Goal: Task Accomplishment & Management: Complete application form

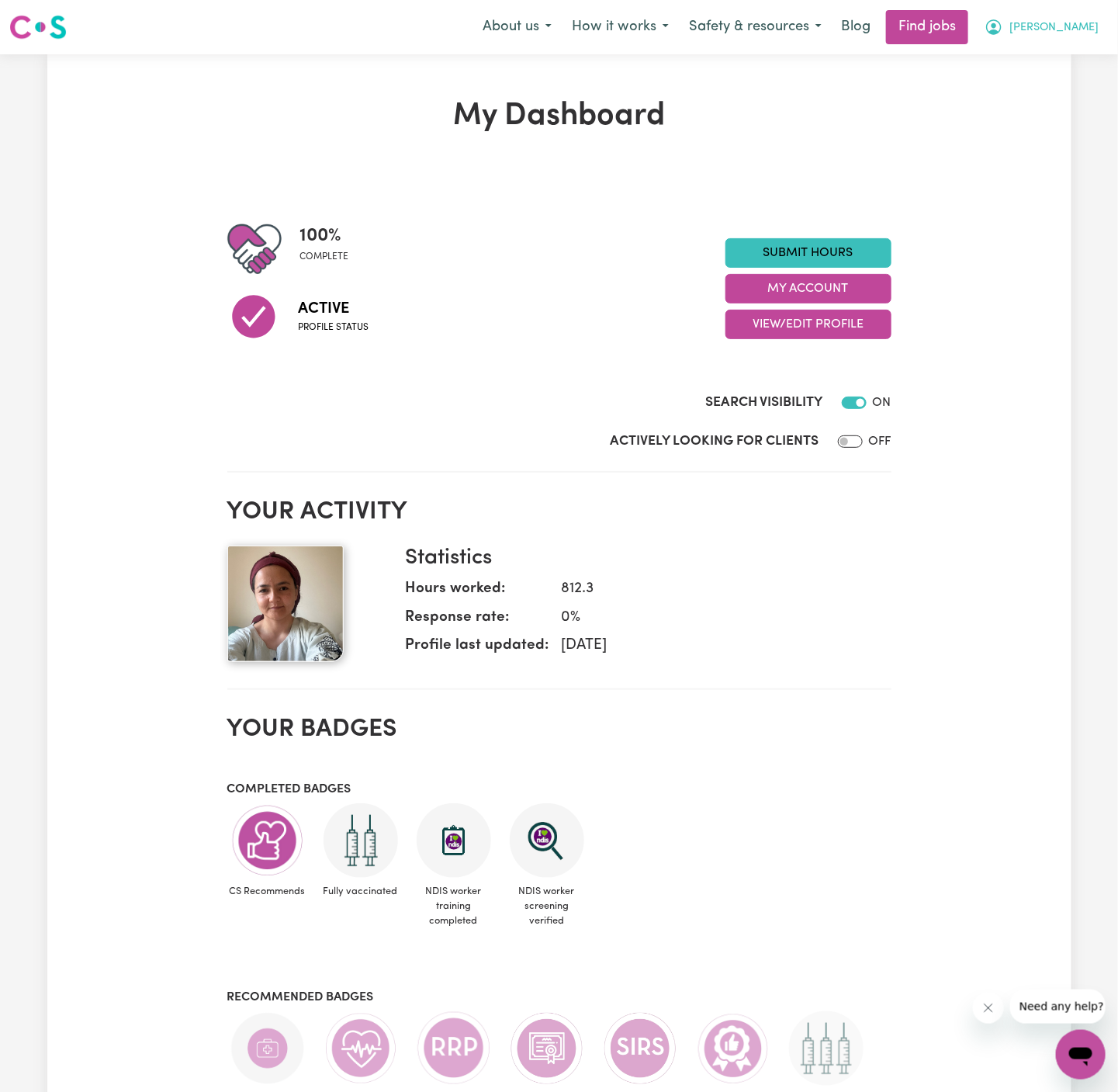
drag, startPoint x: 1082, startPoint y: 26, endPoint x: 1082, endPoint y: 40, distance: 14.0
click at [1082, 26] on span "[PERSON_NAME]" at bounding box center [1054, 28] width 89 height 17
click at [1080, 56] on link "My Account" at bounding box center [1047, 60] width 123 height 29
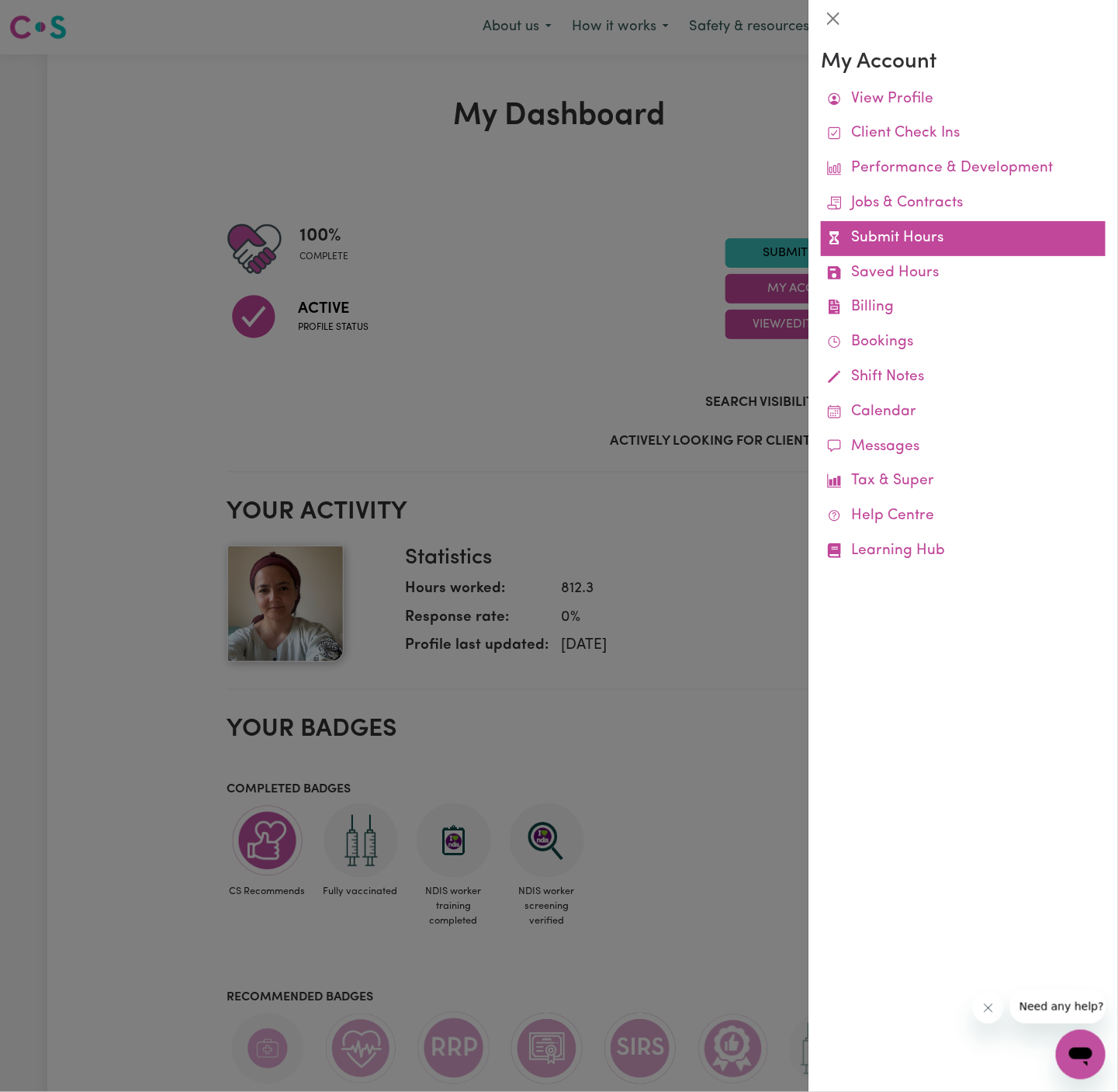
click at [931, 239] on link "Submit Hours" at bounding box center [963, 239] width 285 height 35
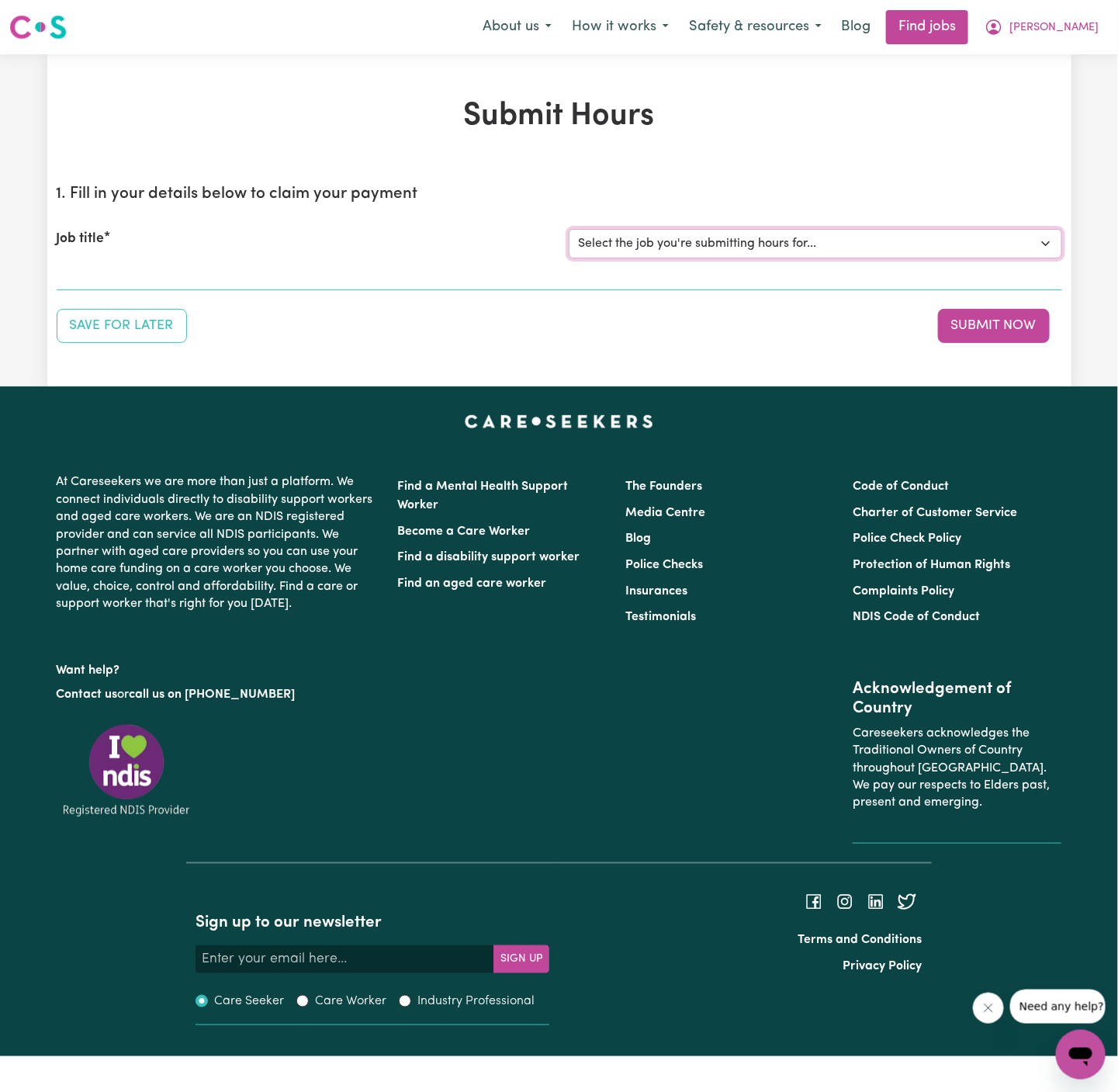
click at [887, 243] on select "Select the job you're submitting hours for... [David Launder] Support Worker Ne…" at bounding box center [816, 243] width 494 height 29
select select "14447"
click at [569, 229] on select "Select the job you're submitting hours for... [David Launder] Support Worker Ne…" at bounding box center [816, 243] width 494 height 29
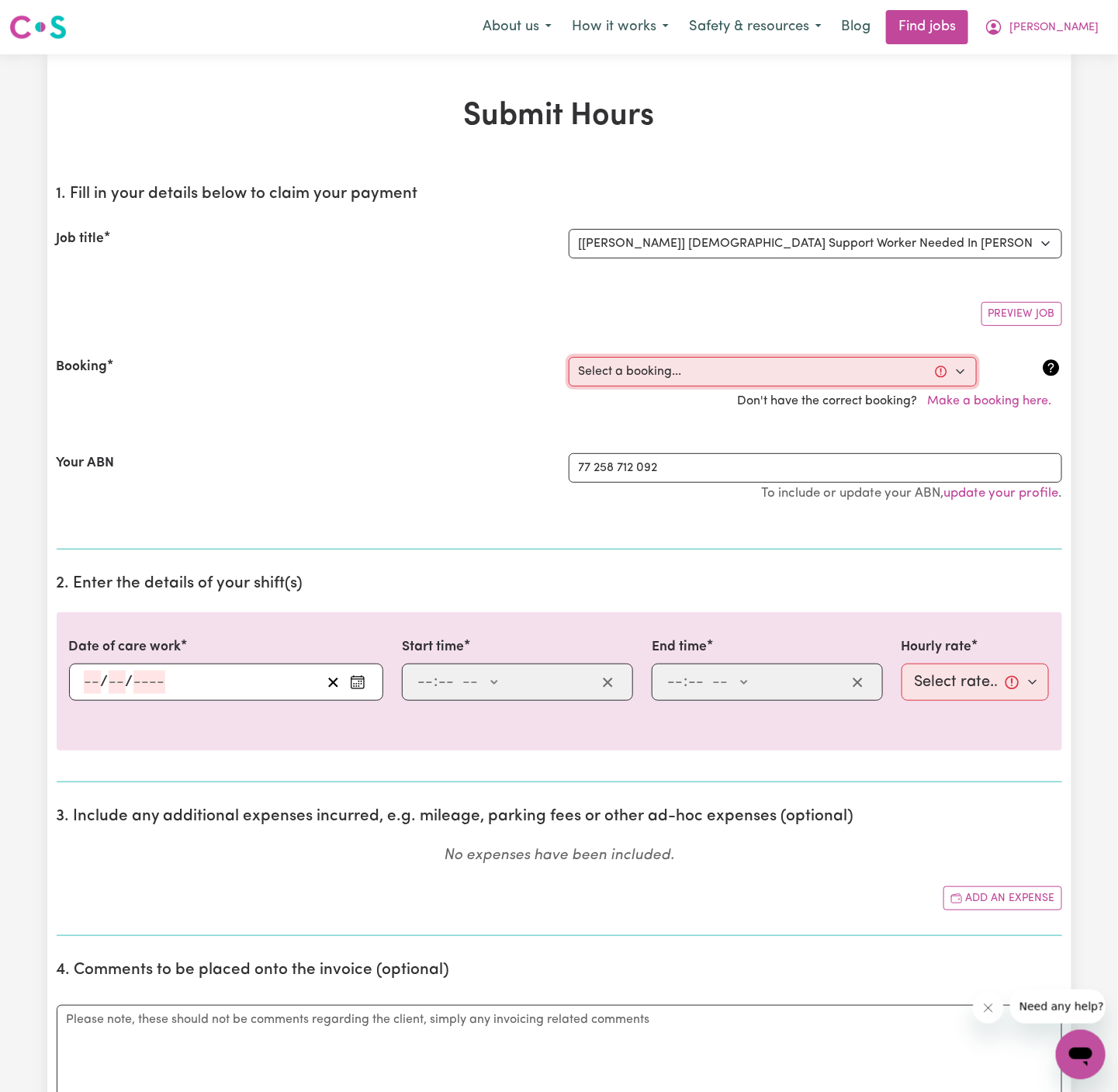
click at [651, 382] on select "Select a booking... Wed, July 16, 2025 - 06:00am to 10:00am (ONE-OFF) Wed, July…" at bounding box center [773, 371] width 408 height 29
select select "357591"
click at [569, 357] on select "Select a booking... Wed, July 16, 2025 - 06:00am to 10:00am (ONE-OFF) Wed, July…" at bounding box center [773, 371] width 408 height 29
type input "2025-08-13"
type input "13"
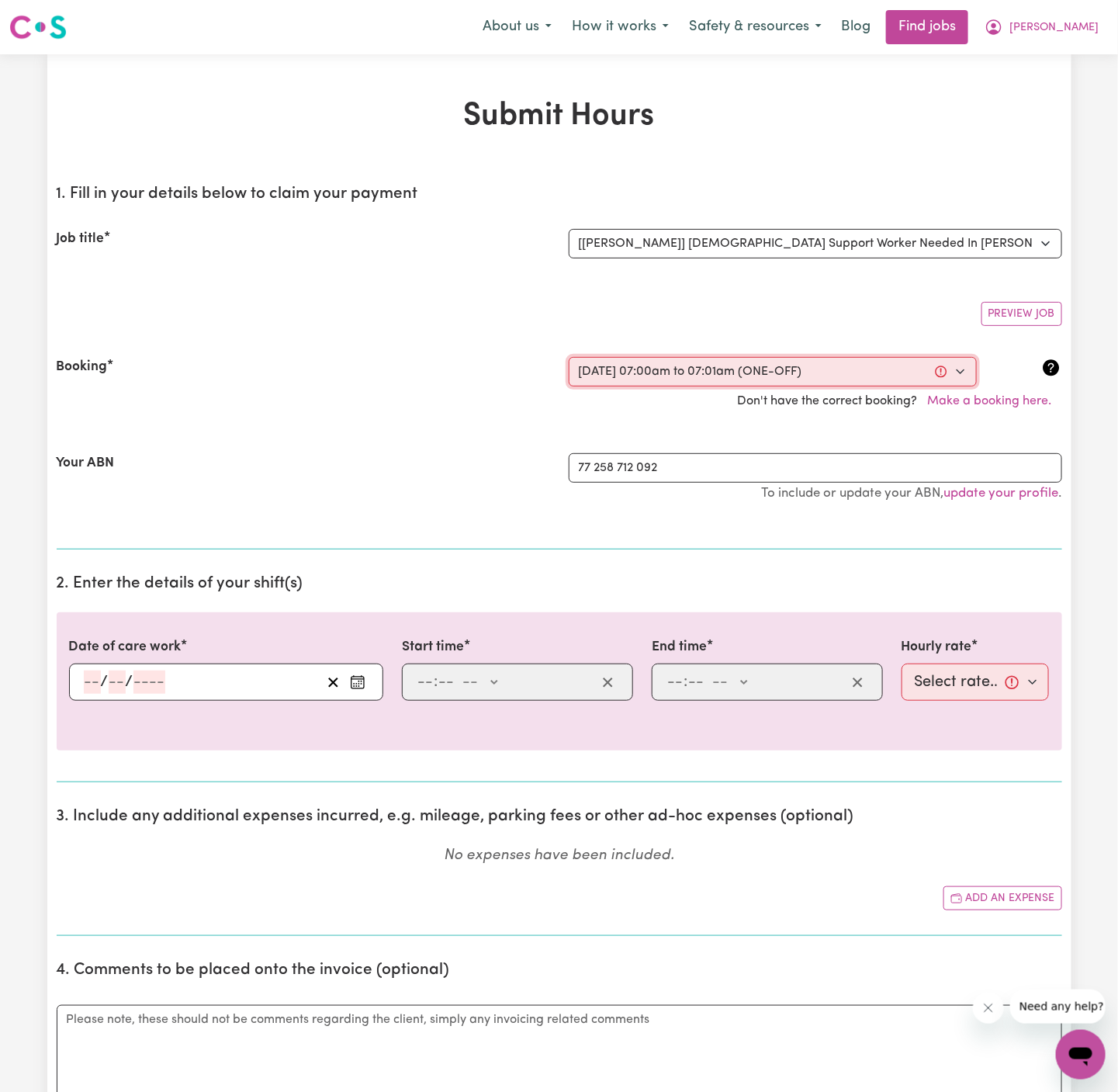
type input "8"
type input "2025"
type input "07:00"
type input "7"
type input "0"
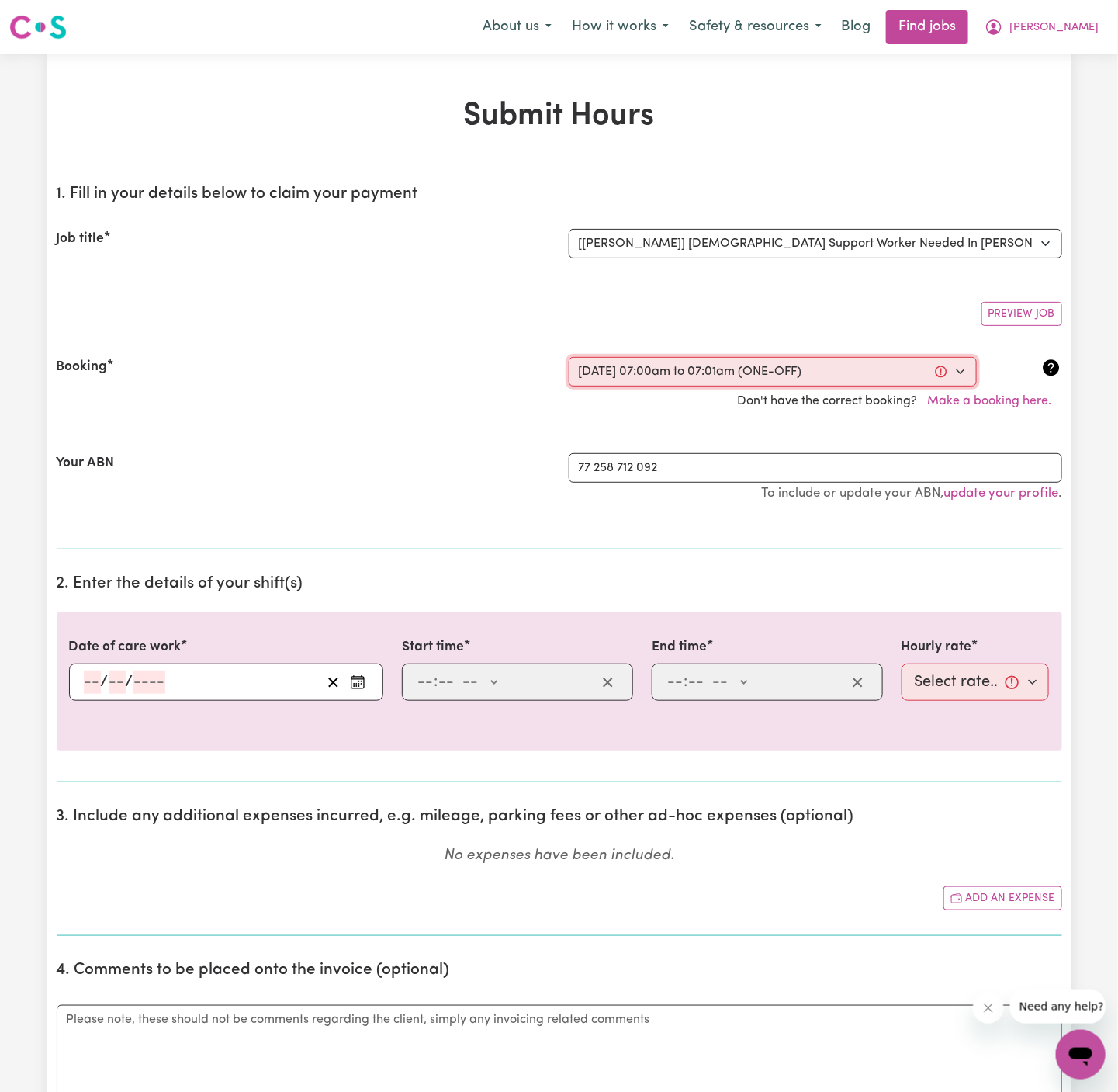
select select "am"
type input "07:01"
type input "7"
type input "1"
select select "am"
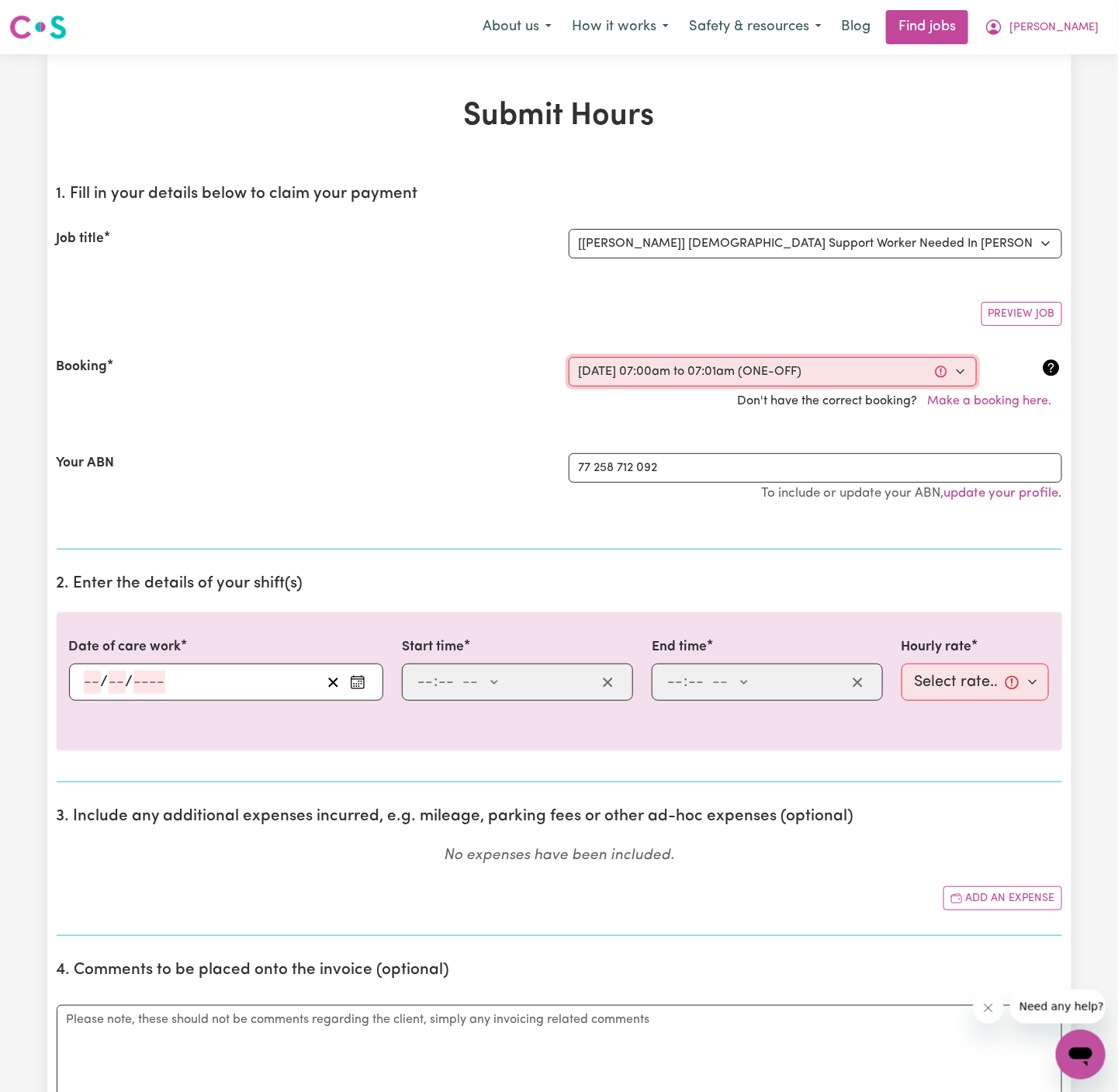
select select "45-Weekday"
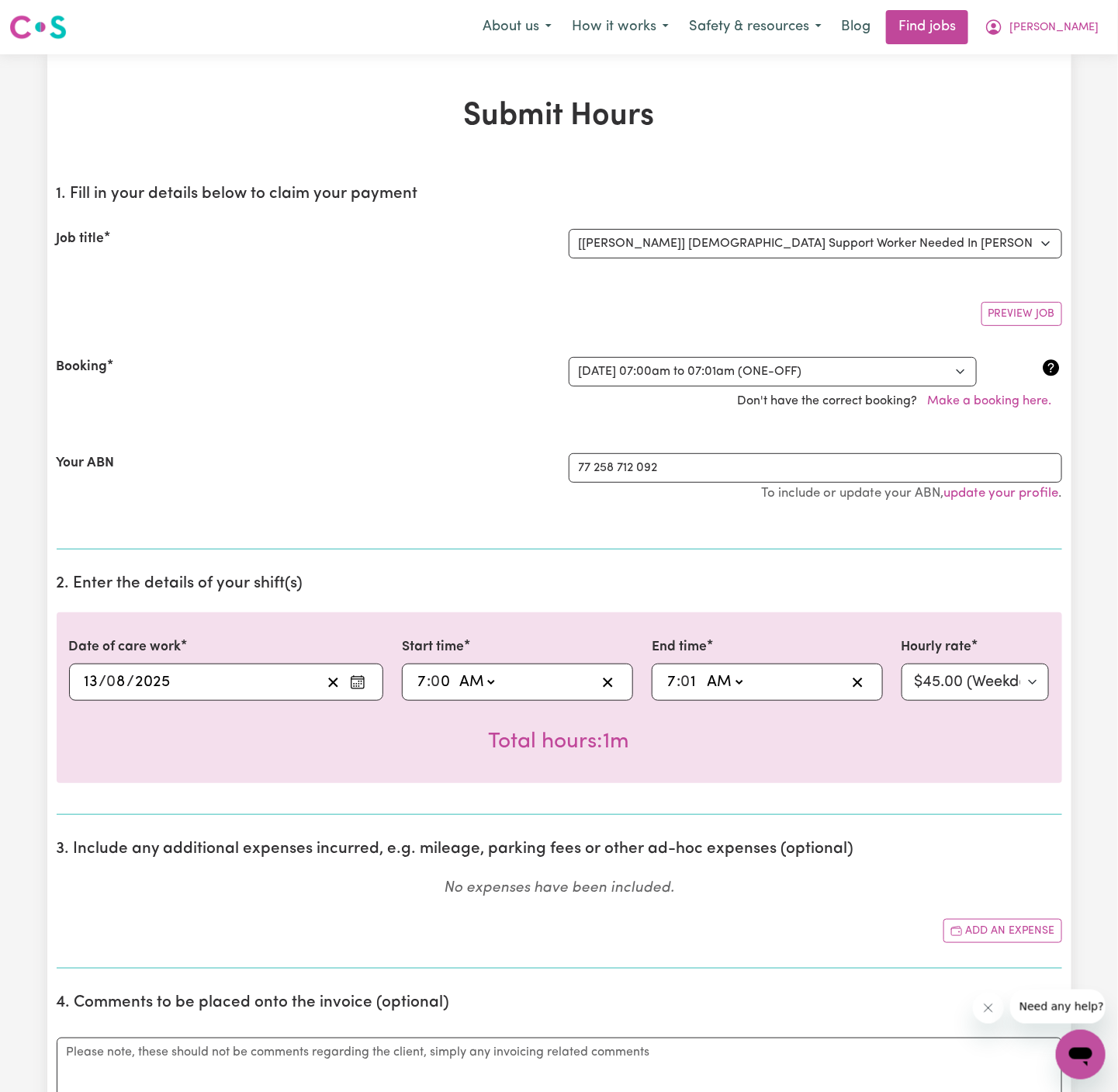
click at [232, 681] on div "2025-08-13 13 / 0 8 / 2025" at bounding box center [202, 682] width 239 height 23
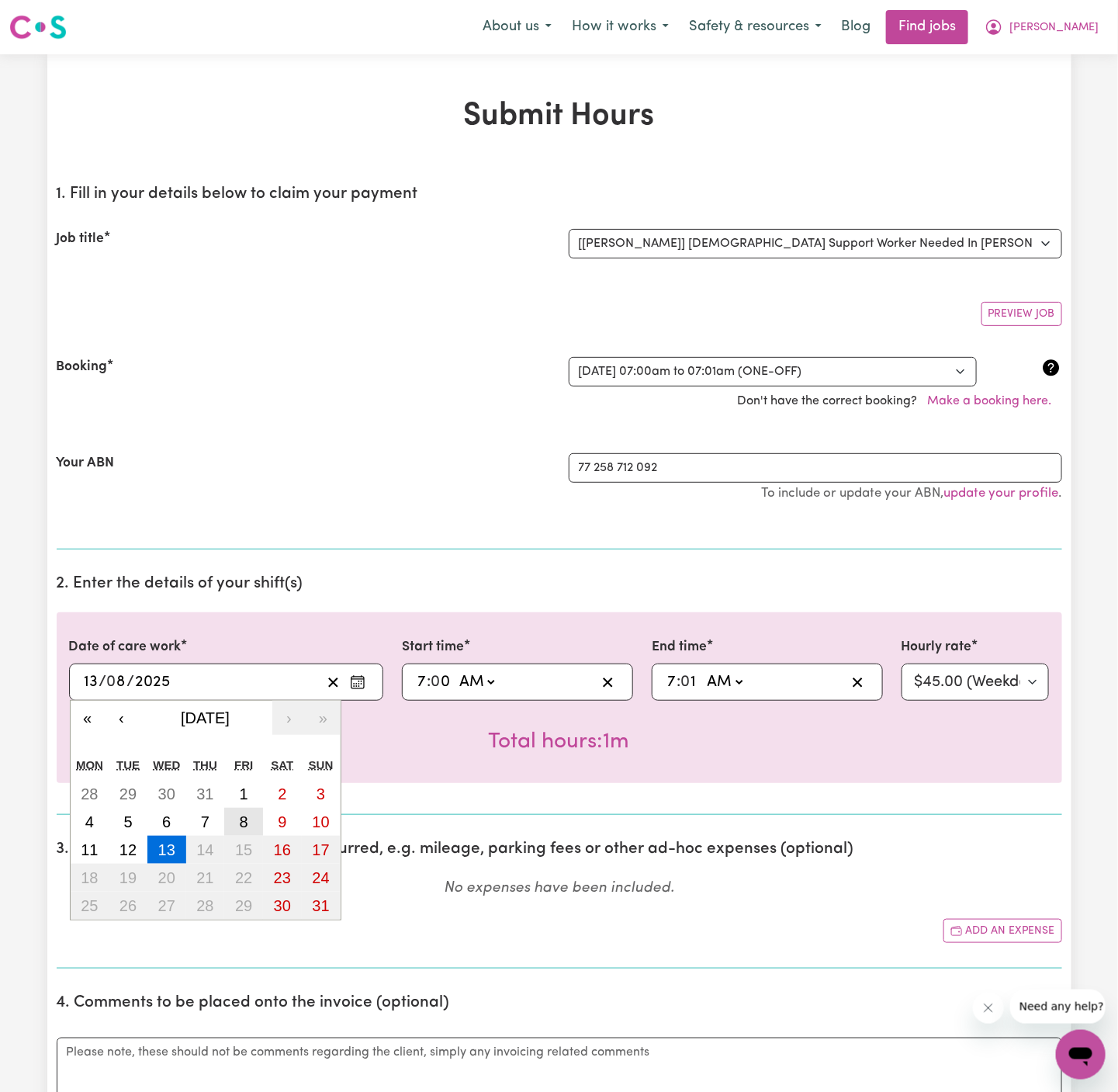
click at [248, 813] on button "8" at bounding box center [244, 821] width 39 height 28
type input "2025-08-08"
type input "8"
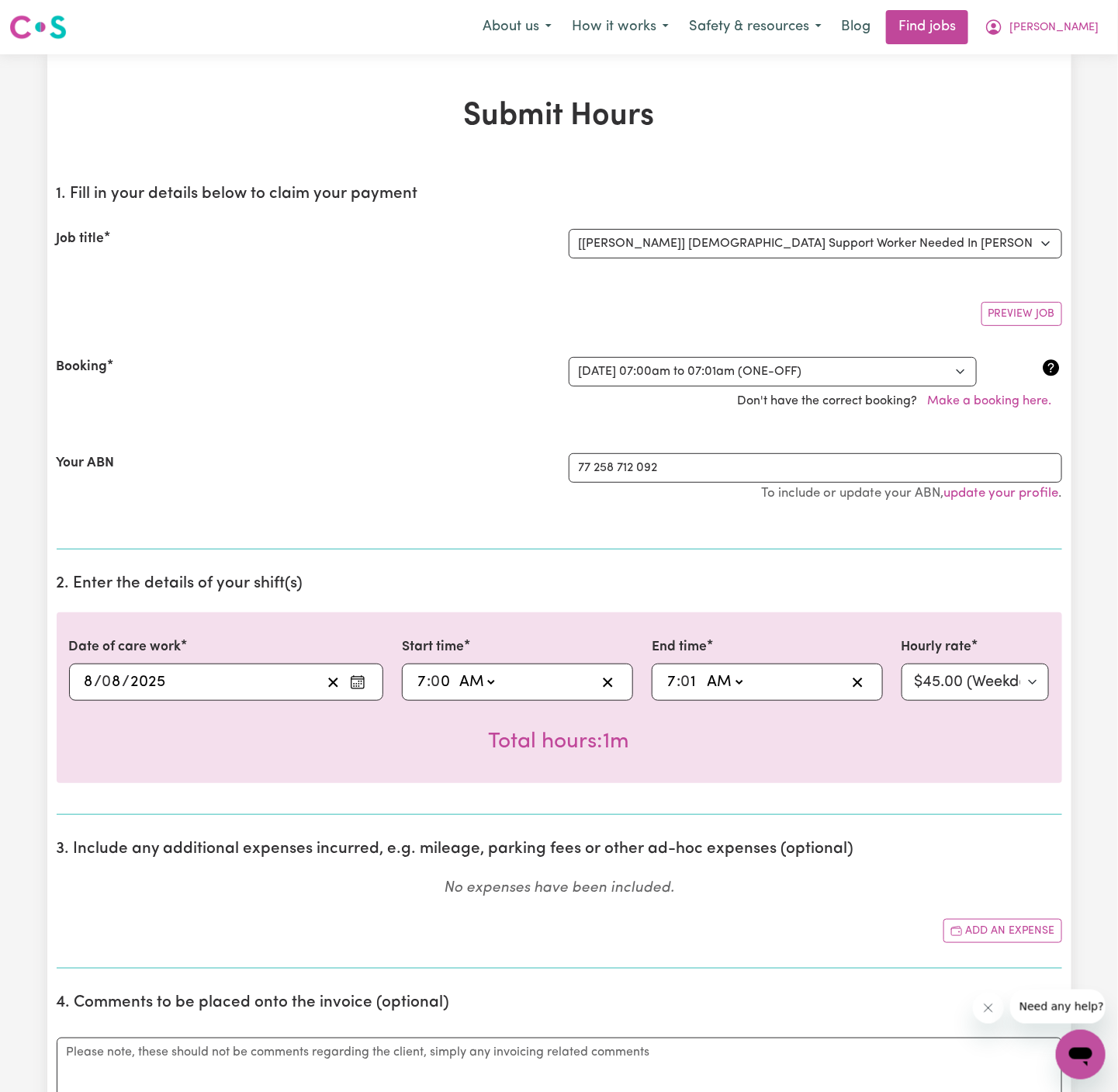
click at [423, 677] on input "7" at bounding box center [421, 682] width 10 height 23
type input "01:00"
type input "1"
type input "10:00"
type input "10"
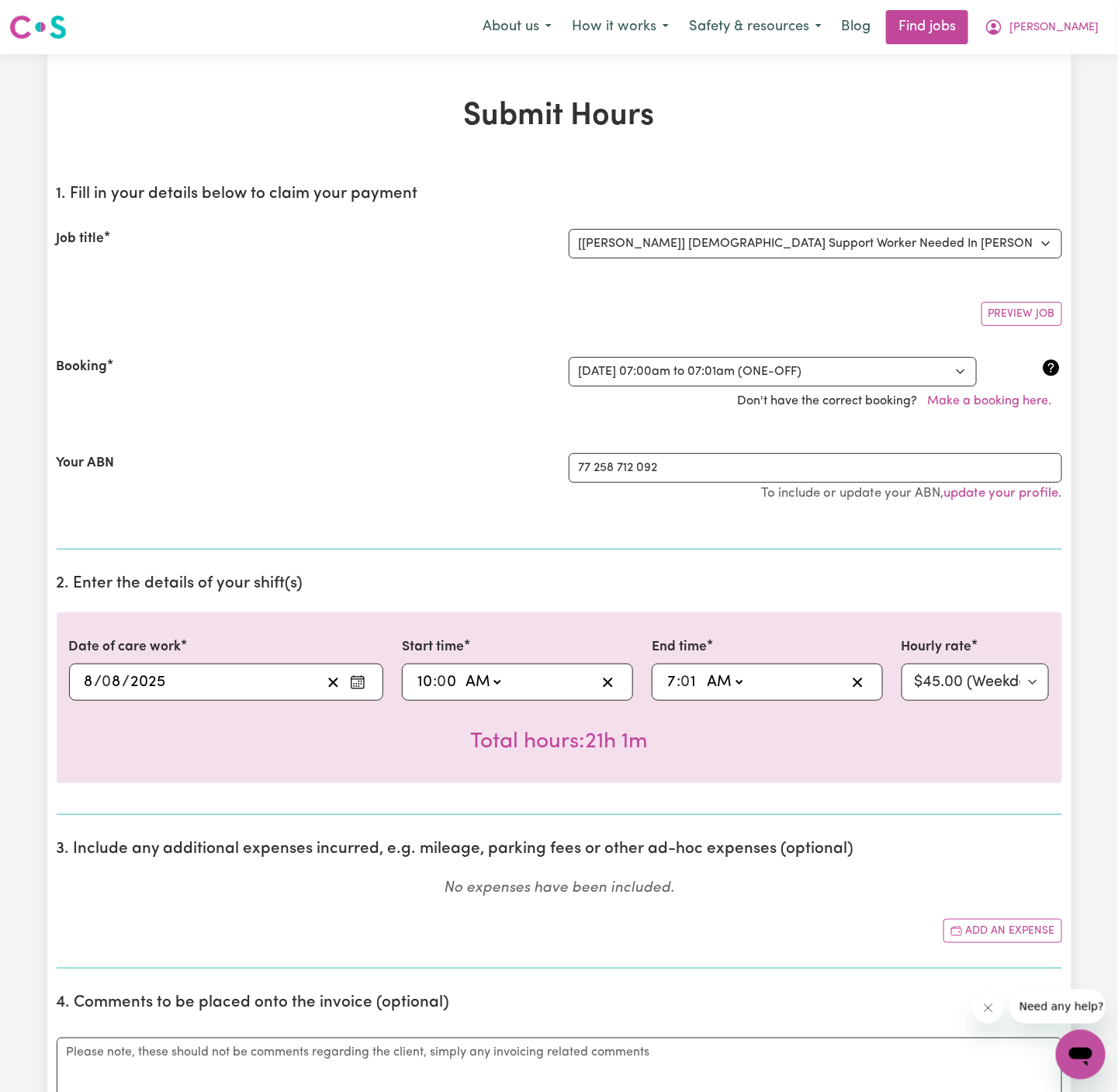
click at [502, 680] on select "AM PM" at bounding box center [482, 682] width 42 height 23
select select "pm"
click at [462, 671] on select "AM PM" at bounding box center [482, 682] width 42 height 23
type input "22:00"
click at [676, 678] on input "7" at bounding box center [671, 682] width 10 height 23
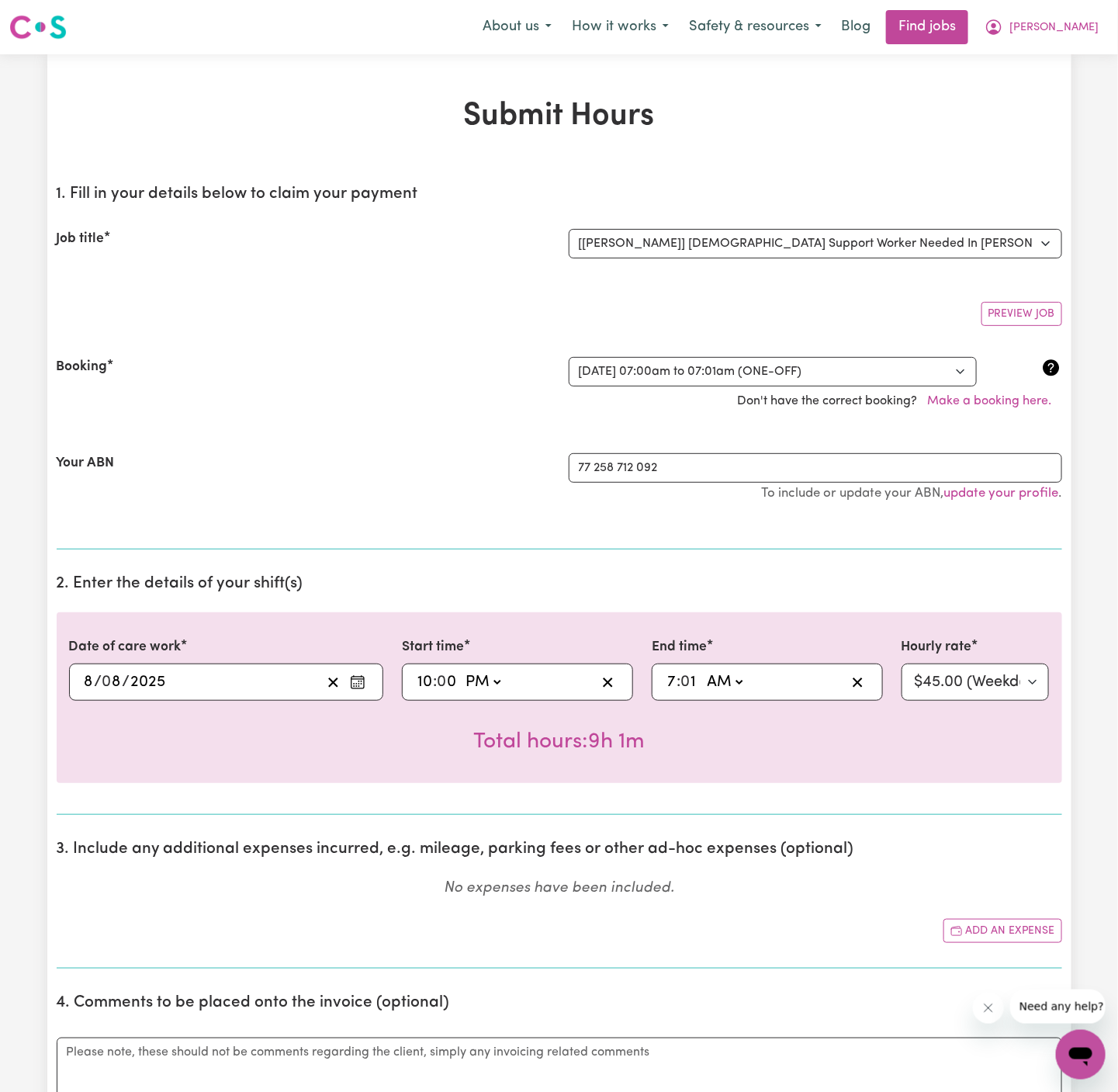
type input "02:01"
type input "2"
type input "02:03"
type input "3"
type input "02:30"
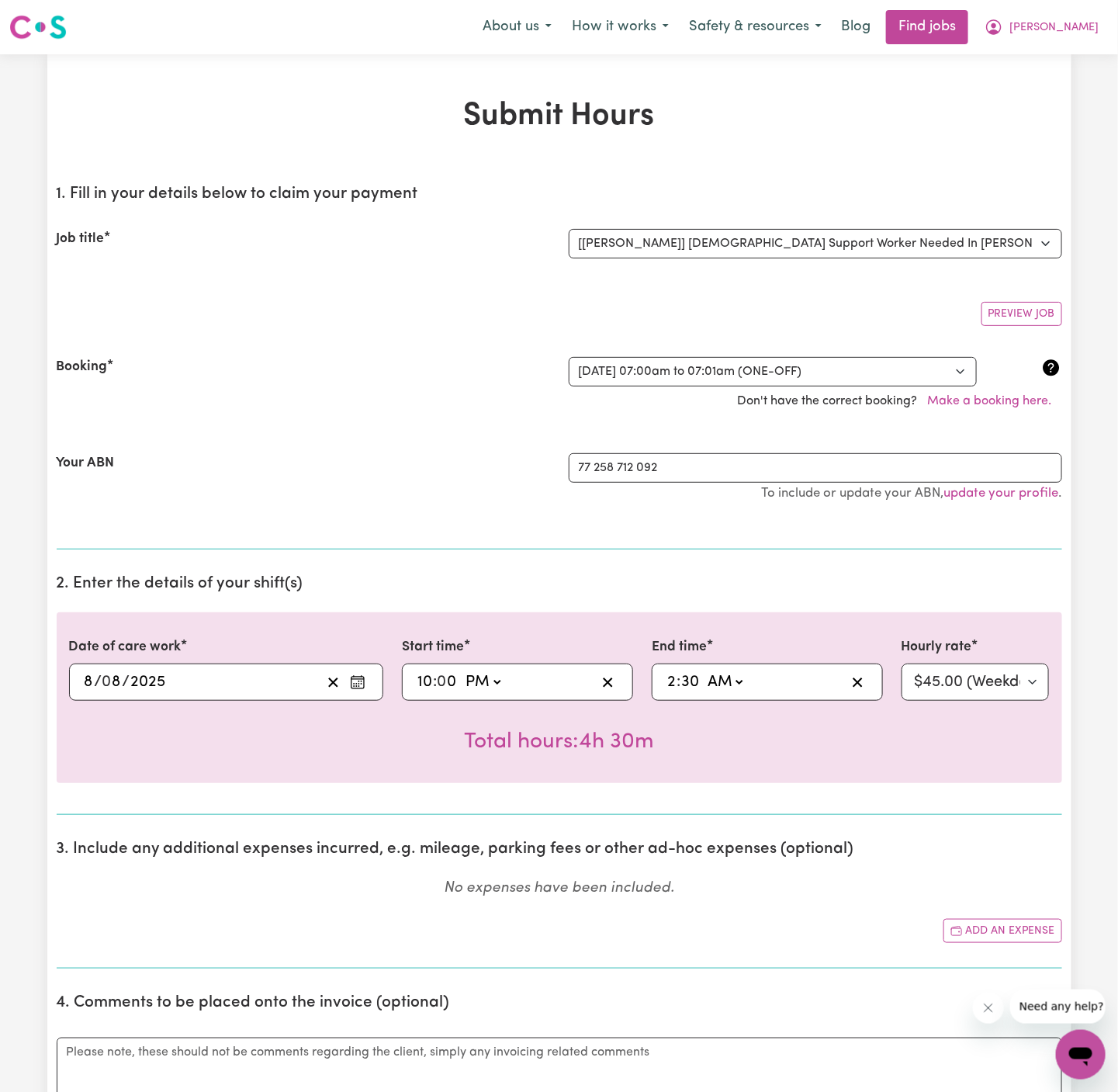
type input "30"
click at [962, 684] on select "Select rate... $45.00 (Weekday) $67.50 (Saturday) $67.50 (Sunday) $67.50 (Eveni…" at bounding box center [975, 682] width 148 height 37
click at [901, 663] on select "Select rate... $45.00 (Weekday) $67.50 (Saturday) $67.50 (Sunday) $67.50 (Eveni…" at bounding box center [975, 682] width 148 height 37
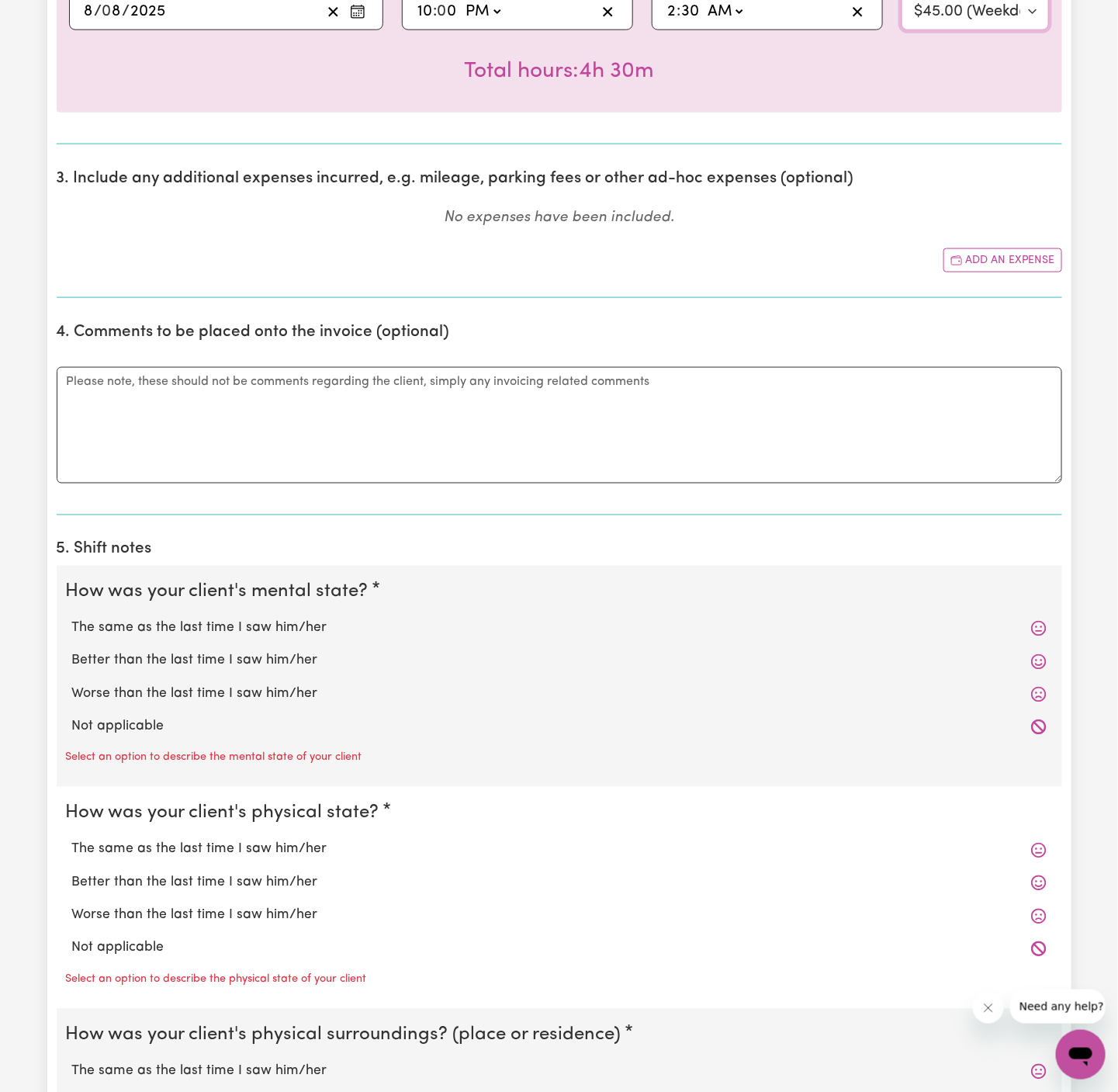
scroll to position [740, 0]
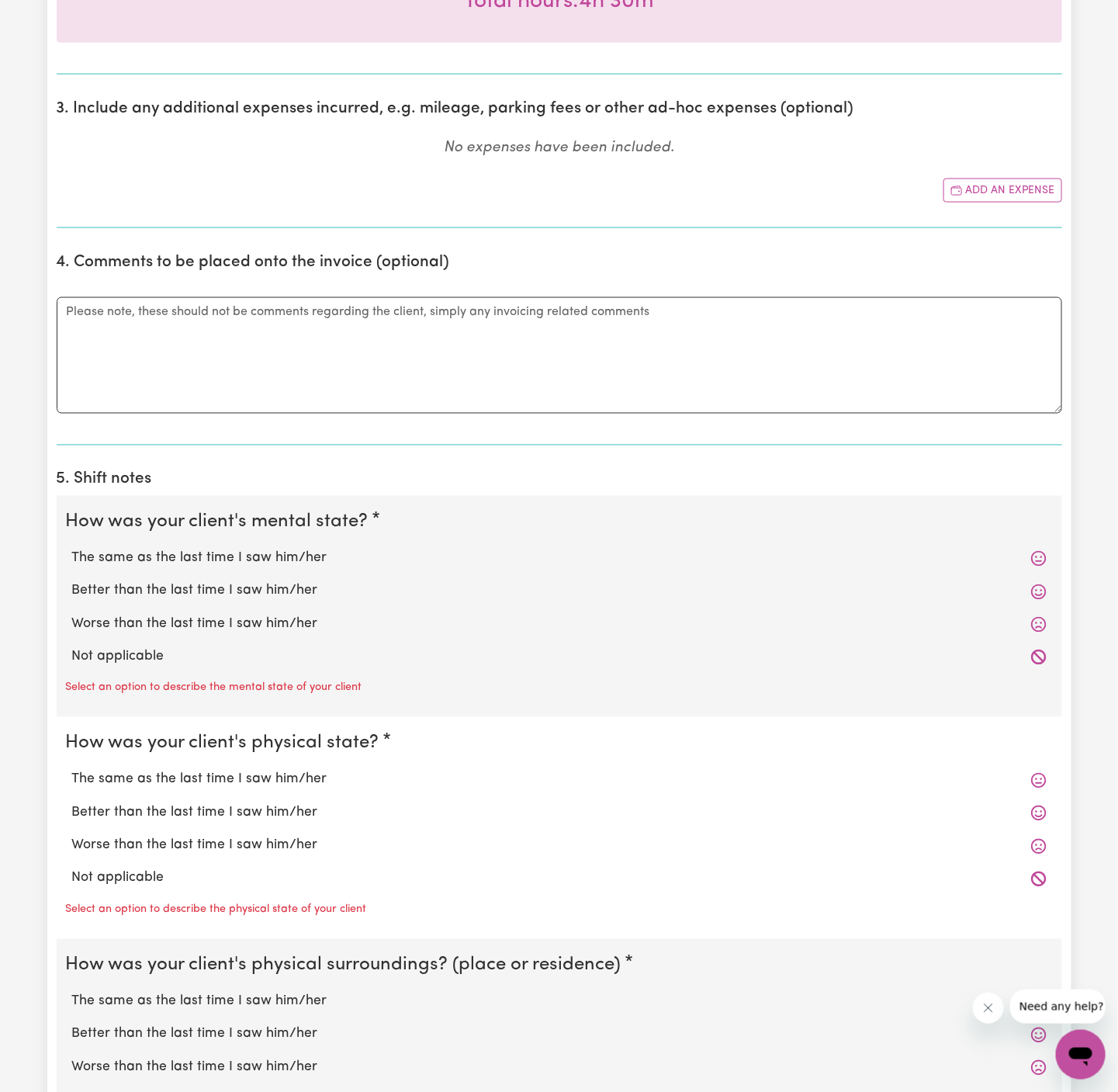
click at [249, 669] on div "Not applicable" at bounding box center [559, 657] width 987 height 33
click at [193, 653] on label "Not applicable" at bounding box center [559, 657] width 974 height 20
click at [72, 648] on input "Not applicable" at bounding box center [71, 647] width 1 height 1
radio input "true"
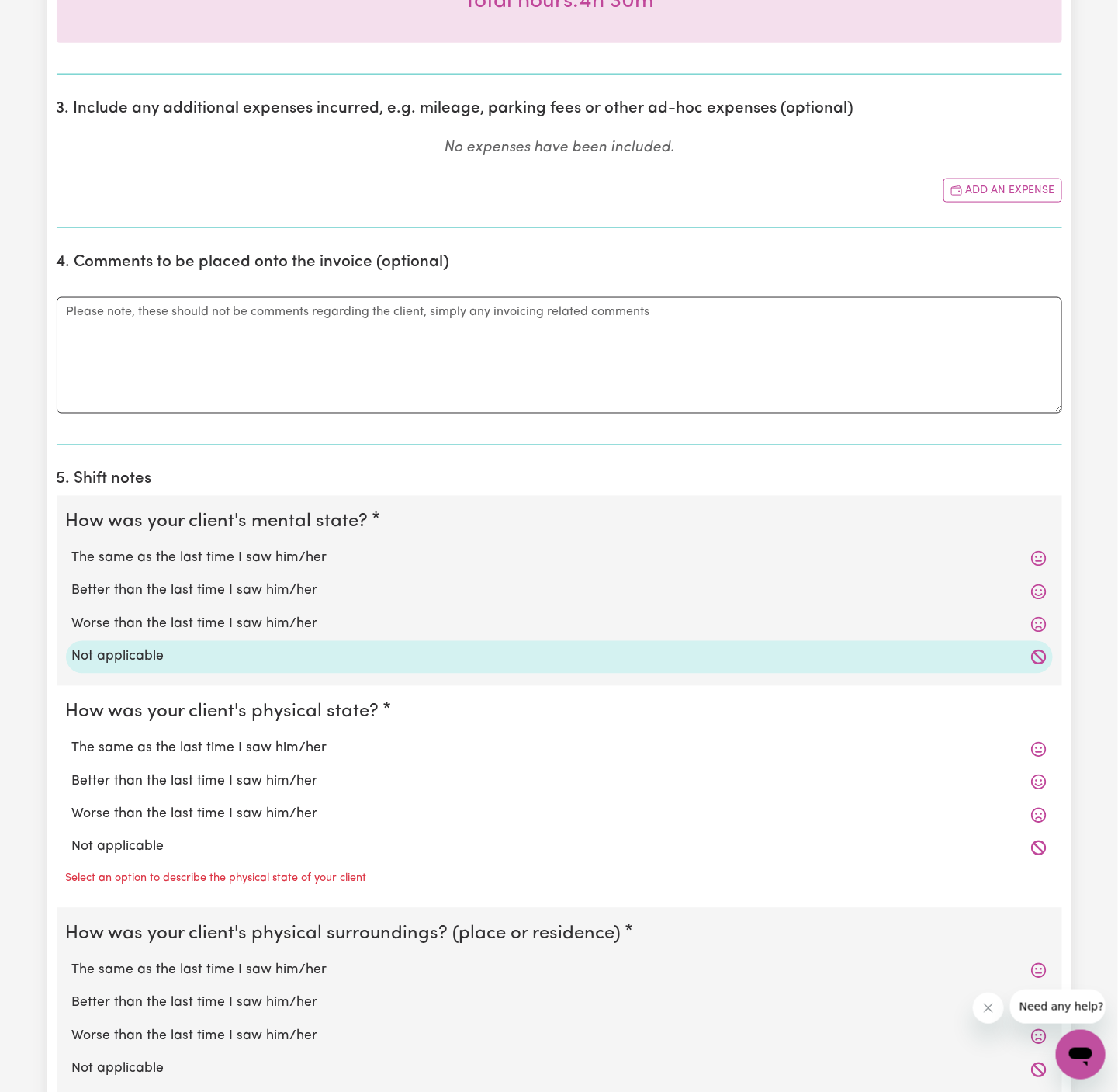
click at [213, 859] on div "Not applicable" at bounding box center [559, 847] width 987 height 33
click at [188, 848] on label "Not applicable" at bounding box center [559, 847] width 974 height 20
click at [72, 837] on input "Not applicable" at bounding box center [71, 836] width 1 height 1
radio input "true"
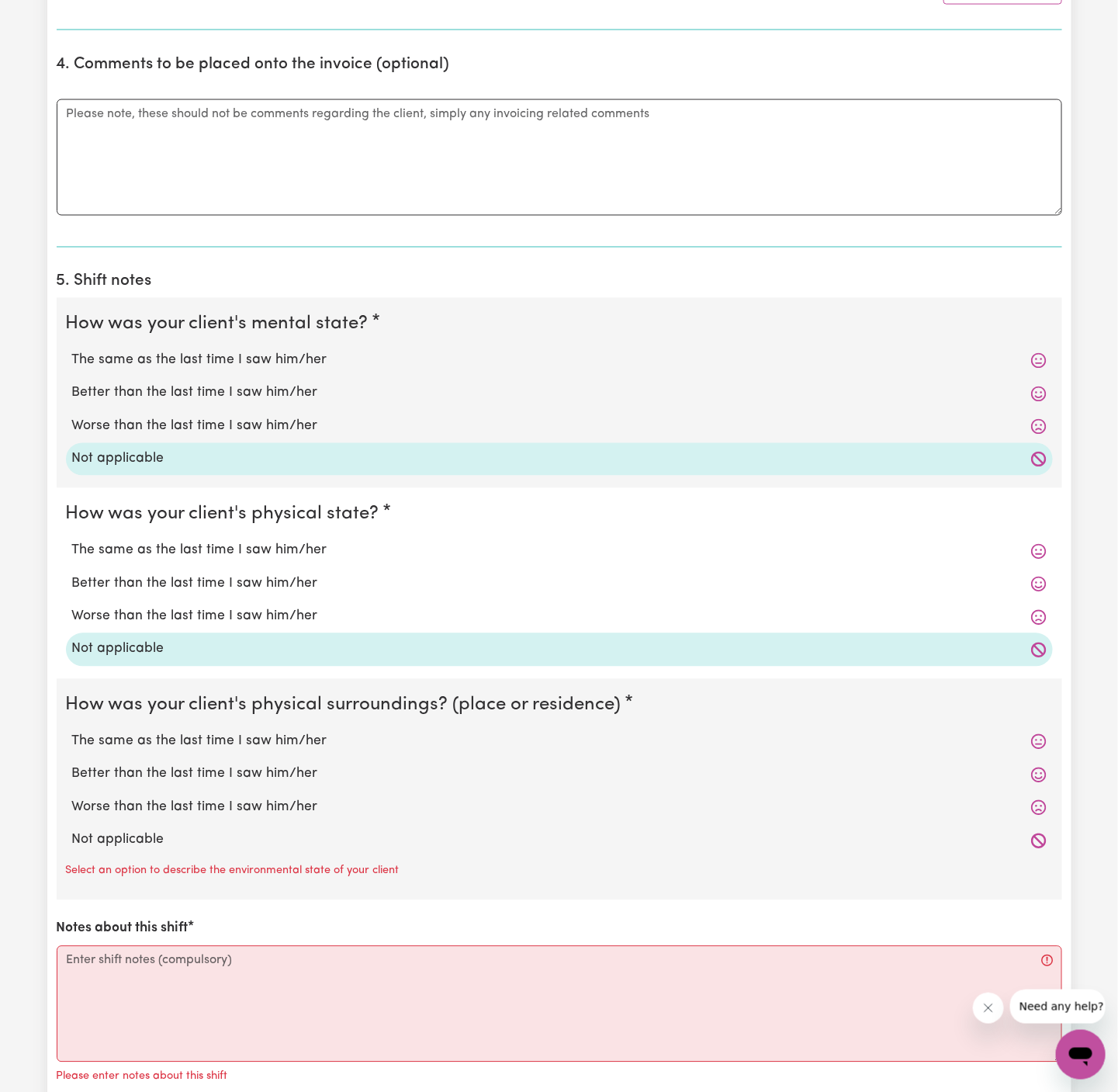
scroll to position [990, 0]
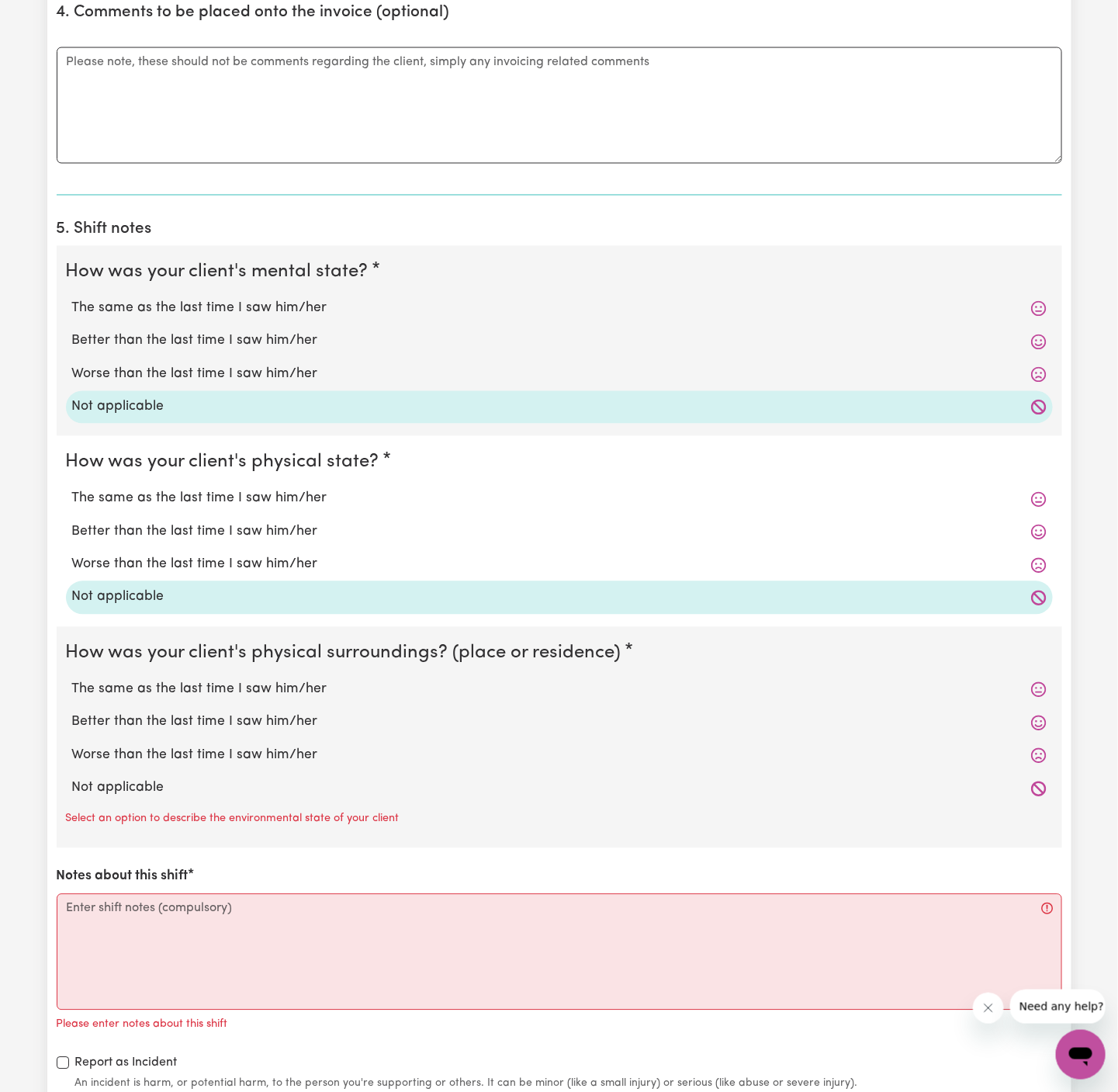
click at [174, 782] on label "Not applicable" at bounding box center [559, 788] width 974 height 20
click at [72, 779] on input "Not applicable" at bounding box center [71, 778] width 1 height 1
radio input "true"
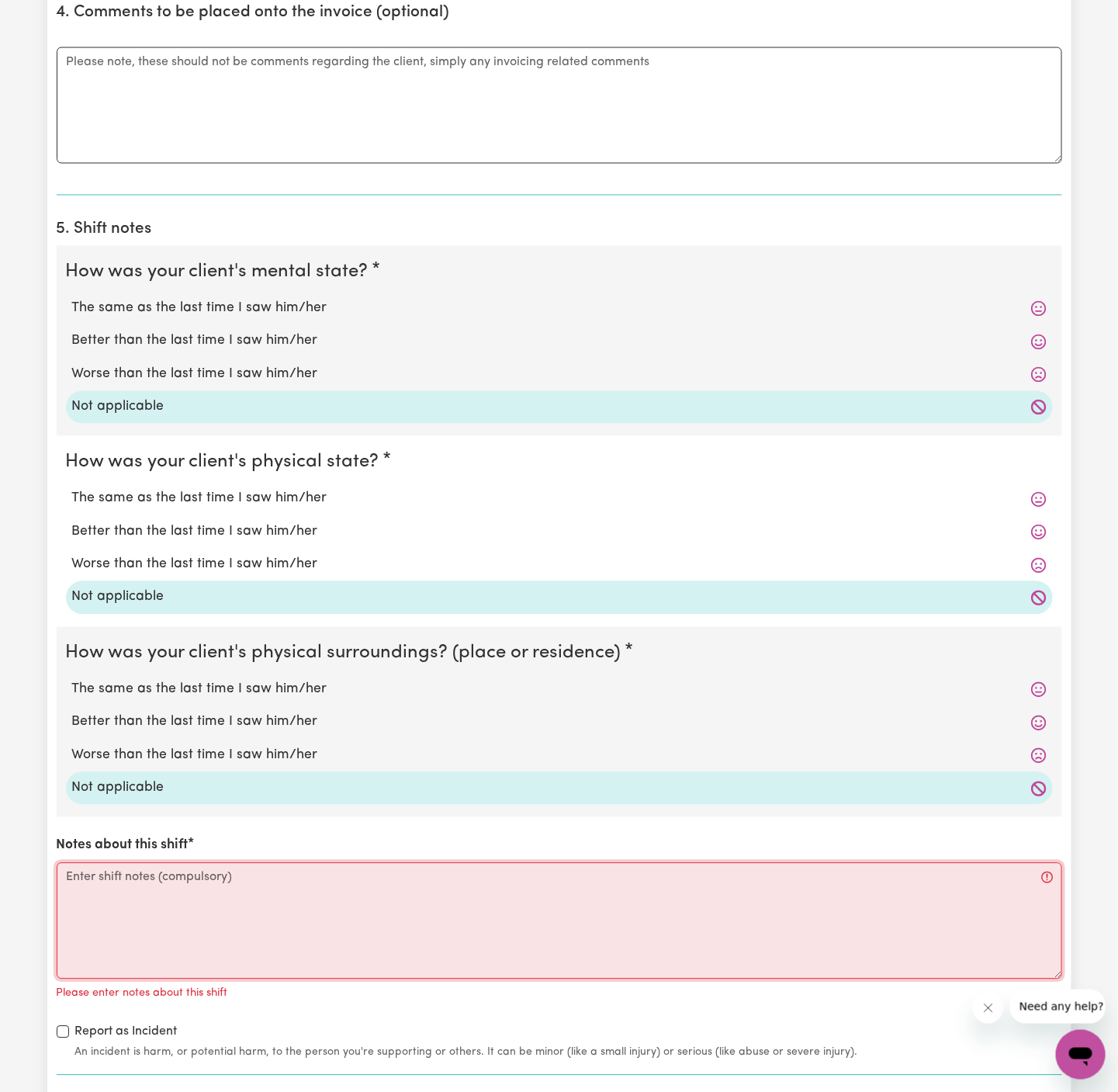
click at [175, 874] on textarea "Notes about this shift" at bounding box center [559, 921] width 1005 height 117
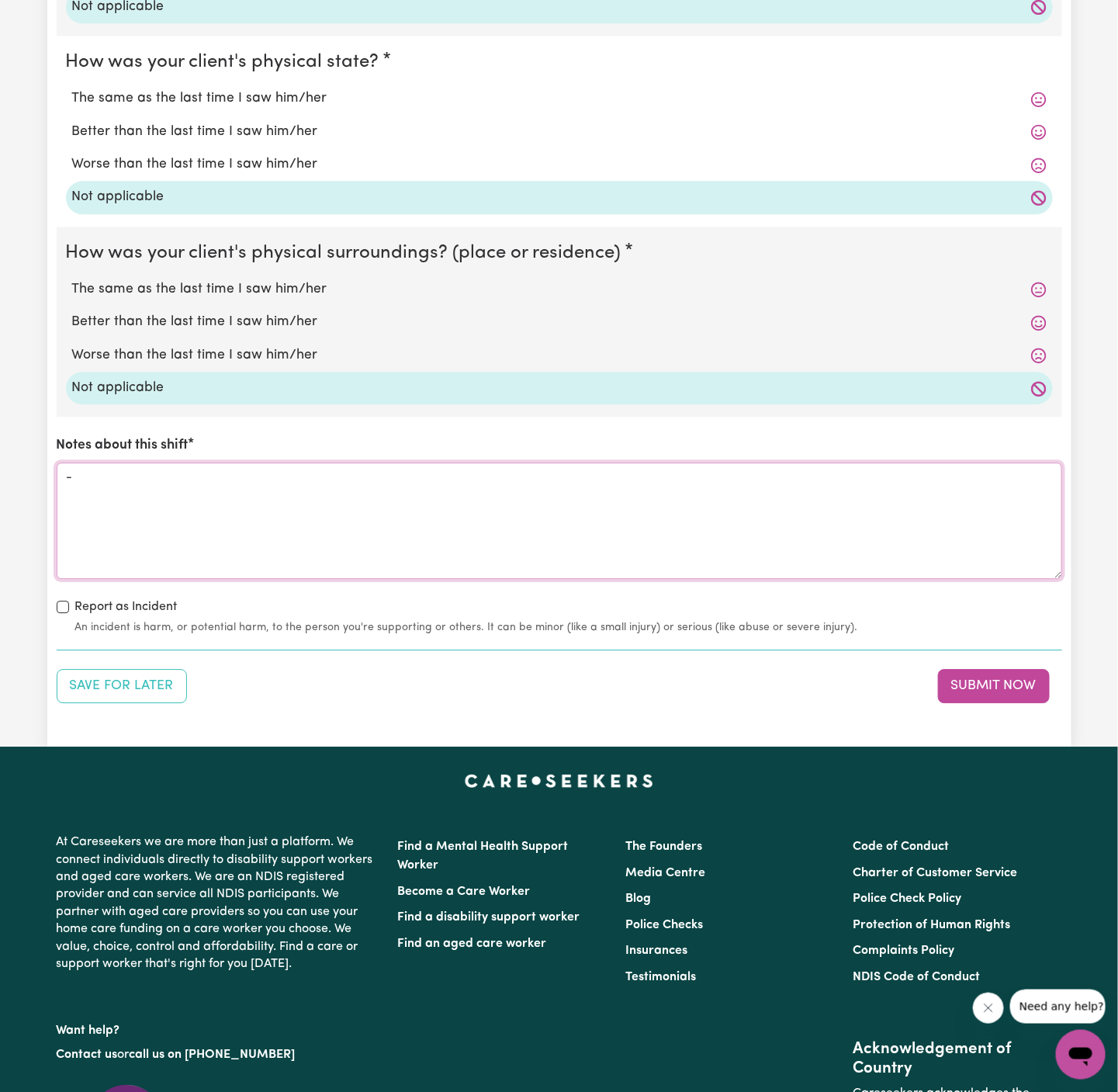
scroll to position [1432, 0]
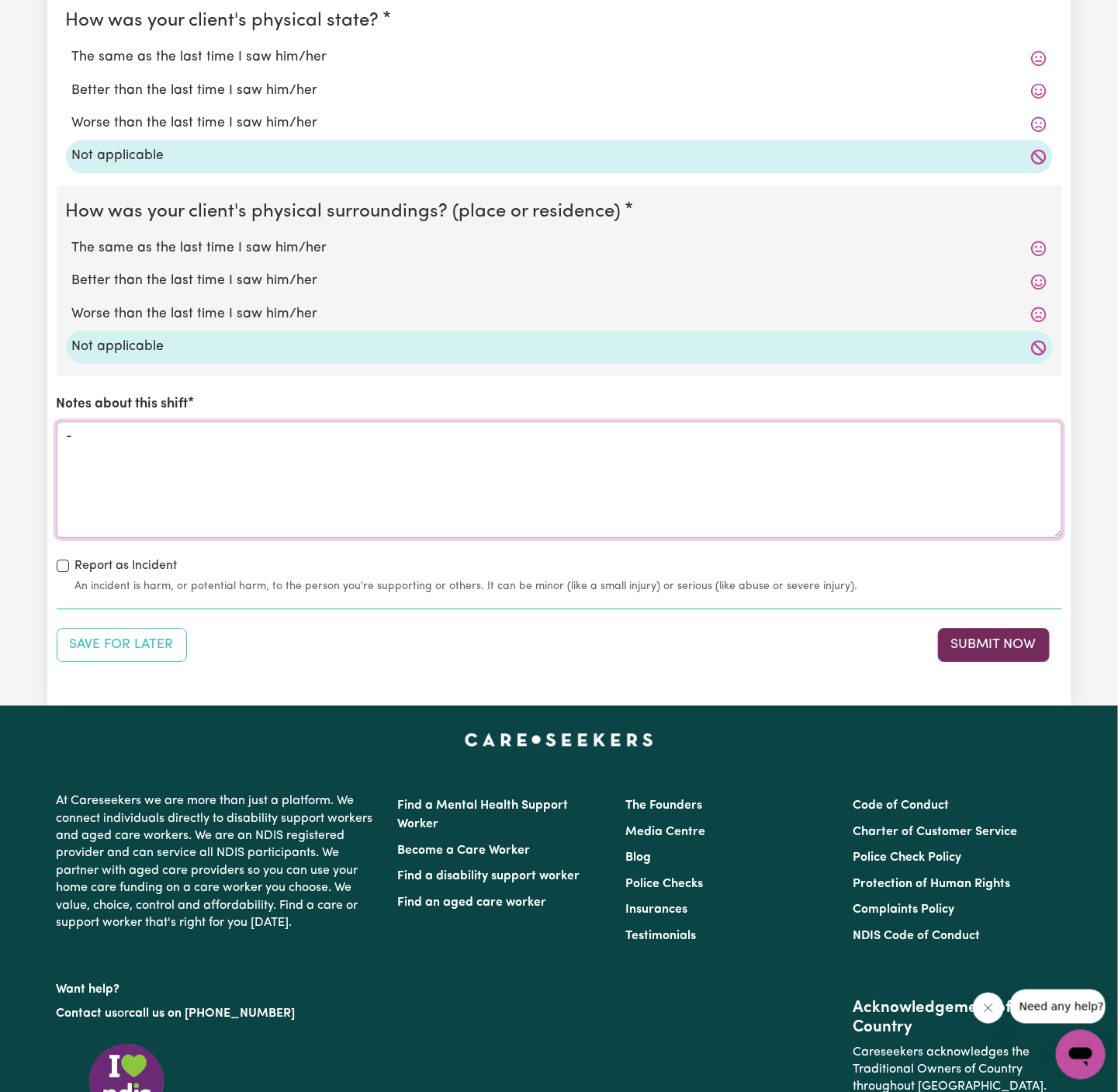
type textarea "-"
click at [1007, 648] on button "Submit Now" at bounding box center [993, 644] width 112 height 34
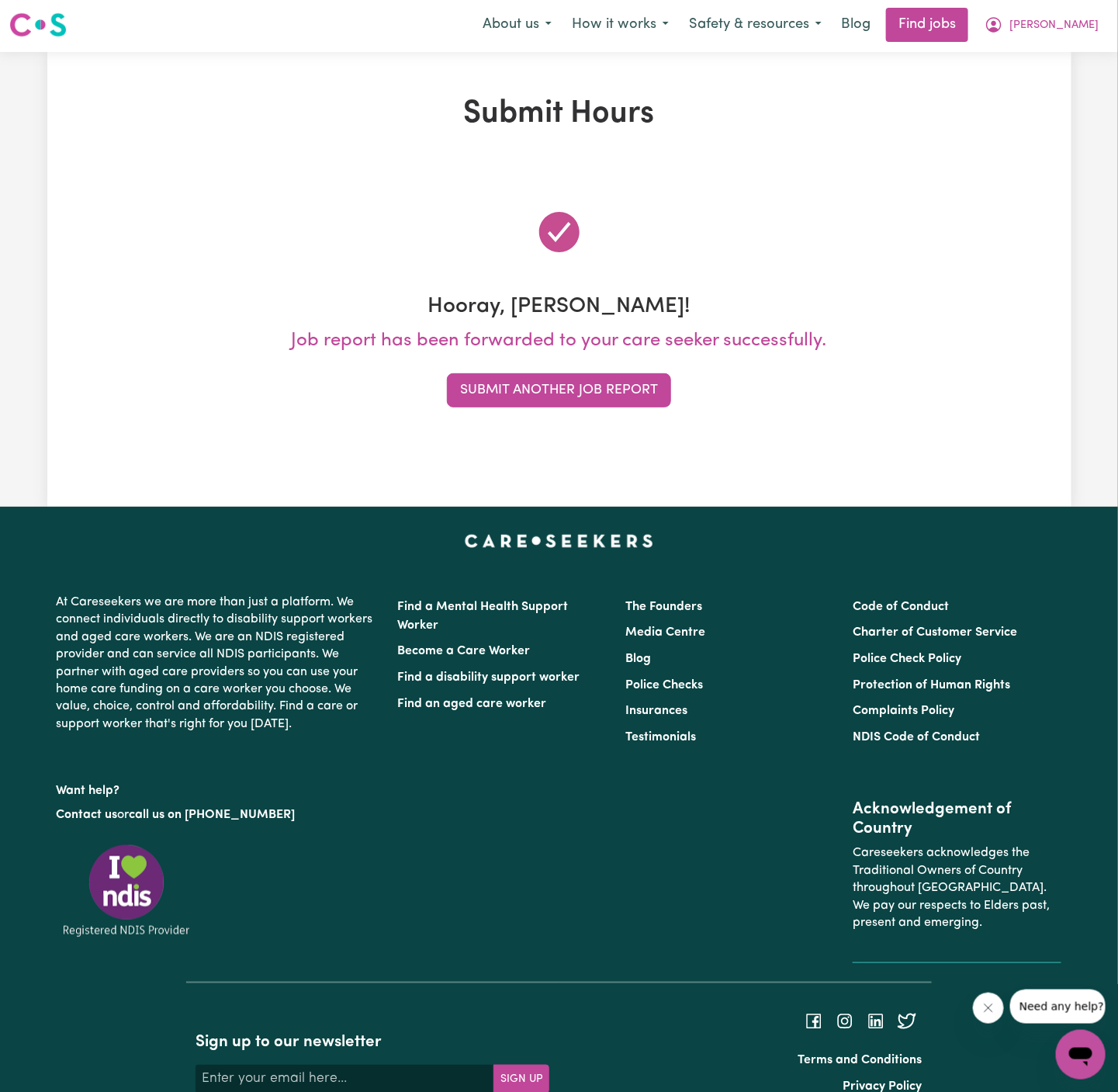
scroll to position [0, 0]
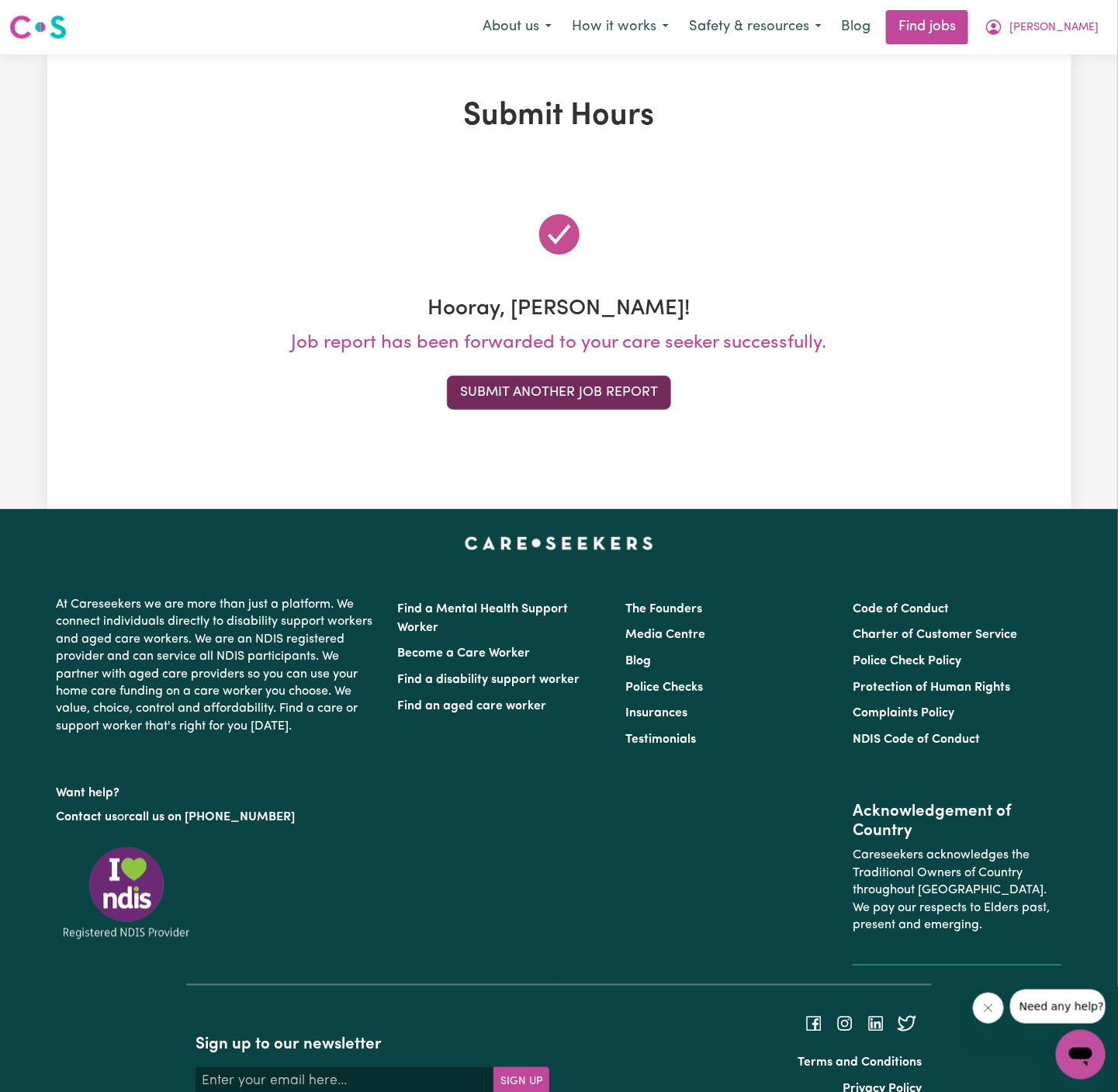
click at [644, 402] on button "Submit Another Job Report" at bounding box center [559, 392] width 225 height 34
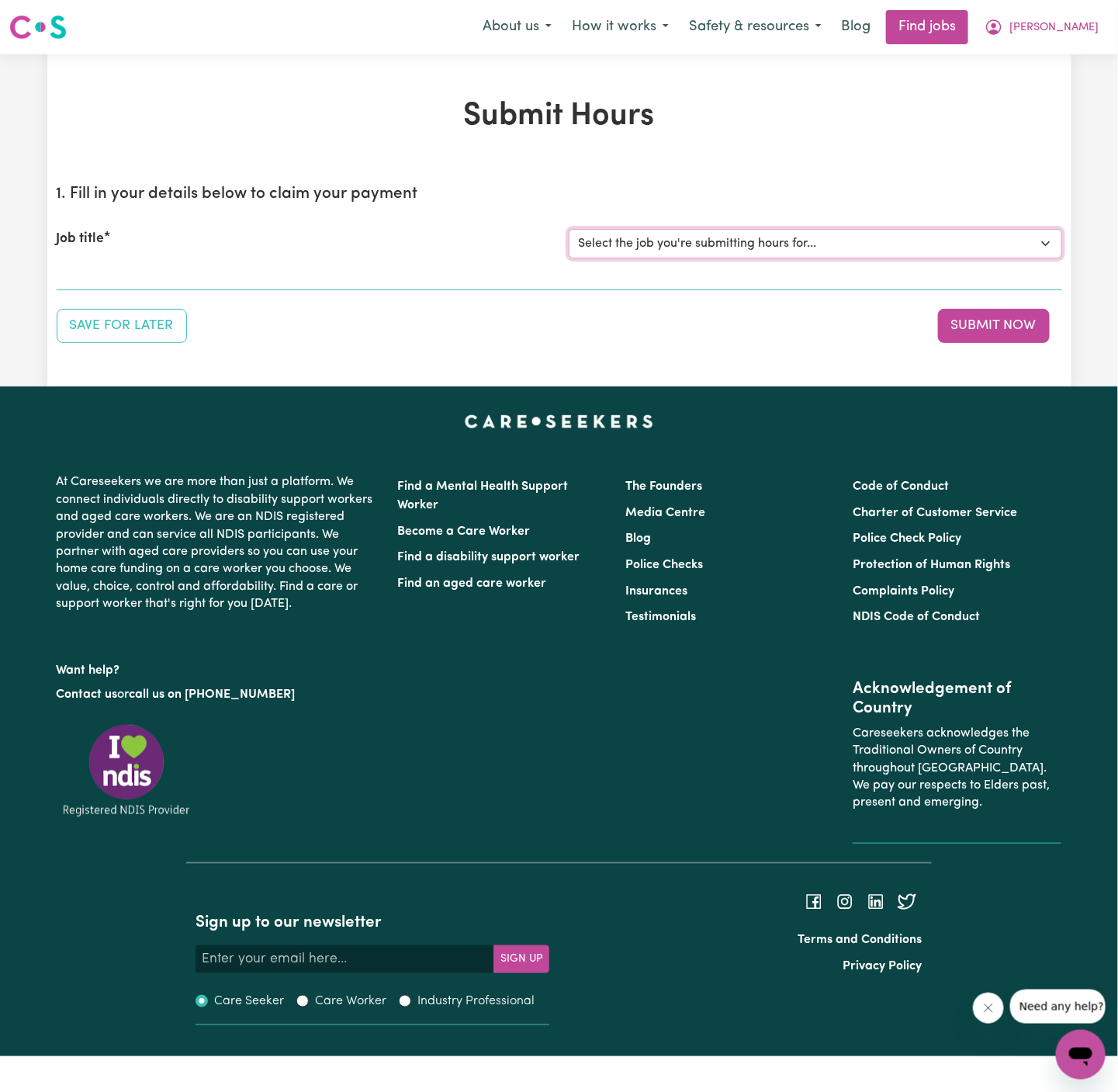
click at [758, 242] on select "Select the job you're submitting hours for... [David Launder] Support Worker Ne…" at bounding box center [816, 243] width 494 height 29
select select "14447"
click at [569, 229] on select "Select the job you're submitting hours for... [David Launder] Support Worker Ne…" at bounding box center [816, 243] width 494 height 29
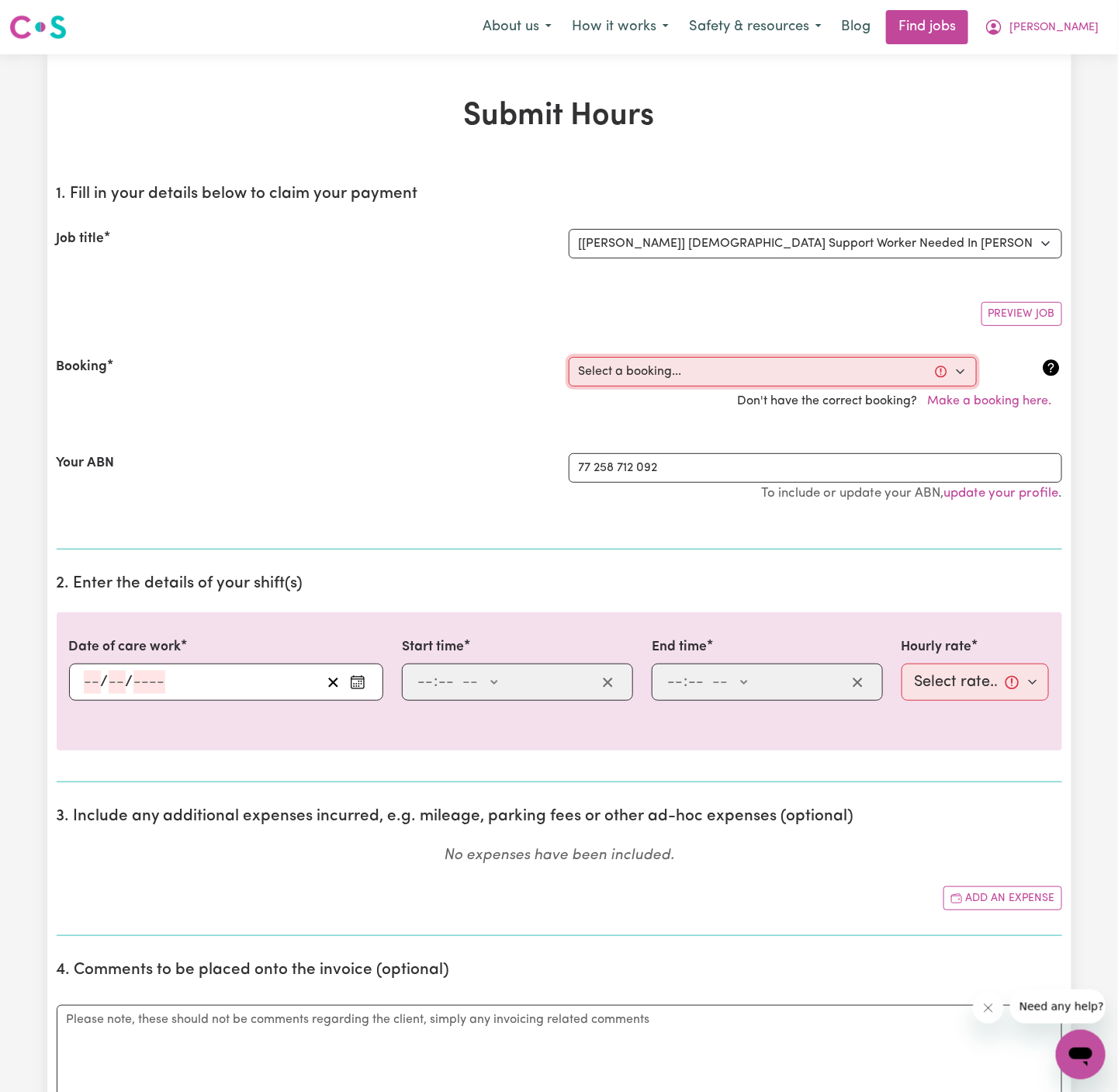
click at [694, 371] on select "Select a booking... Wed, July 16, 2025 - 06:00am to 10:00am (ONE-OFF) Wed, July…" at bounding box center [773, 371] width 408 height 29
select select "357592"
click at [569, 357] on select "Select a booking... Wed, July 16, 2025 - 06:00am to 10:00am (ONE-OFF) Wed, July…" at bounding box center [773, 371] width 408 height 29
type input "2025-08-13"
type input "13"
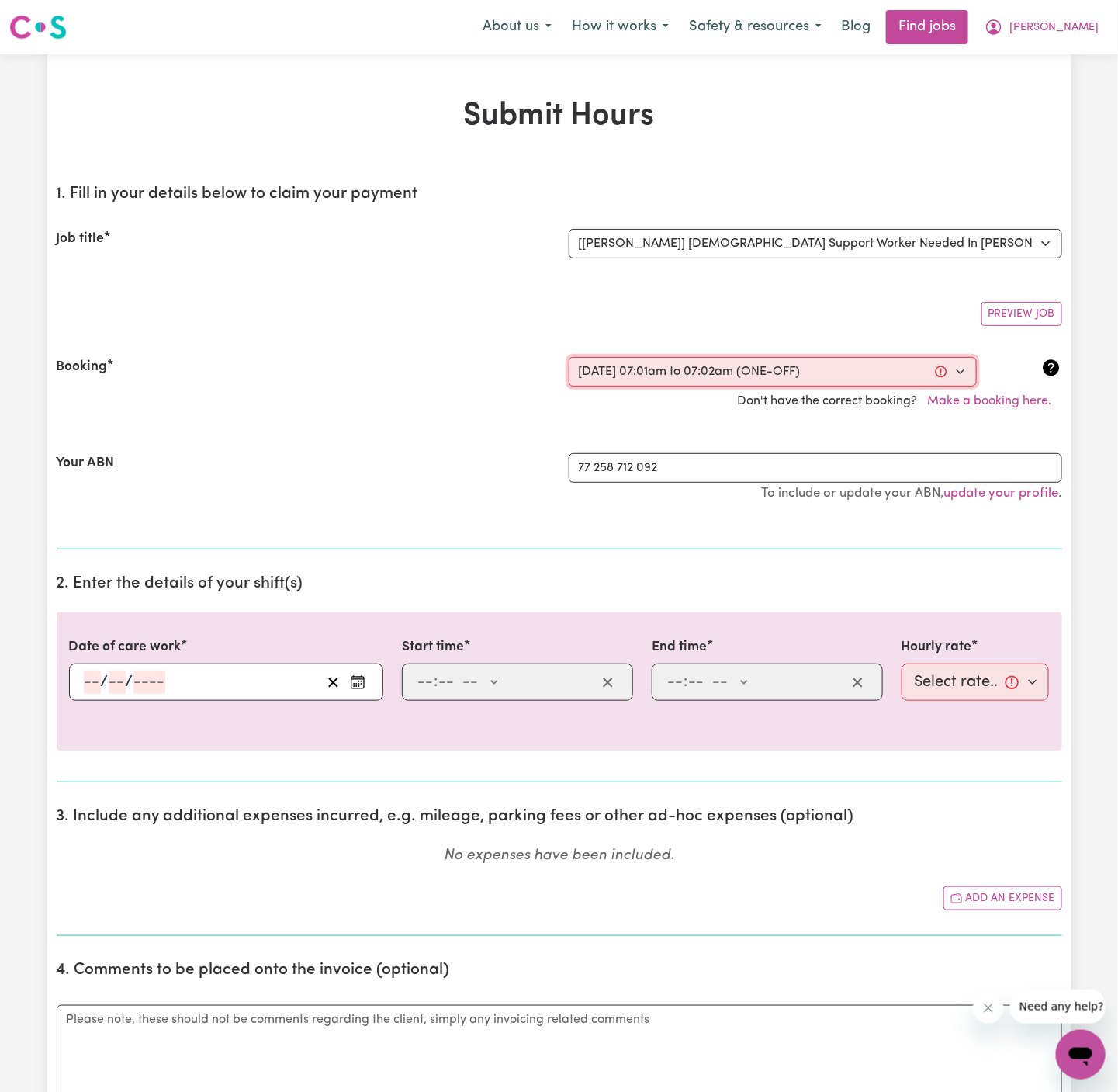
type input "8"
type input "2025"
type input "07:01"
type input "7"
type input "1"
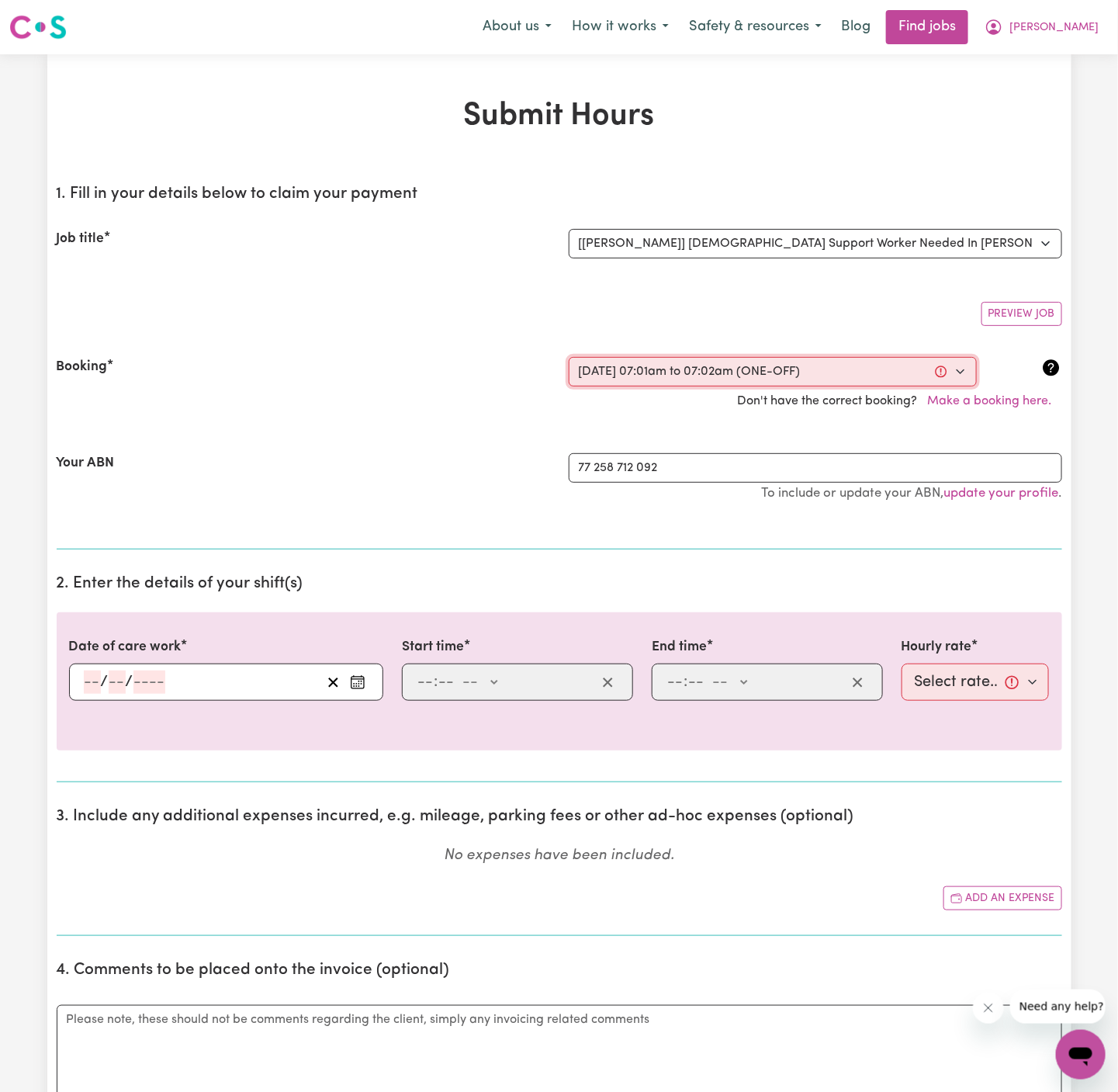
select select "am"
type input "07:02"
type input "7"
type input "2"
select select "am"
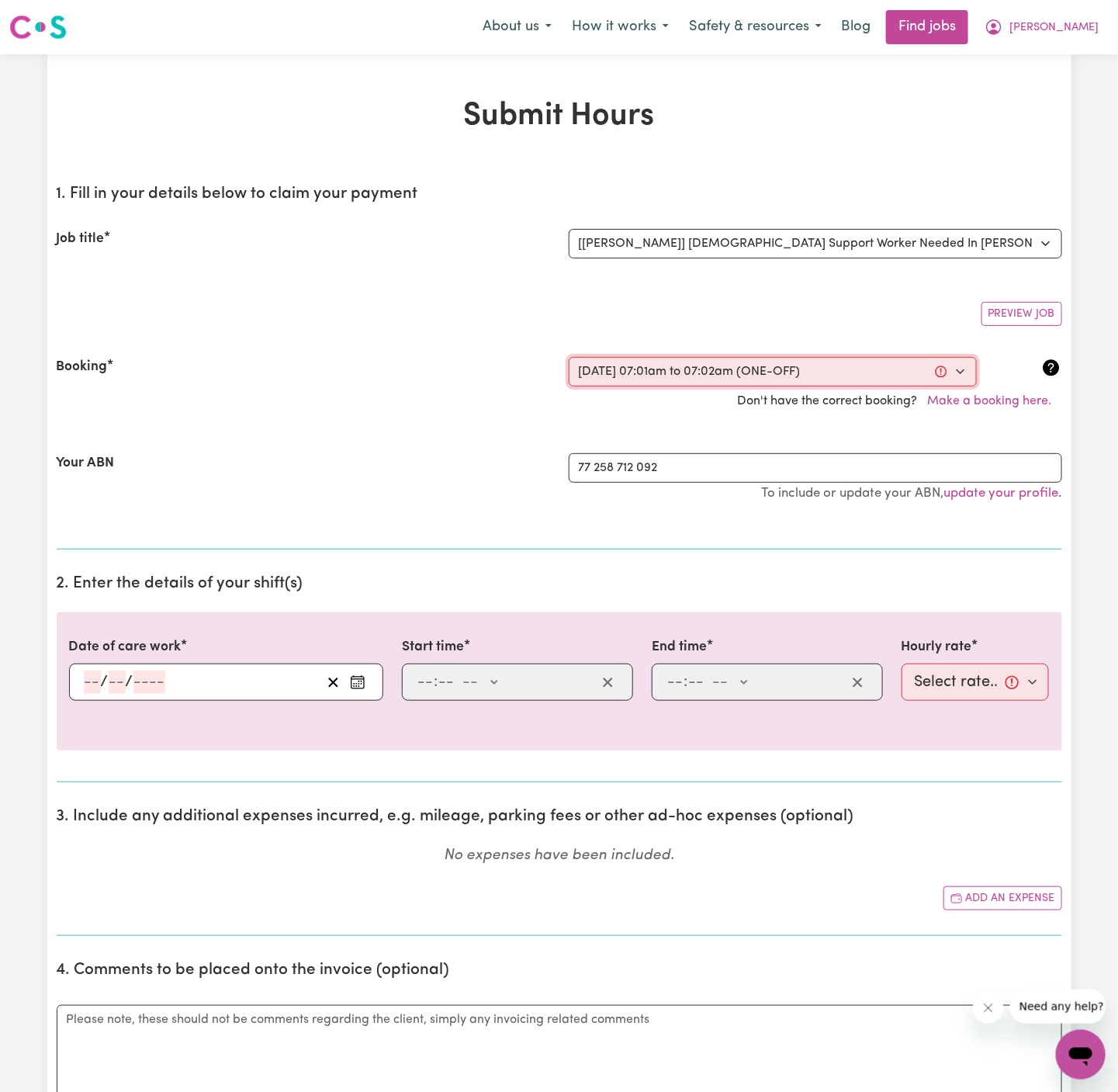
select select "45-Weekday"
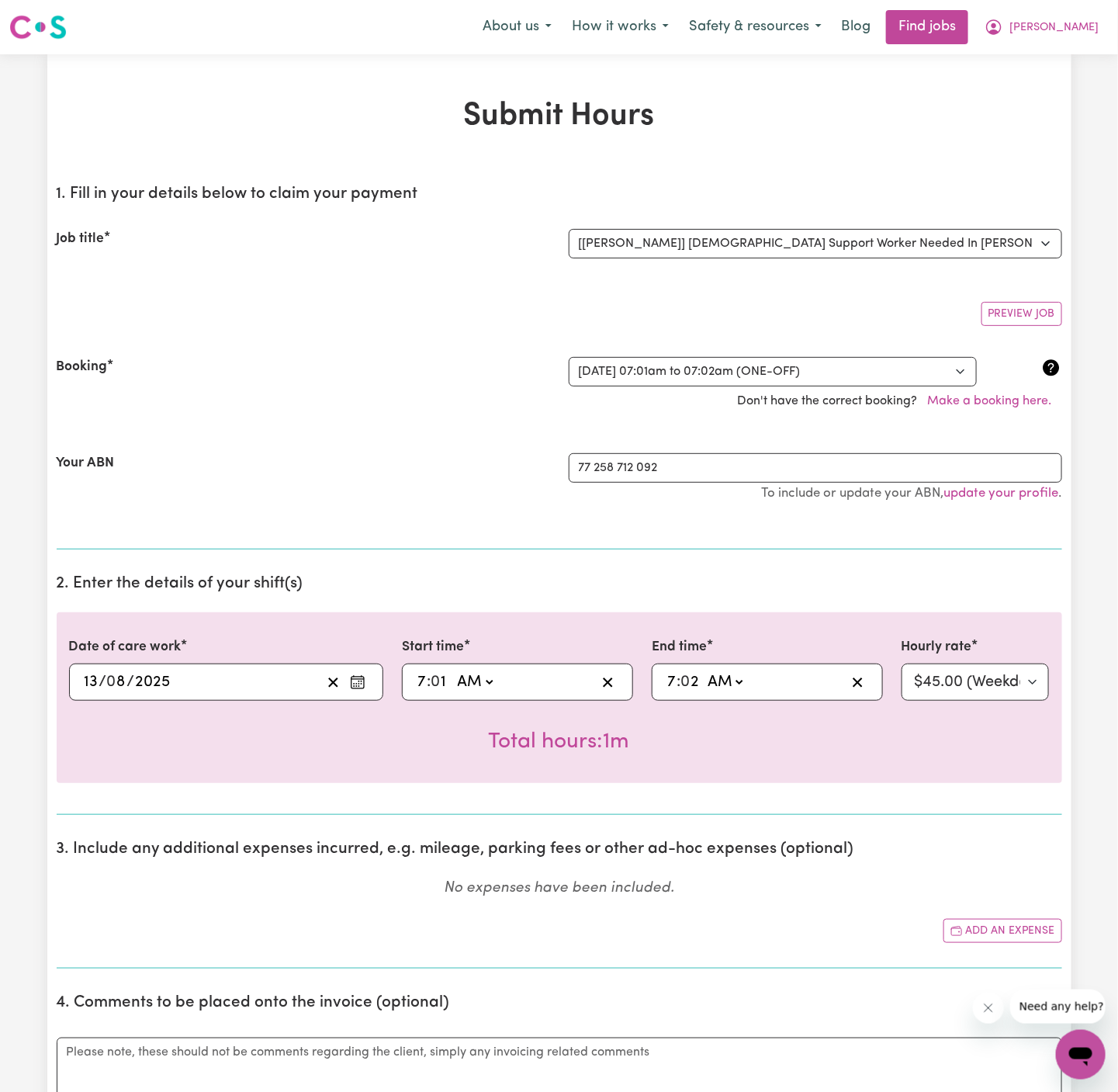
click at [98, 680] on input "13" at bounding box center [92, 682] width 16 height 23
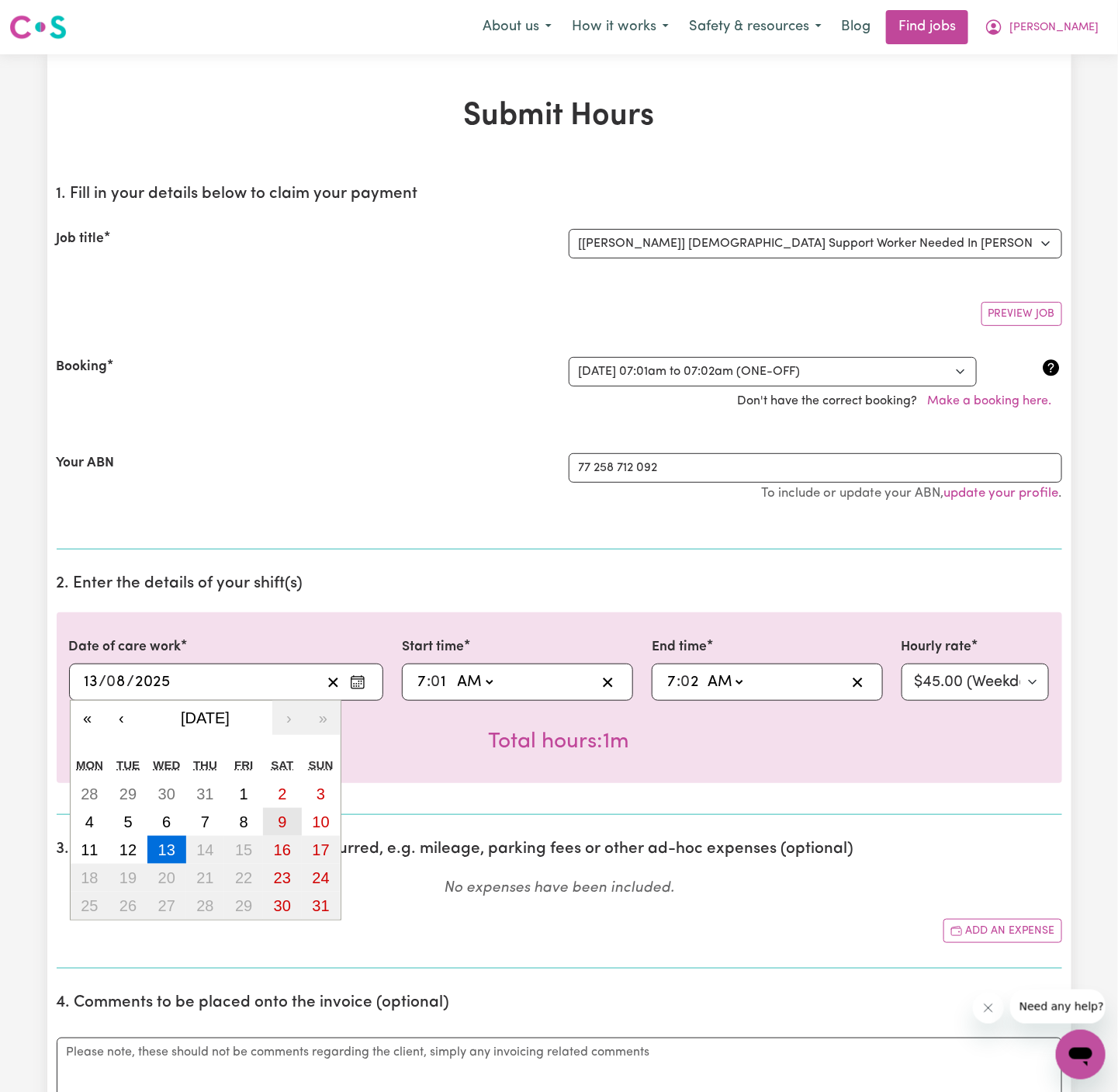
click at [283, 813] on abbr "9" at bounding box center [282, 822] width 9 height 17
type input "2025-08-09"
type input "9"
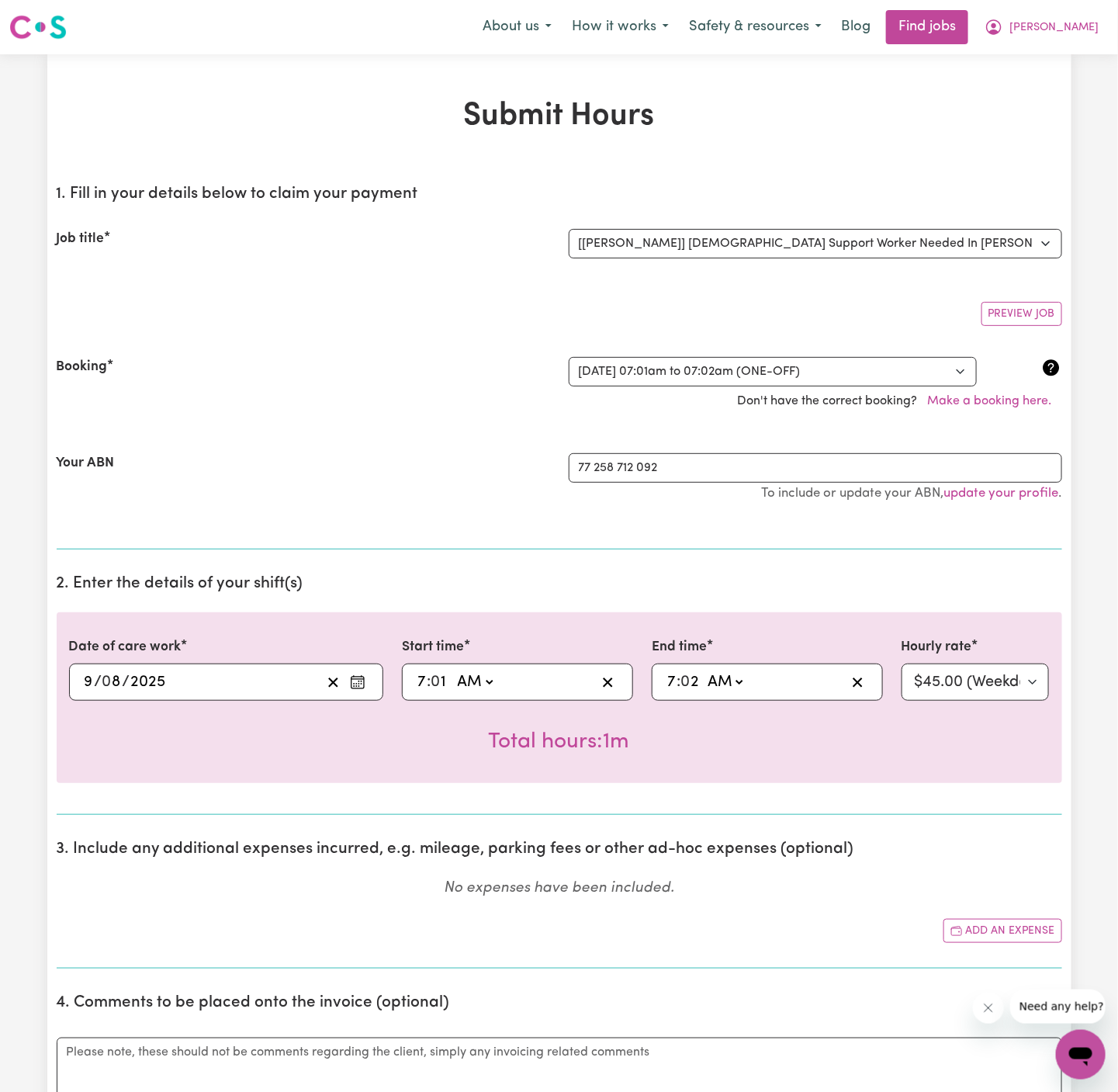
click at [446, 679] on input "1" at bounding box center [440, 682] width 18 height 23
click at [423, 681] on input "7" at bounding box center [421, 682] width 10 height 23
type input "02:01"
type input "2"
type input "02:03"
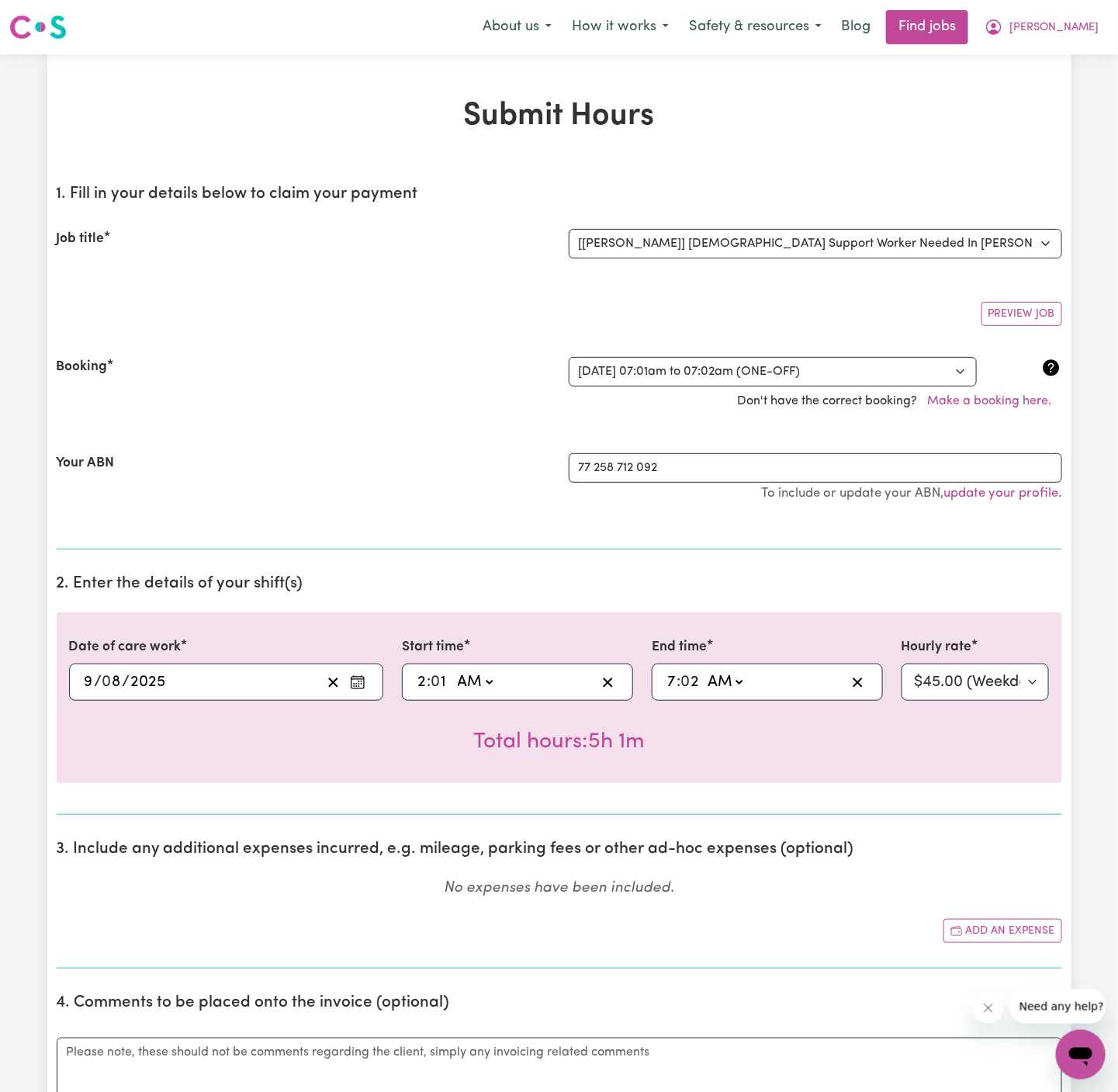
type input "3"
type input "02:30"
type input "30"
click at [670, 679] on input "7" at bounding box center [671, 682] width 10 height 23
type input "7"
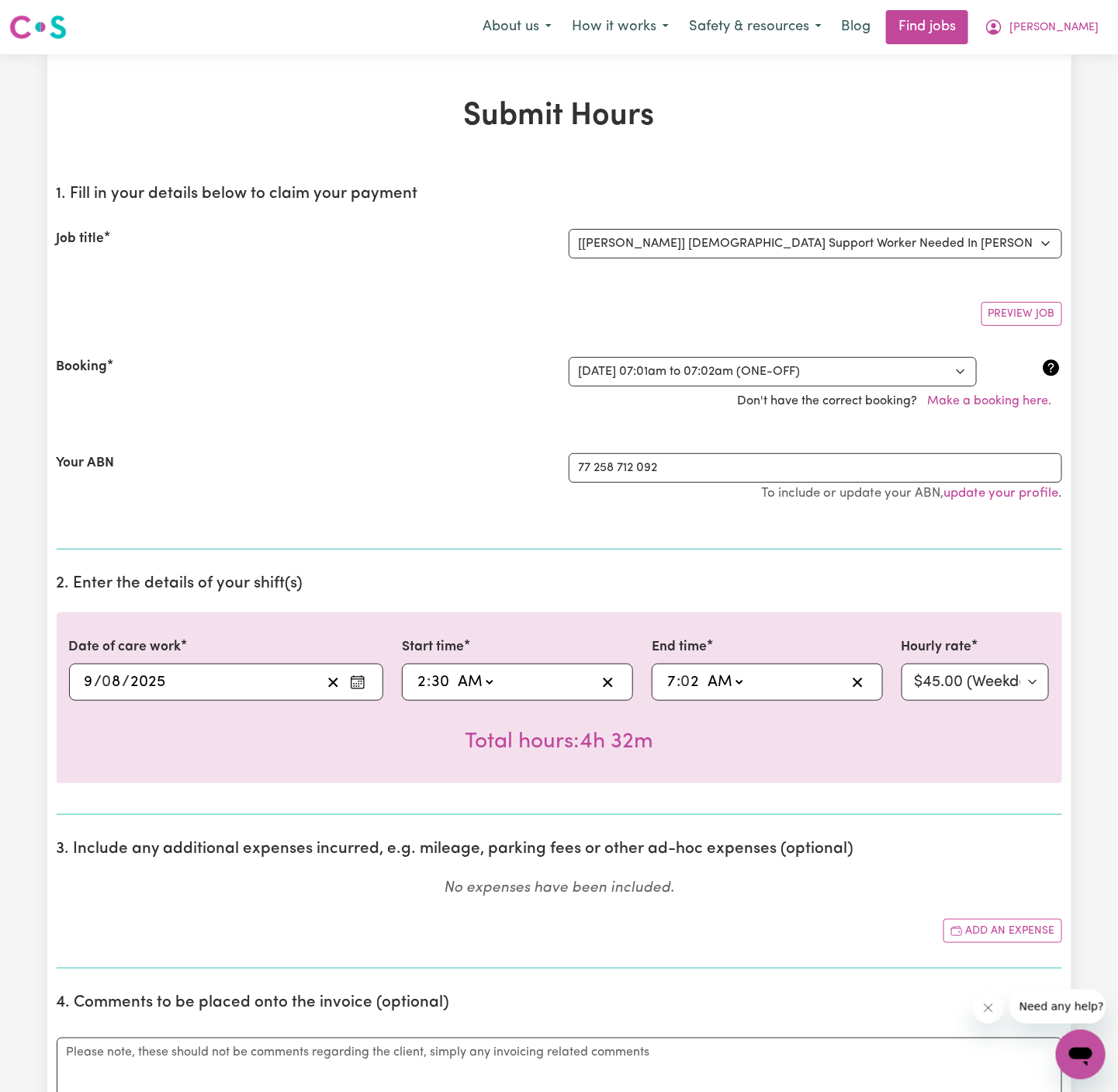
click at [670, 679] on input "7" at bounding box center [671, 682] width 10 height 23
type input "06:02"
type input "6"
type input "06:00"
type input "00"
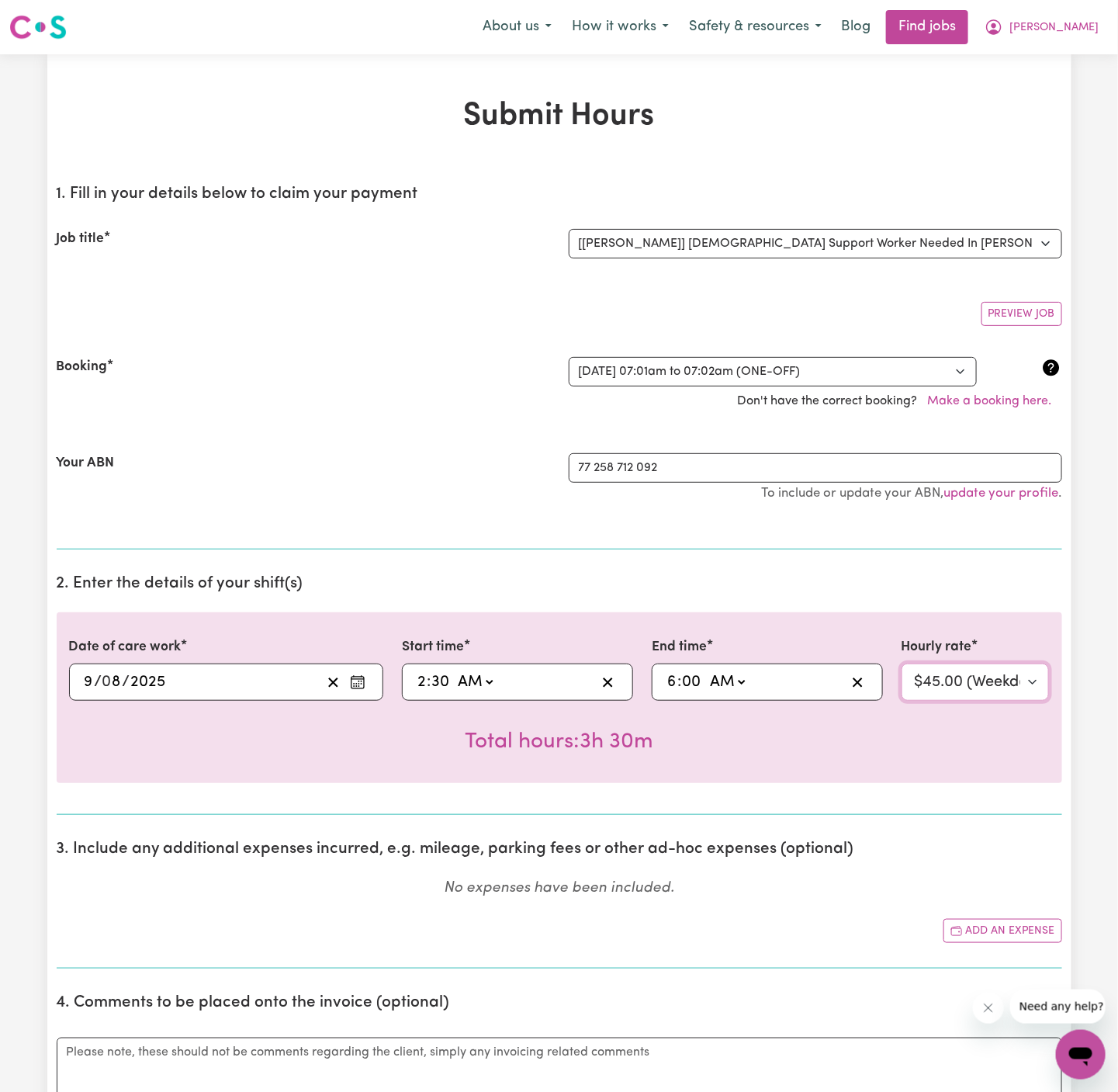
click at [959, 675] on select "Select rate... $45.00 (Weekday) $67.50 (Saturday) $67.50 (Sunday) $67.50 (Eveni…" at bounding box center [975, 682] width 148 height 37
select select "160-Overnight"
click at [901, 663] on select "Select rate... $45.00 (Weekday) $67.50 (Saturday) $67.50 (Sunday) $67.50 (Eveni…" at bounding box center [975, 682] width 148 height 37
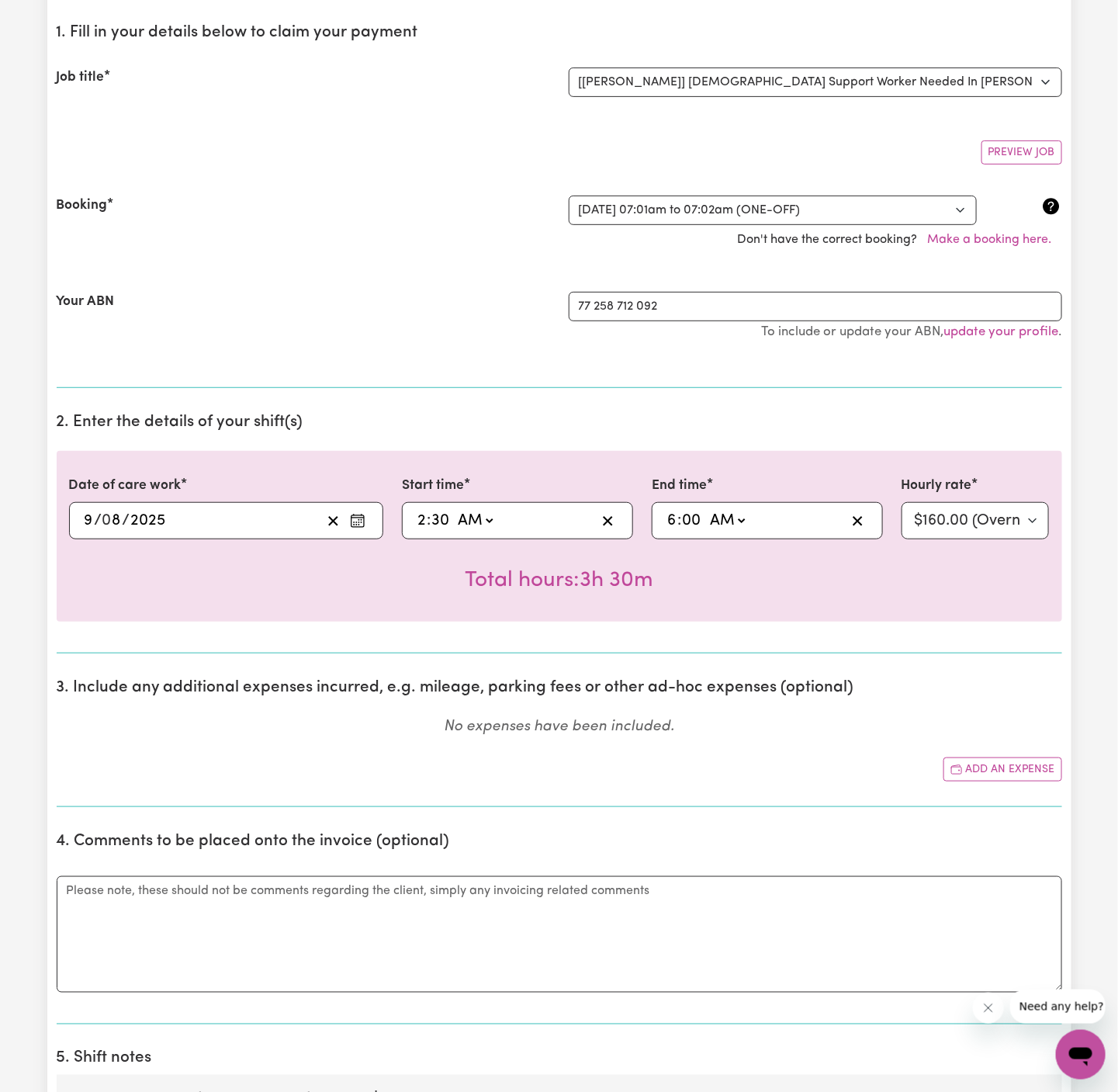
click at [761, 527] on div "06:00 6 : 00 AM PM" at bounding box center [755, 520] width 181 height 23
click at [781, 517] on div "06:00 6 : 00 AM PM" at bounding box center [755, 520] width 181 height 23
type input "03:00"
type input "3"
type input "0"
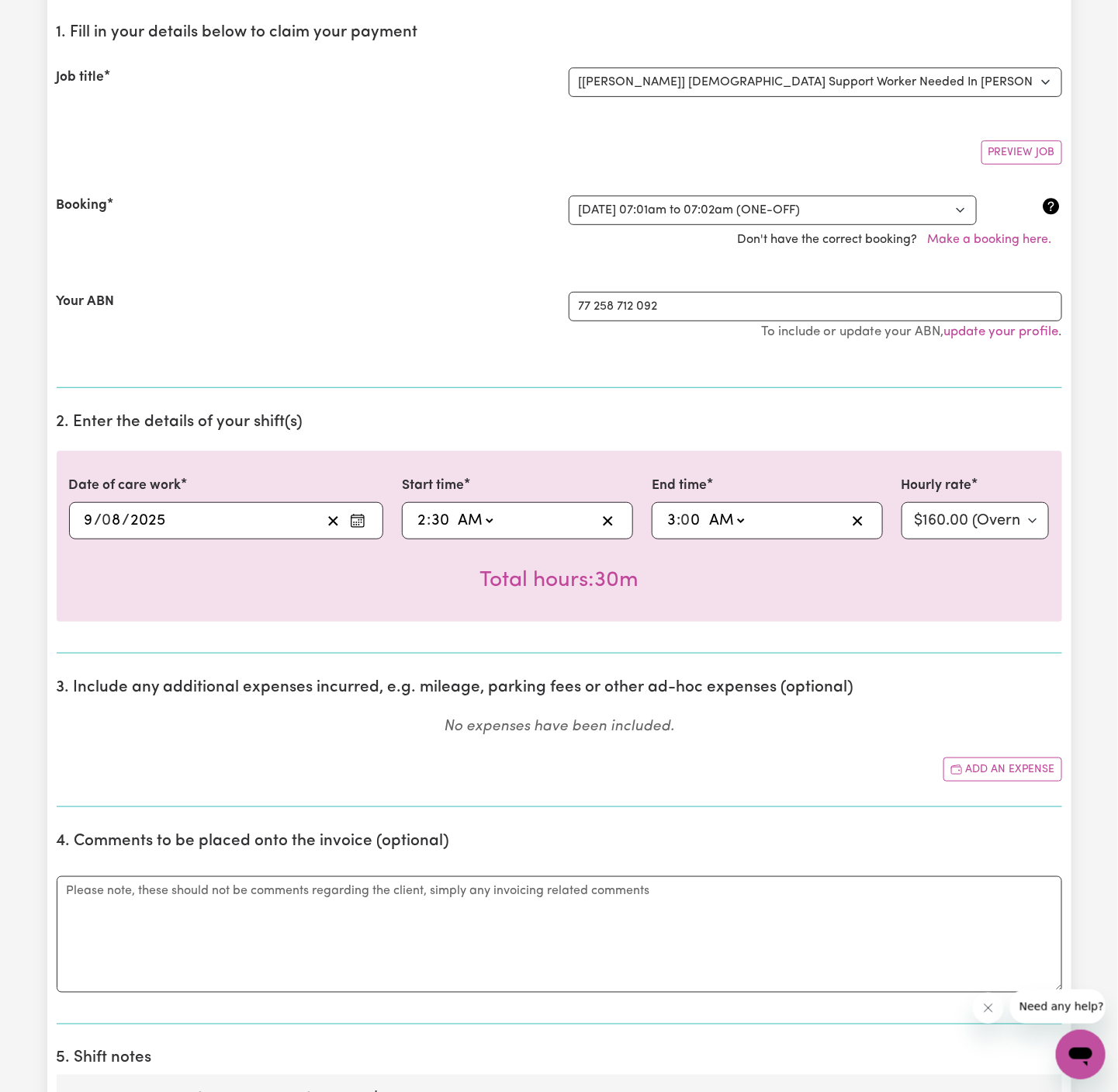
type input "3"
type input "03:03"
type input "3"
type input "03:30"
type input "30"
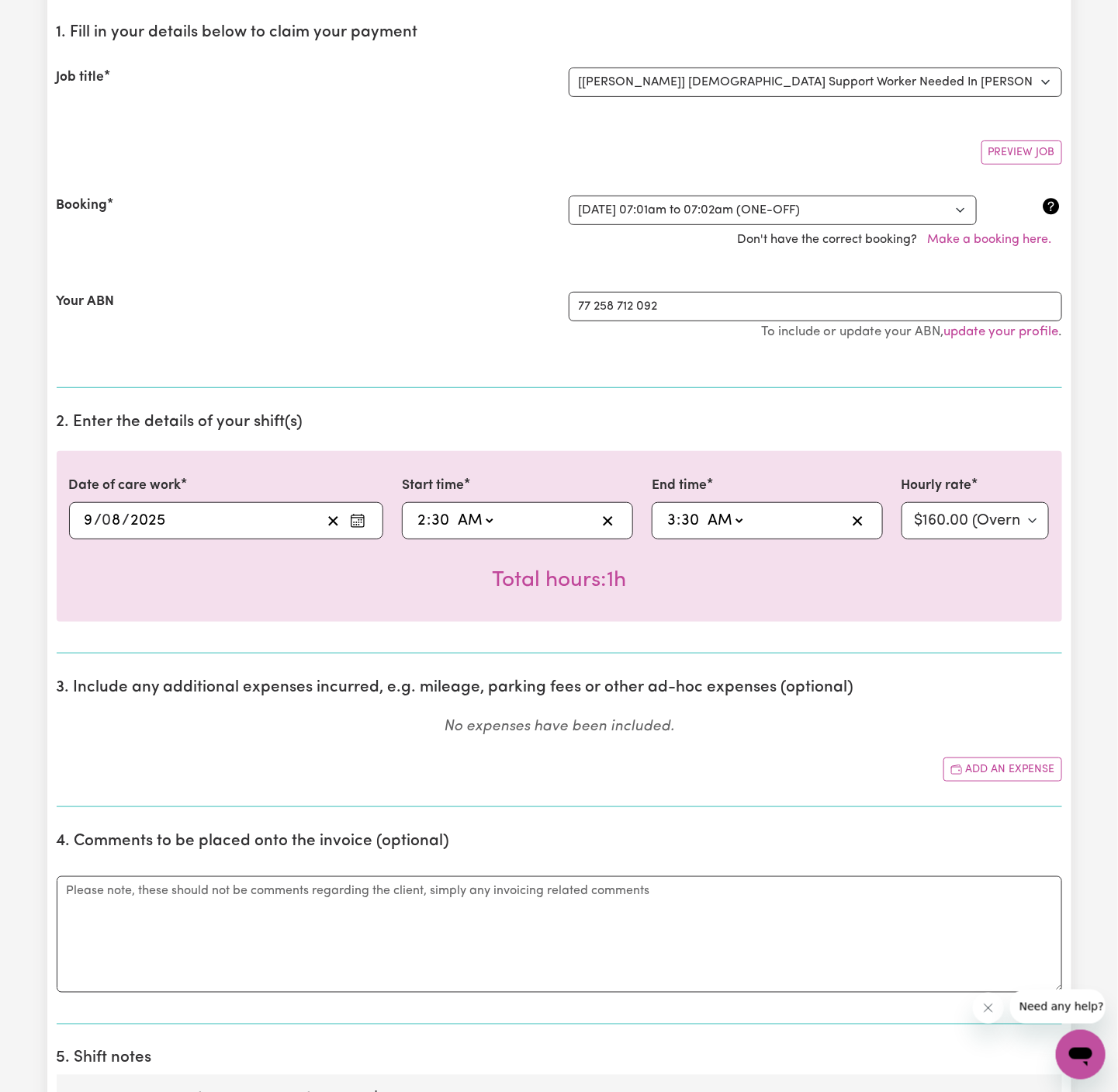
click at [821, 559] on div "Total hours: 1h" at bounding box center [559, 568] width 981 height 57
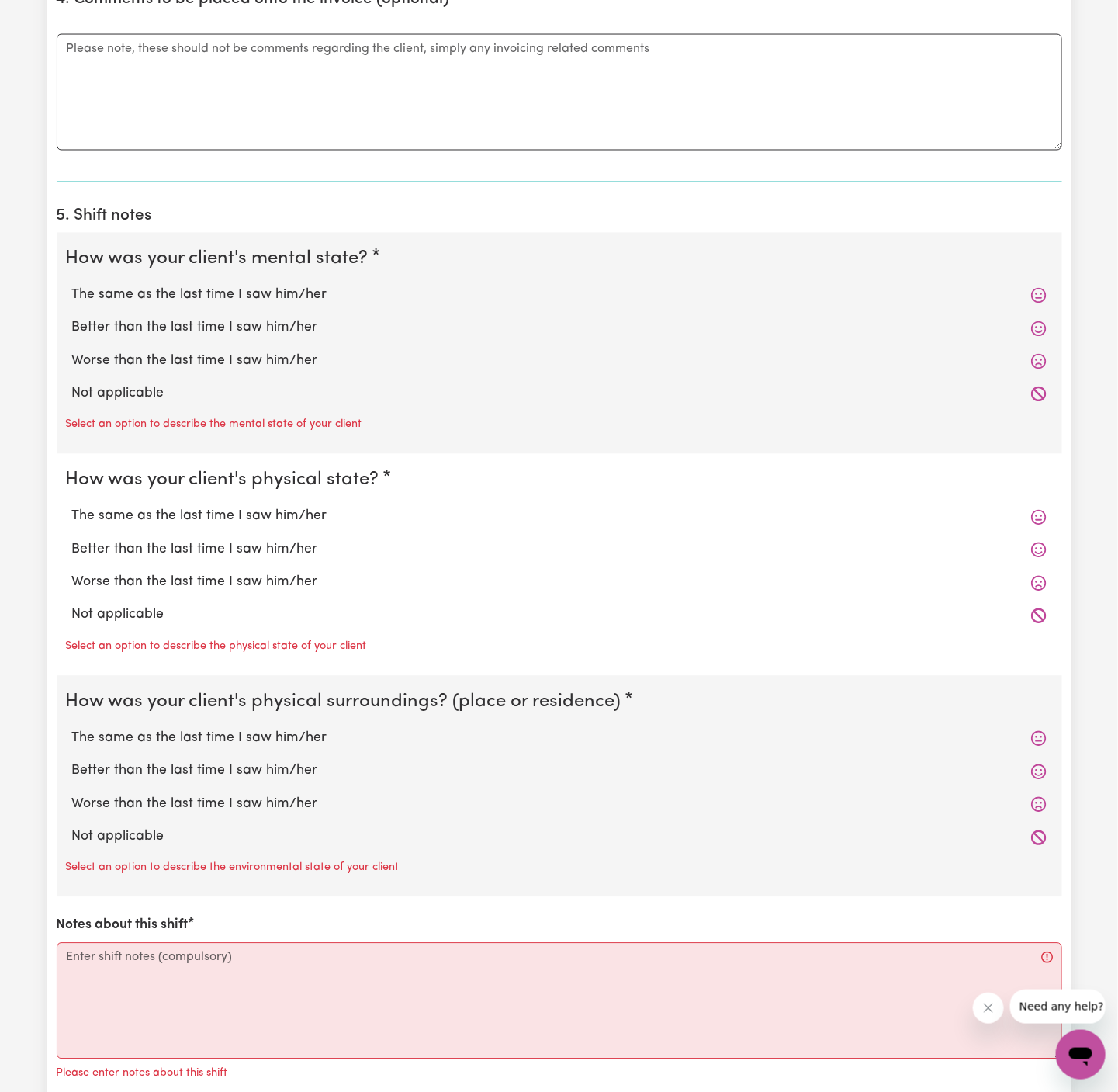
scroll to position [1015, 0]
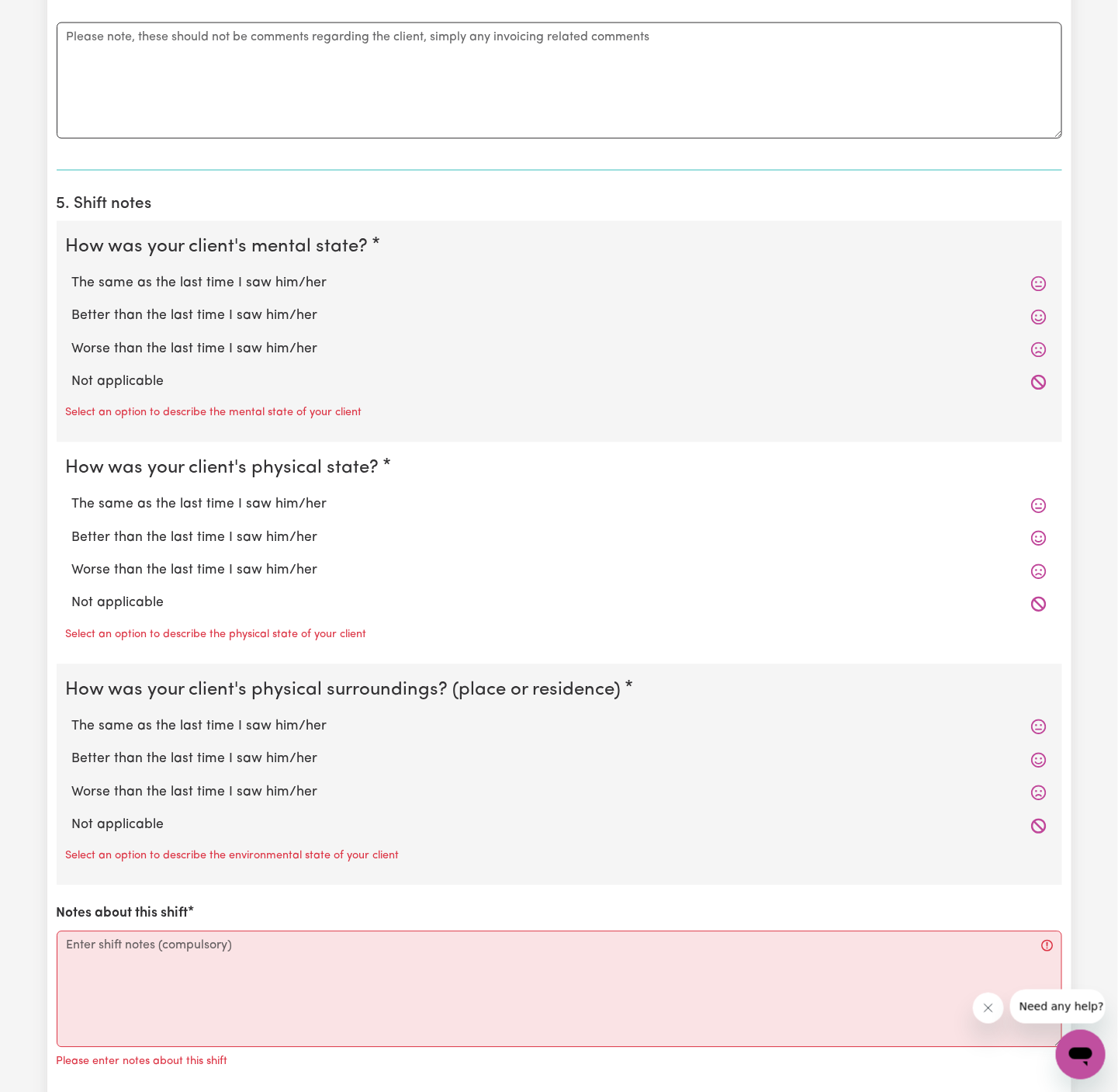
click at [208, 377] on label "Not applicable" at bounding box center [559, 382] width 974 height 20
click at [72, 372] on input "Not applicable" at bounding box center [71, 371] width 1 height 1
radio input "true"
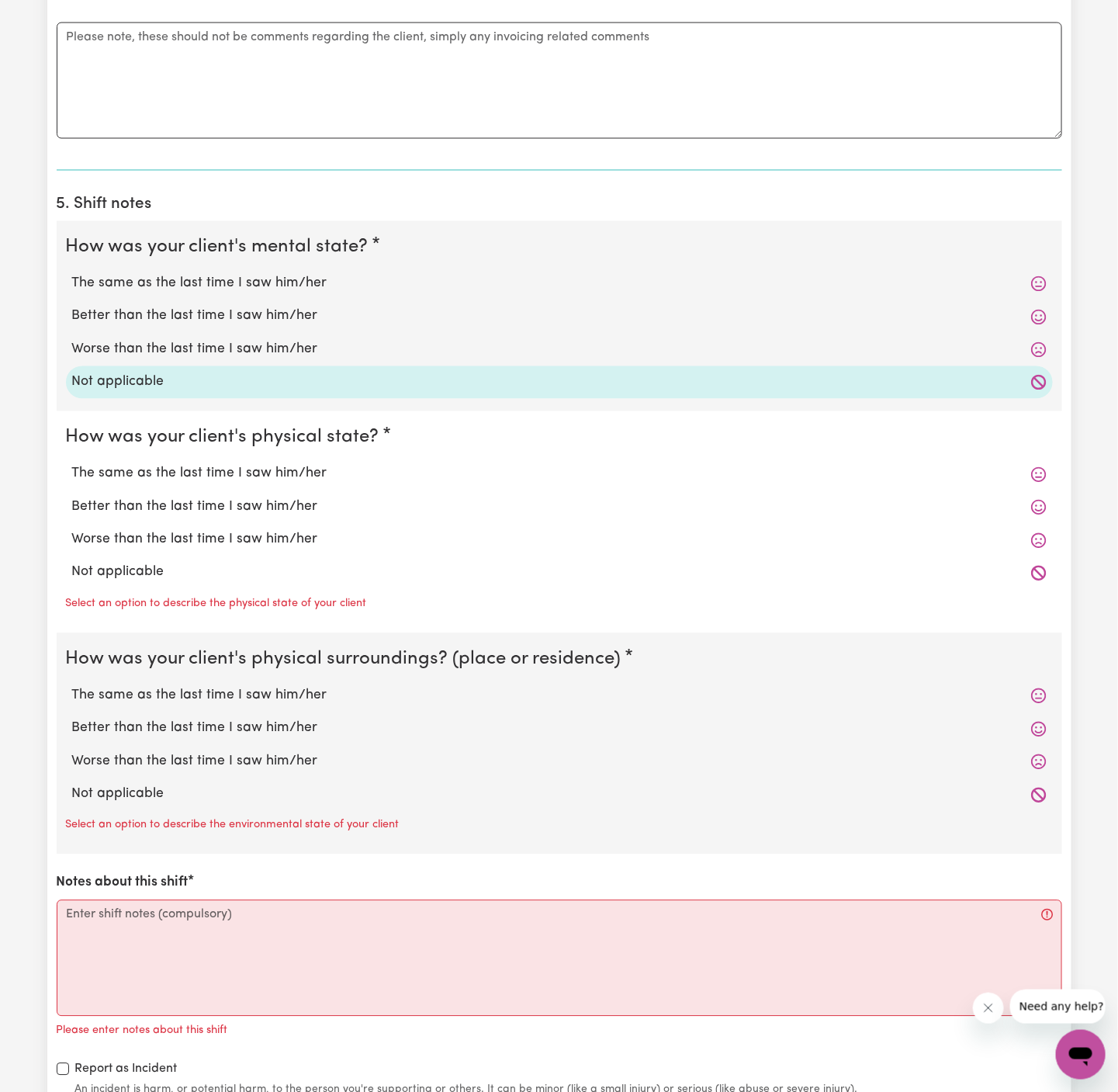
click at [205, 559] on div "Not applicable" at bounding box center [559, 572] width 987 height 33
click at [182, 575] on label "Not applicable" at bounding box center [559, 572] width 974 height 20
click at [72, 563] on input "Not applicable" at bounding box center [71, 562] width 1 height 1
radio input "true"
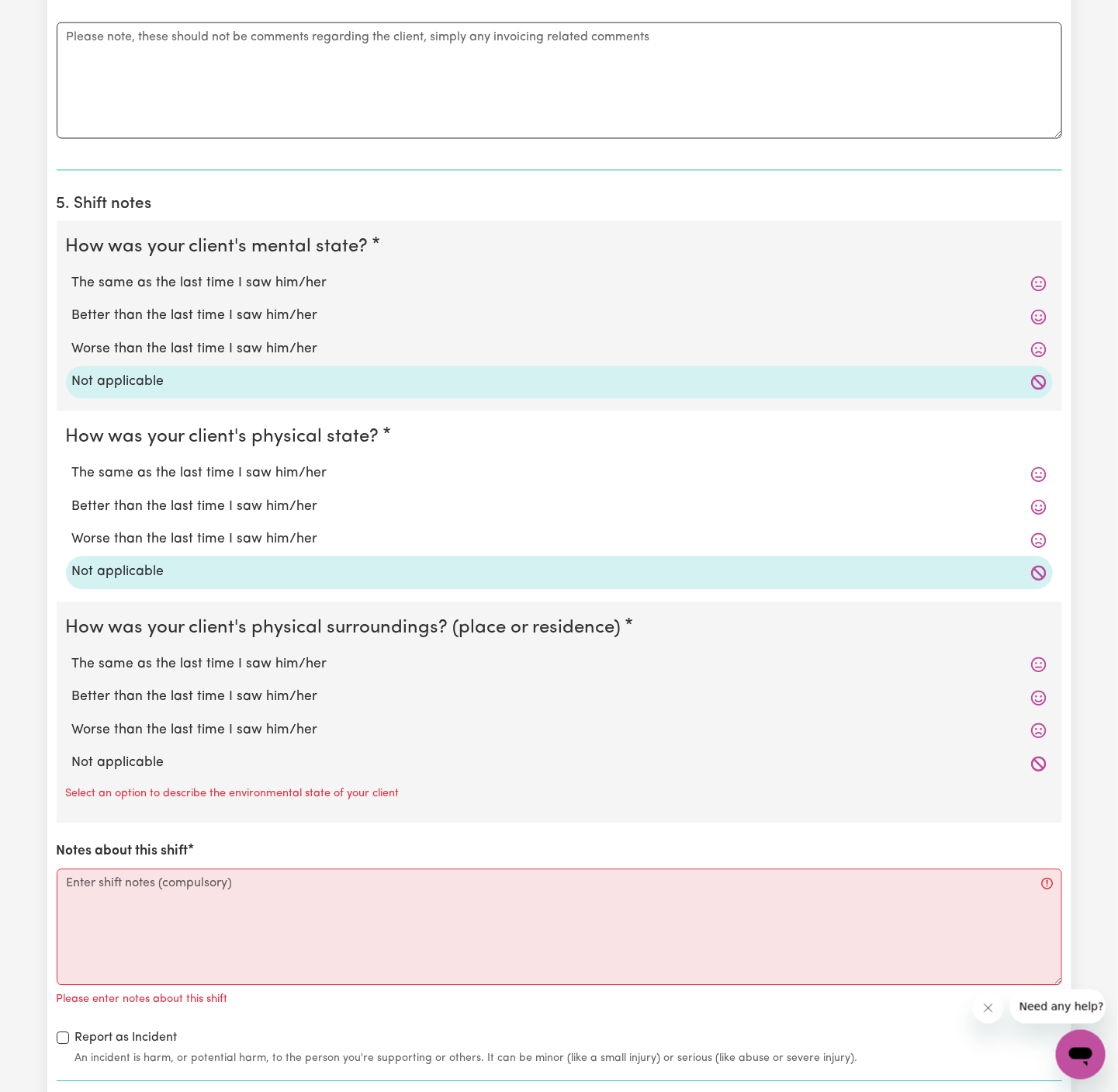
click at [183, 748] on div "Not applicable" at bounding box center [559, 763] width 987 height 33
click at [193, 763] on label "Not applicable" at bounding box center [559, 763] width 974 height 20
click at [72, 754] on input "Not applicable" at bounding box center [71, 753] width 1 height 1
radio input "true"
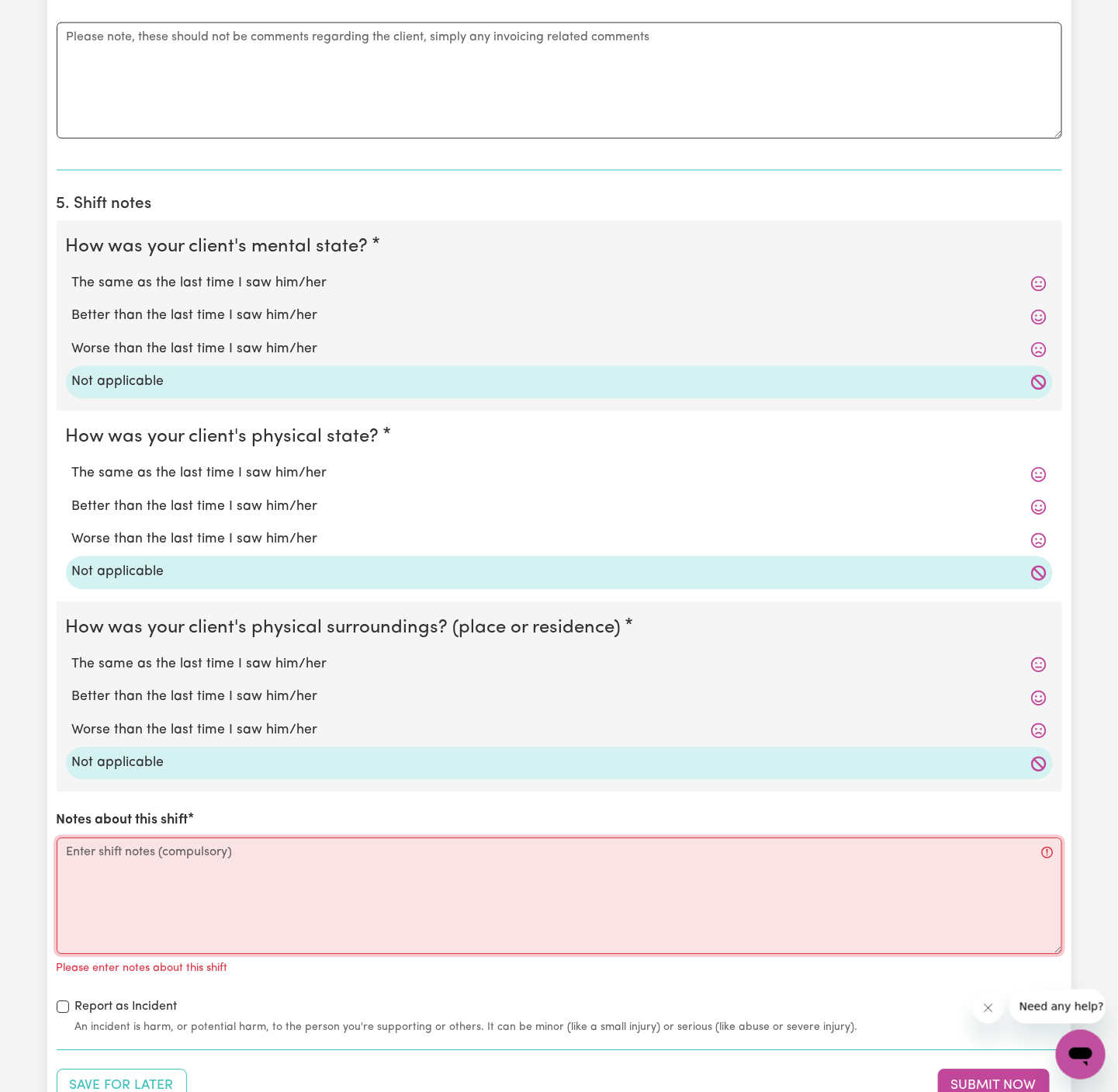
click at [252, 895] on textarea "Notes about this shift" at bounding box center [559, 896] width 1005 height 117
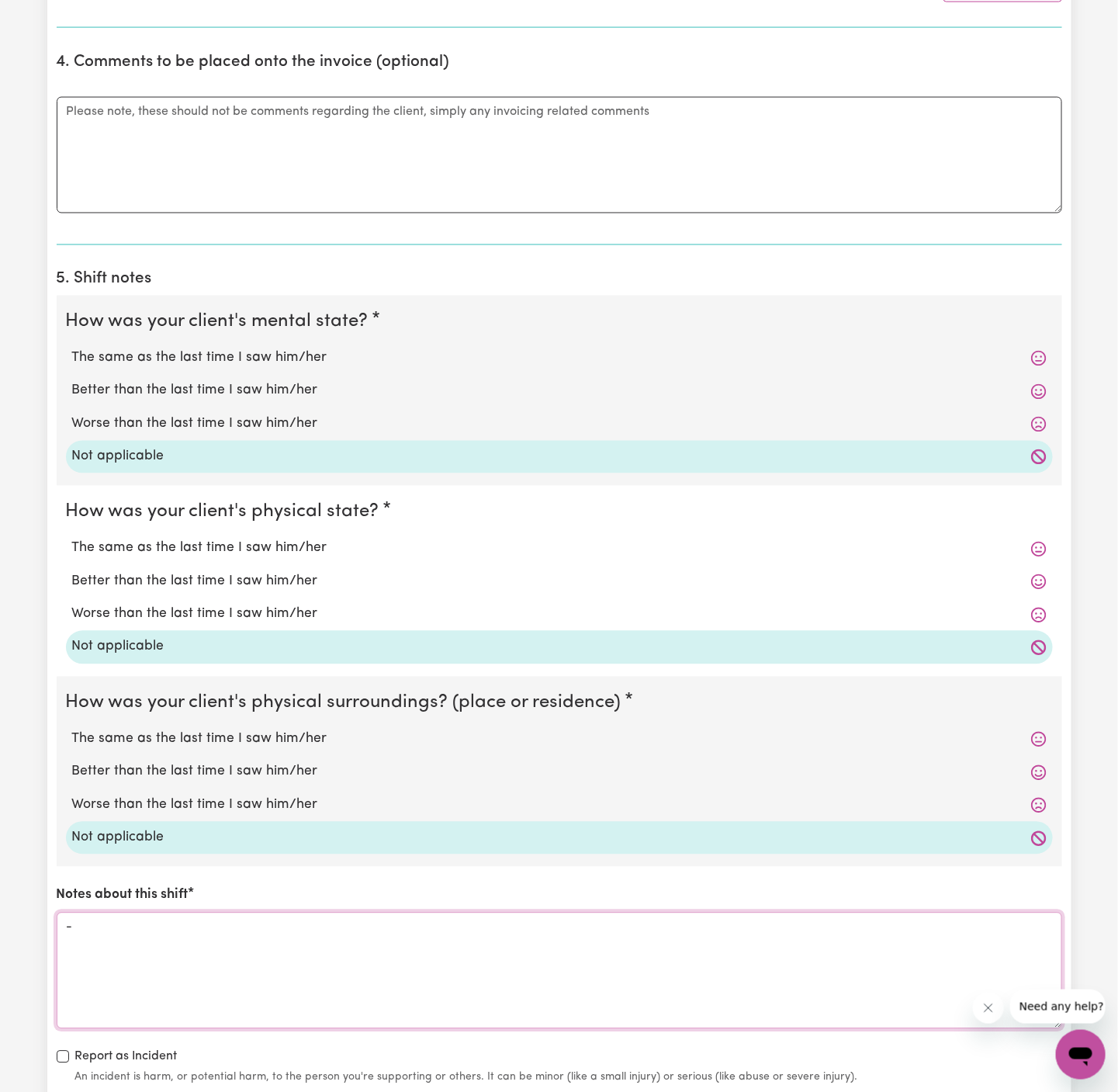
scroll to position [1155, 0]
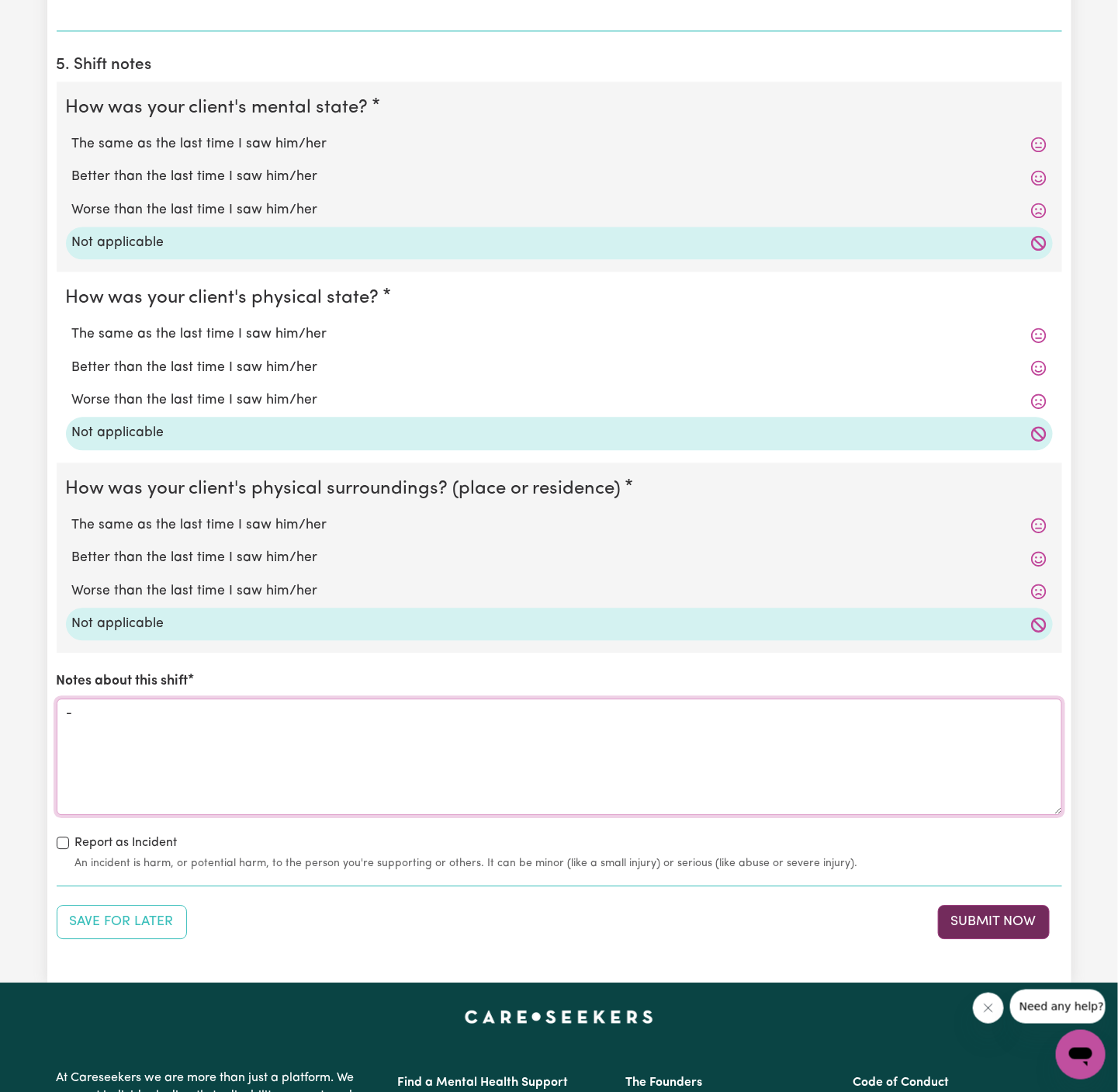
type textarea "-"
click at [1004, 915] on button "Submit Now" at bounding box center [993, 921] width 112 height 34
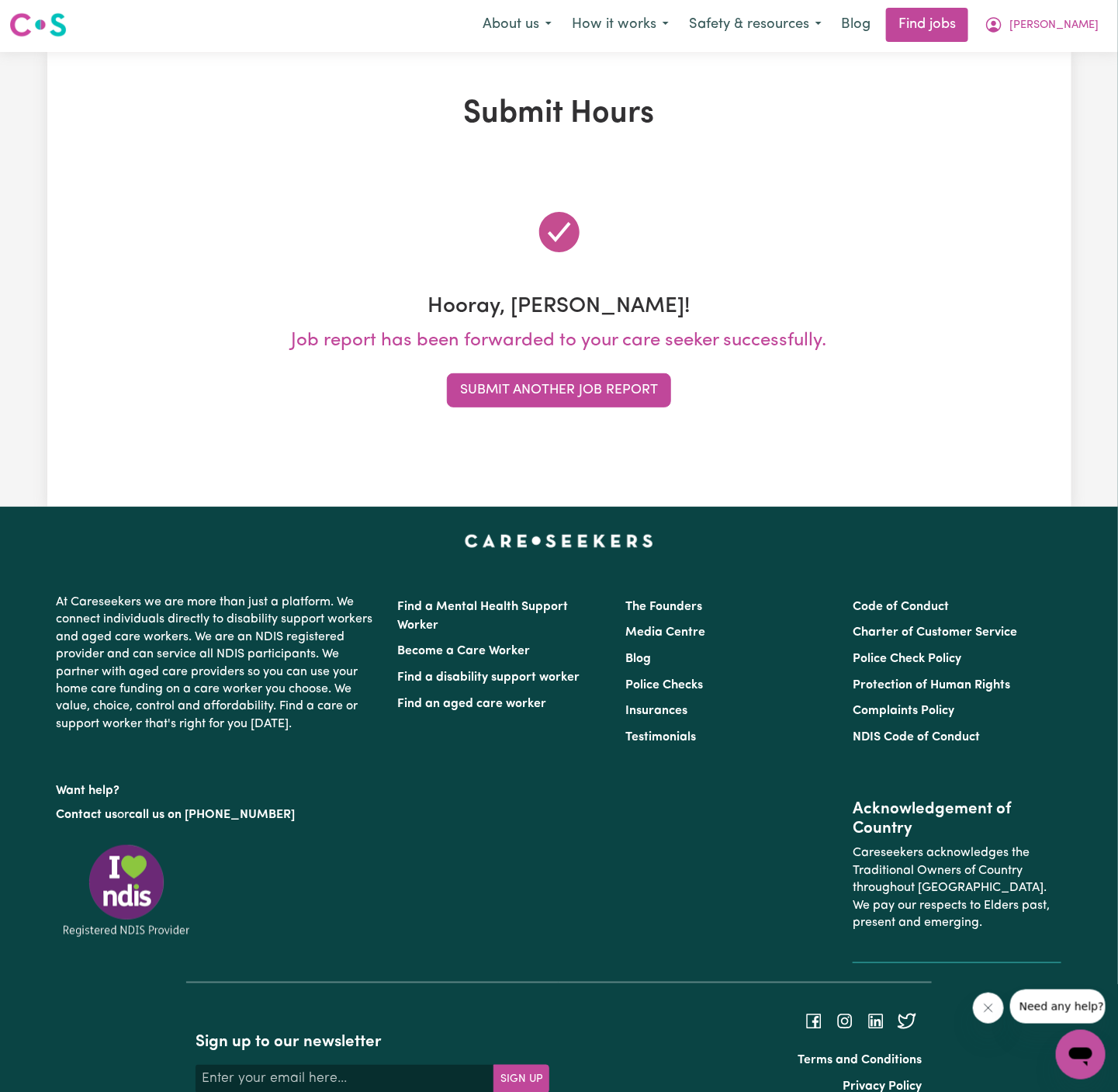
scroll to position [0, 0]
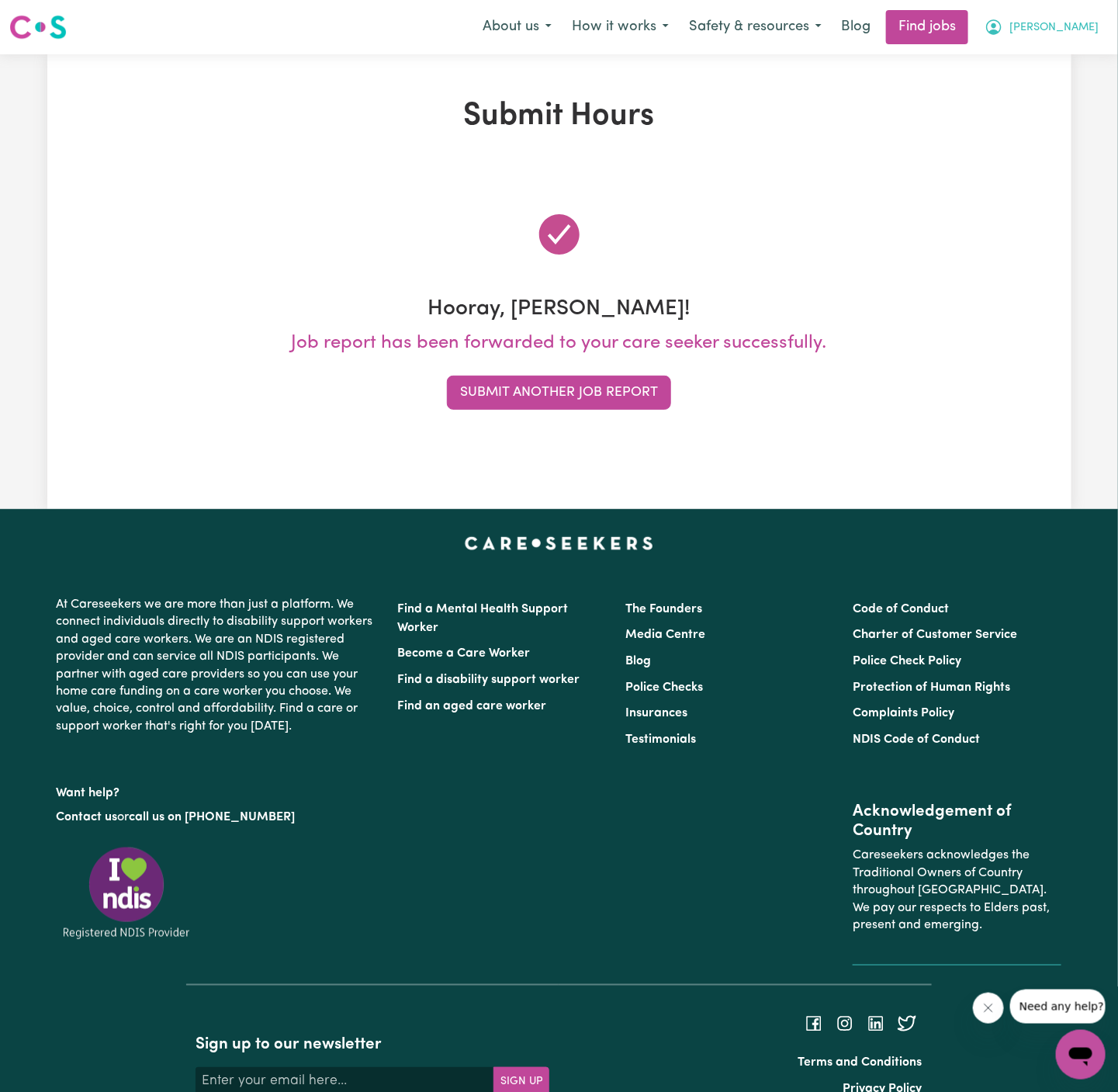
click at [1090, 14] on button "[PERSON_NAME]" at bounding box center [1041, 27] width 134 height 33
click at [1066, 50] on link "My Account" at bounding box center [1047, 60] width 123 height 29
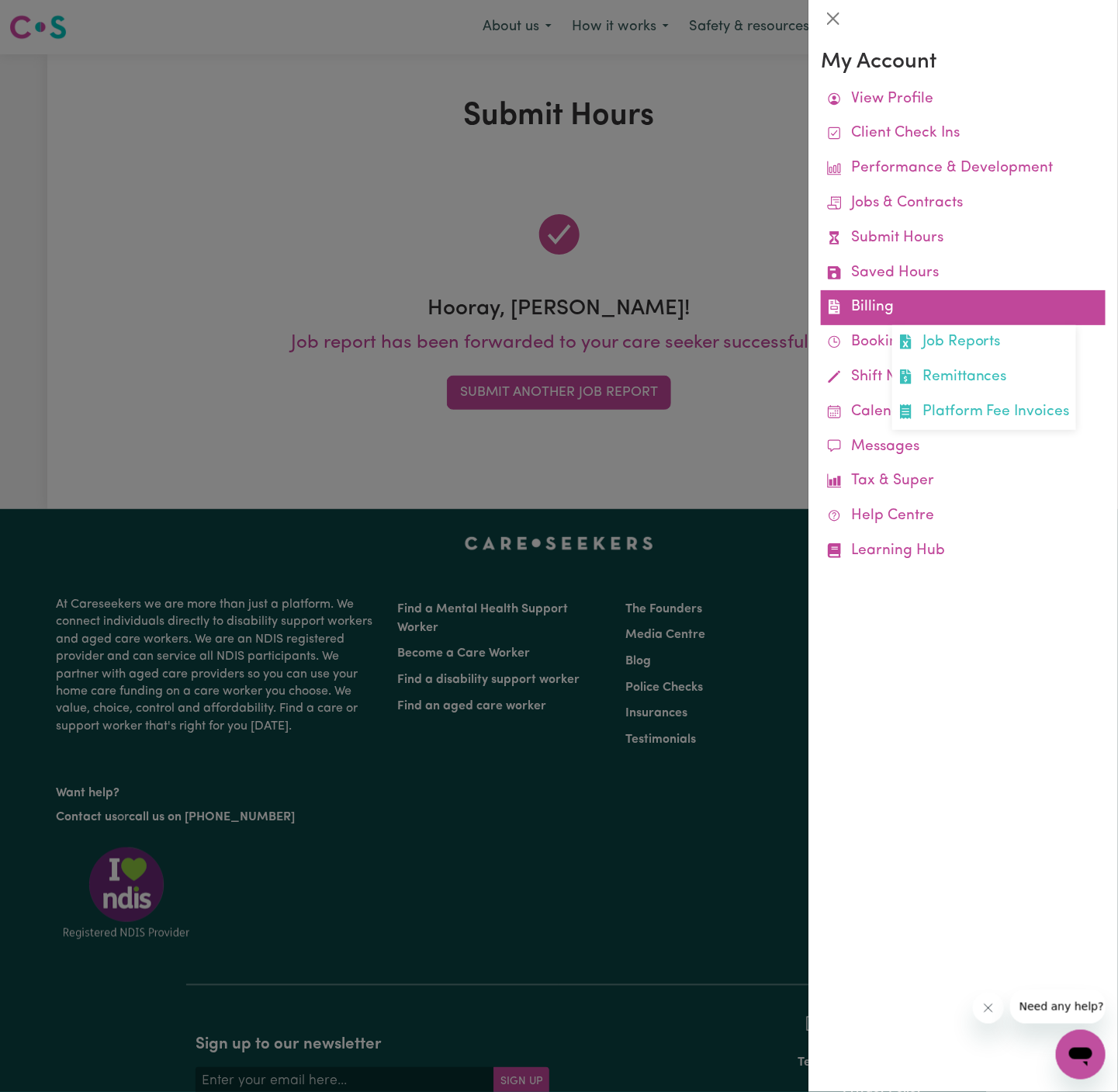
click at [893, 306] on link "Billing Job Reports Remittances Platform Fee Invoices" at bounding box center [963, 308] width 285 height 35
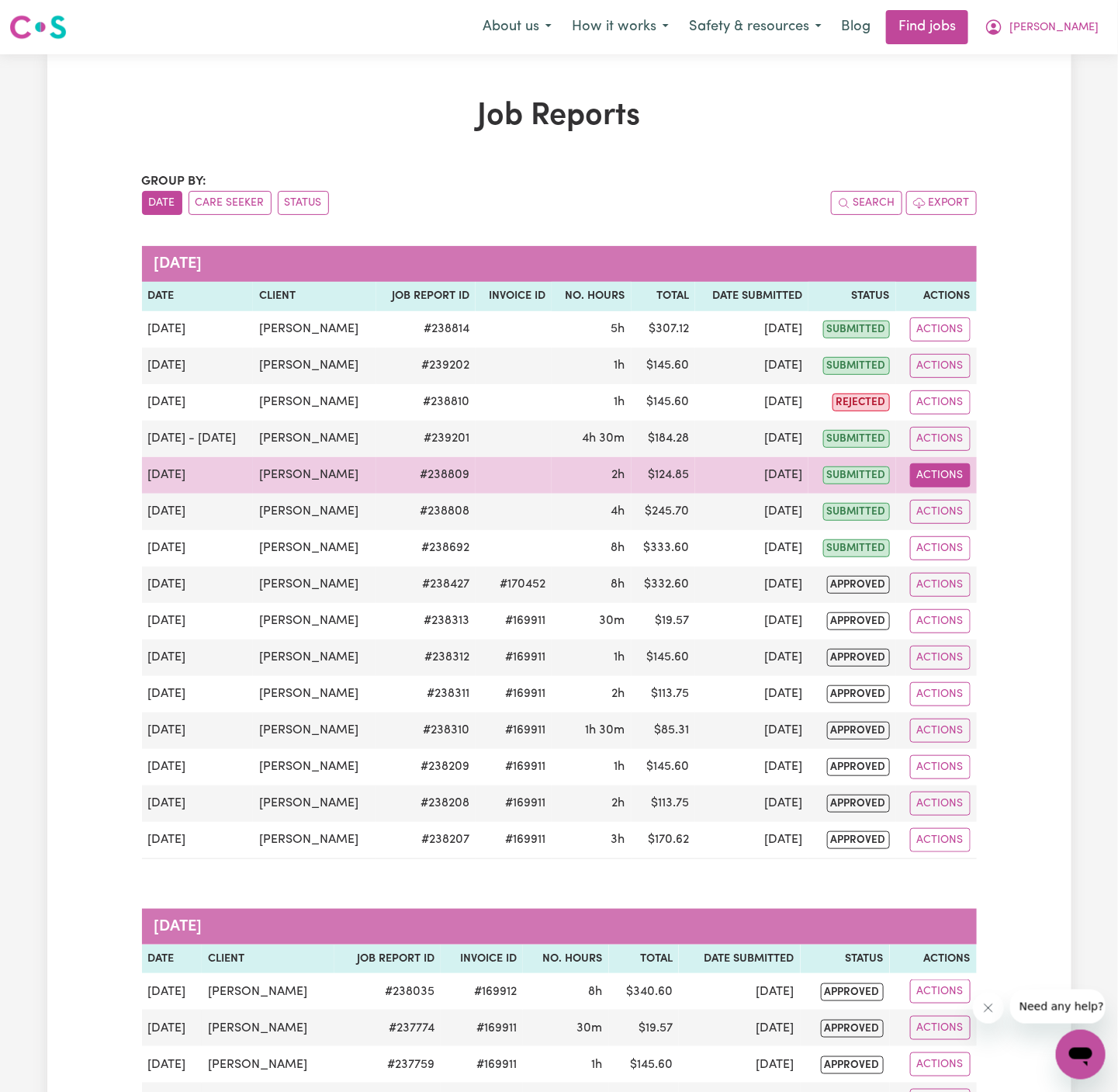
click at [950, 473] on button "Actions" at bounding box center [940, 475] width 60 height 24
click at [978, 501] on link "View Job Report" at bounding box center [978, 510] width 133 height 31
select select "pm"
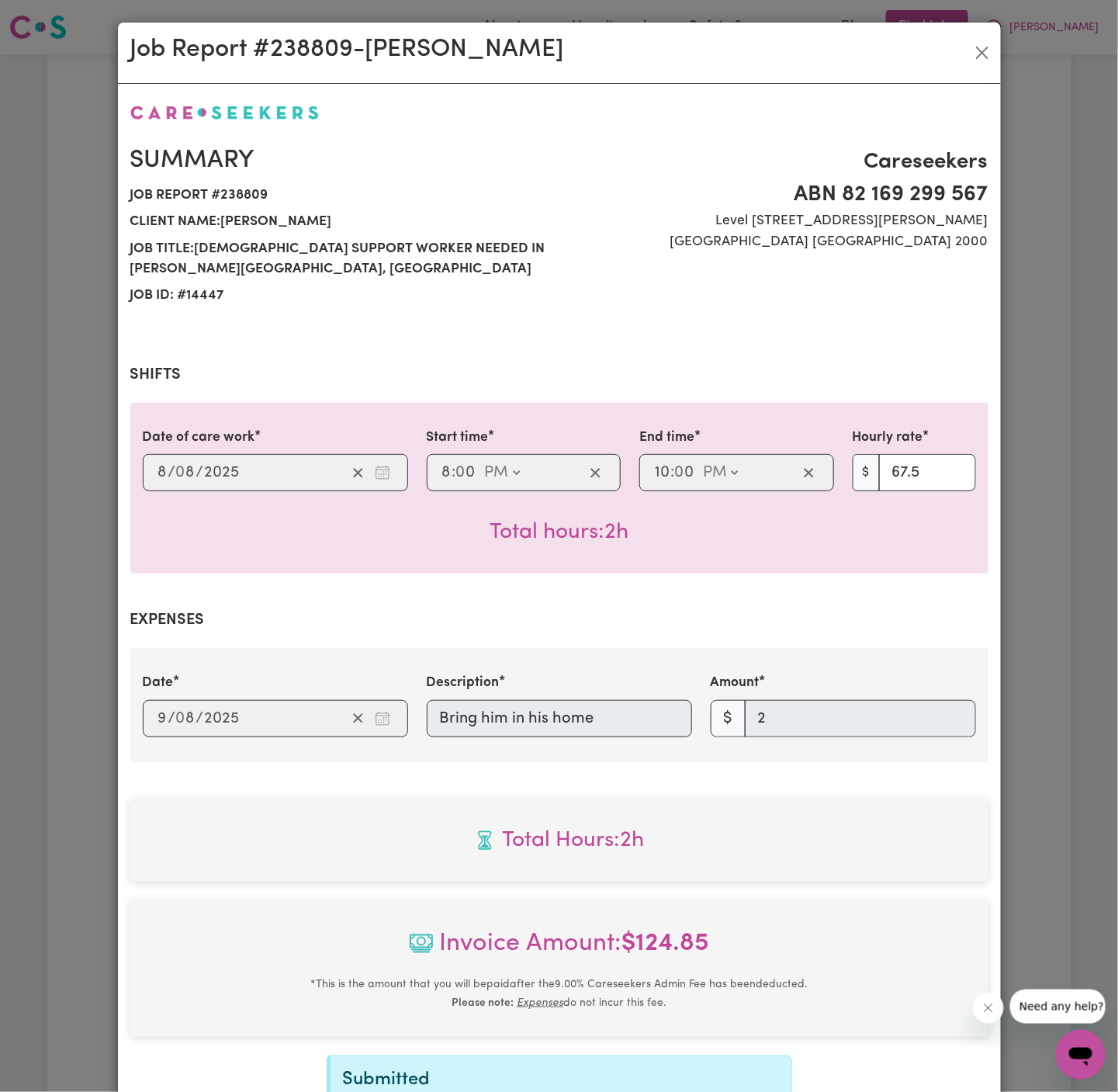
select select "67.5-EveningCare"
click at [977, 57] on button "Close" at bounding box center [982, 52] width 25 height 25
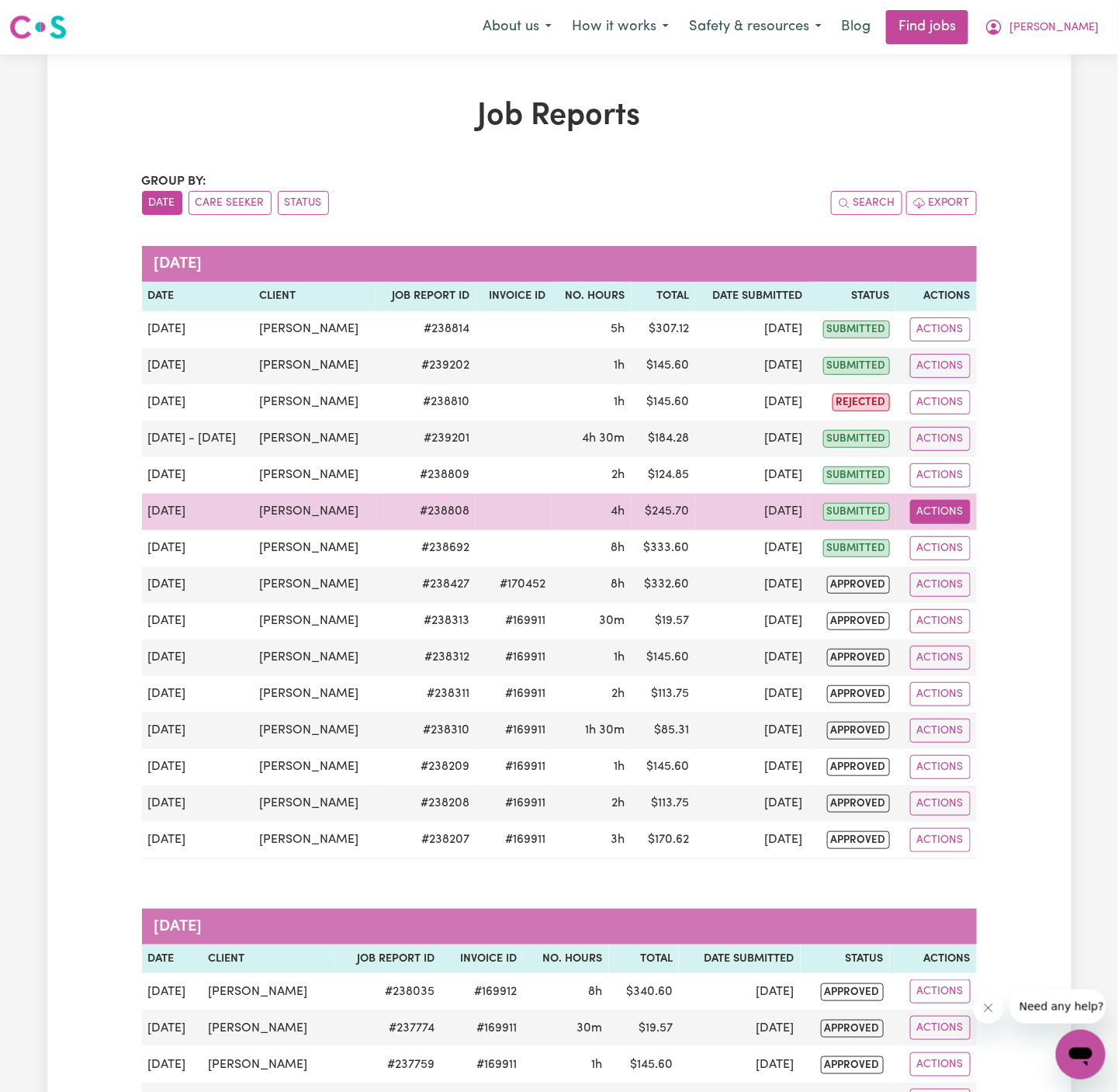
click at [953, 505] on button "Actions" at bounding box center [940, 512] width 60 height 24
click at [976, 536] on link "View Job Report" at bounding box center [978, 547] width 133 height 31
select select "pm"
select select "67.5-EveningCare"
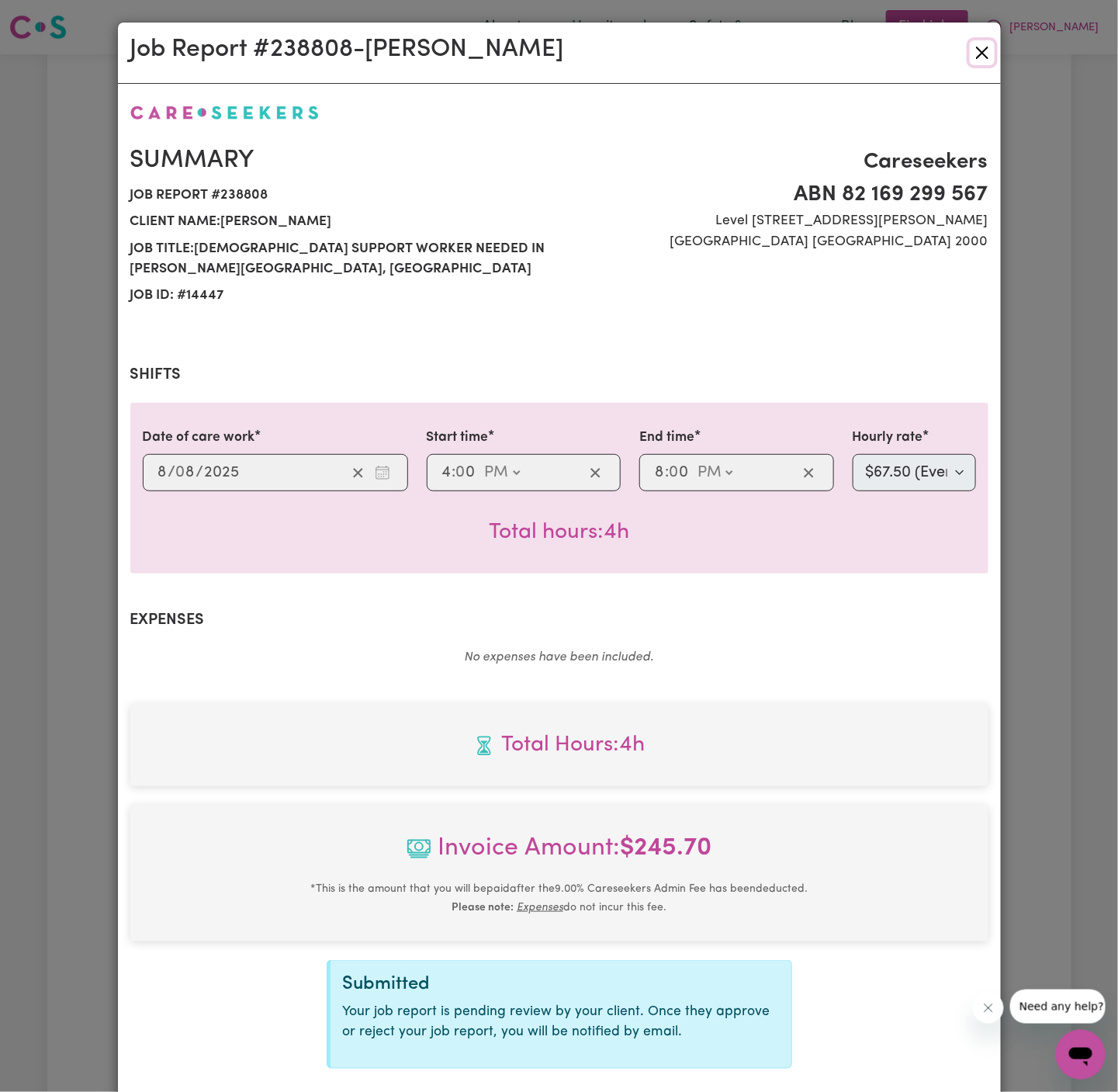
click at [989, 52] on button "Close" at bounding box center [982, 52] width 25 height 25
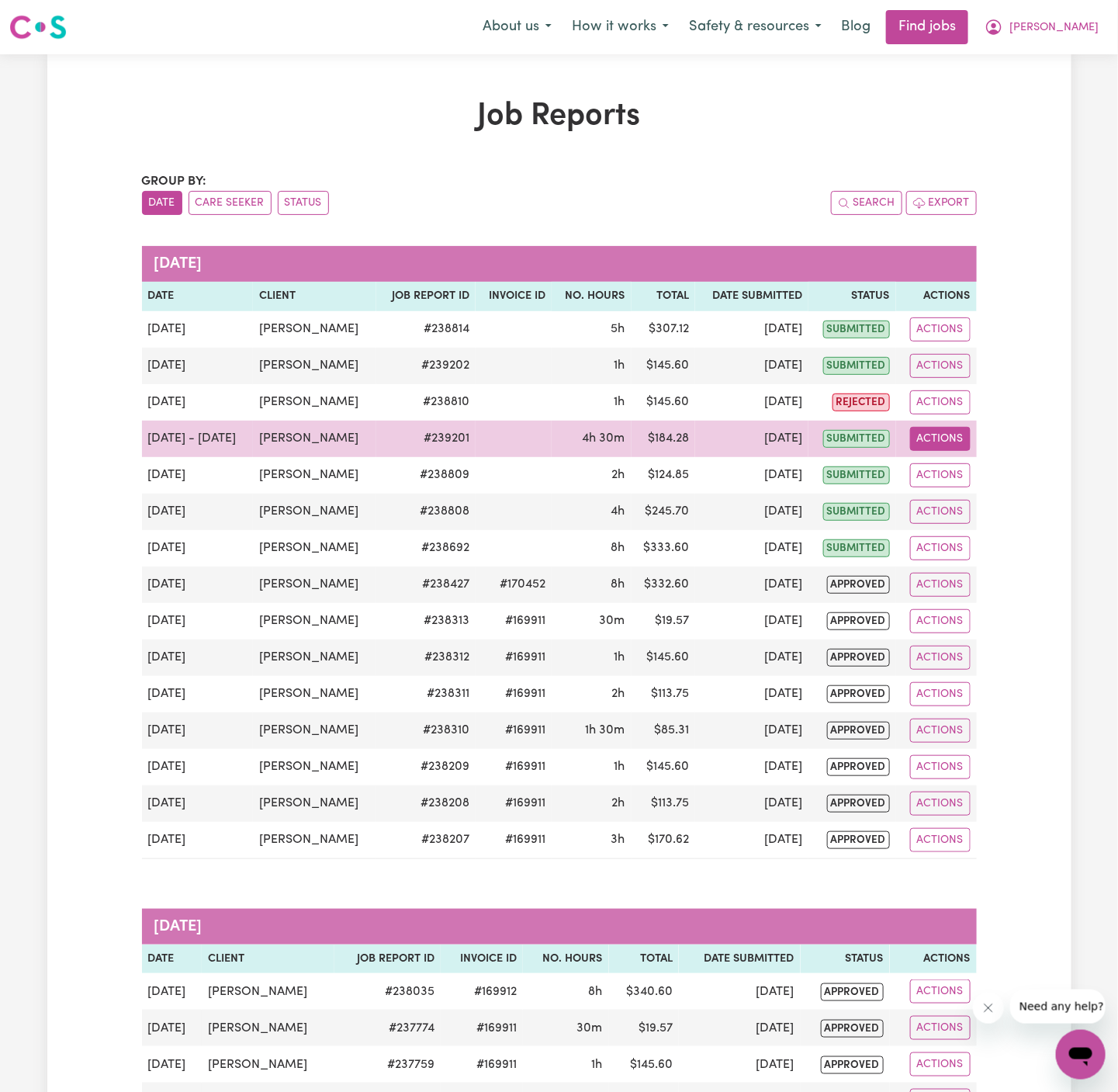
click at [955, 434] on button "Actions" at bounding box center [940, 439] width 60 height 24
click at [962, 478] on link "View Job Report" at bounding box center [978, 474] width 133 height 31
select select "pm"
select select "45-Weekday"
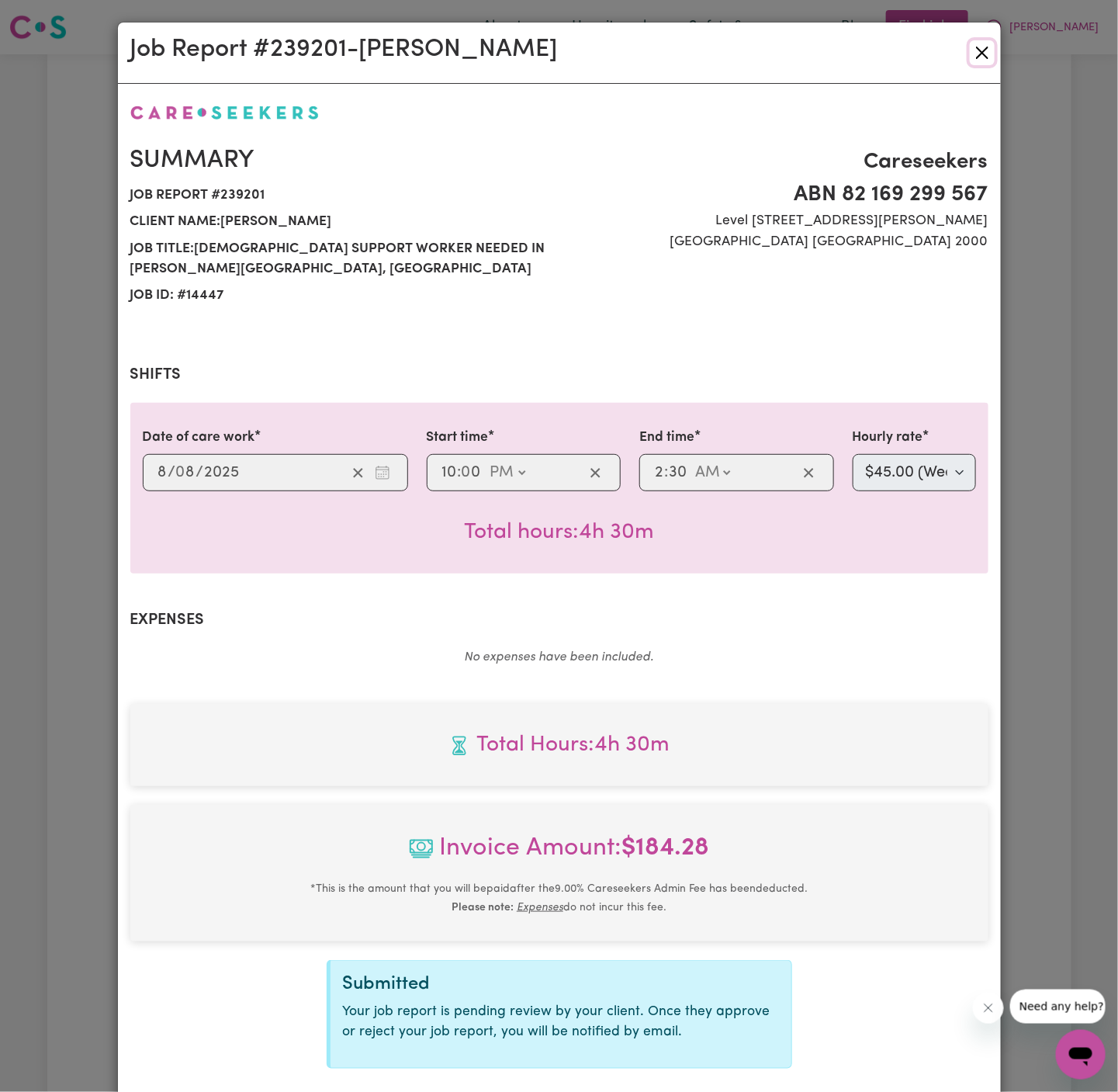
click at [981, 52] on button "Close" at bounding box center [982, 52] width 25 height 25
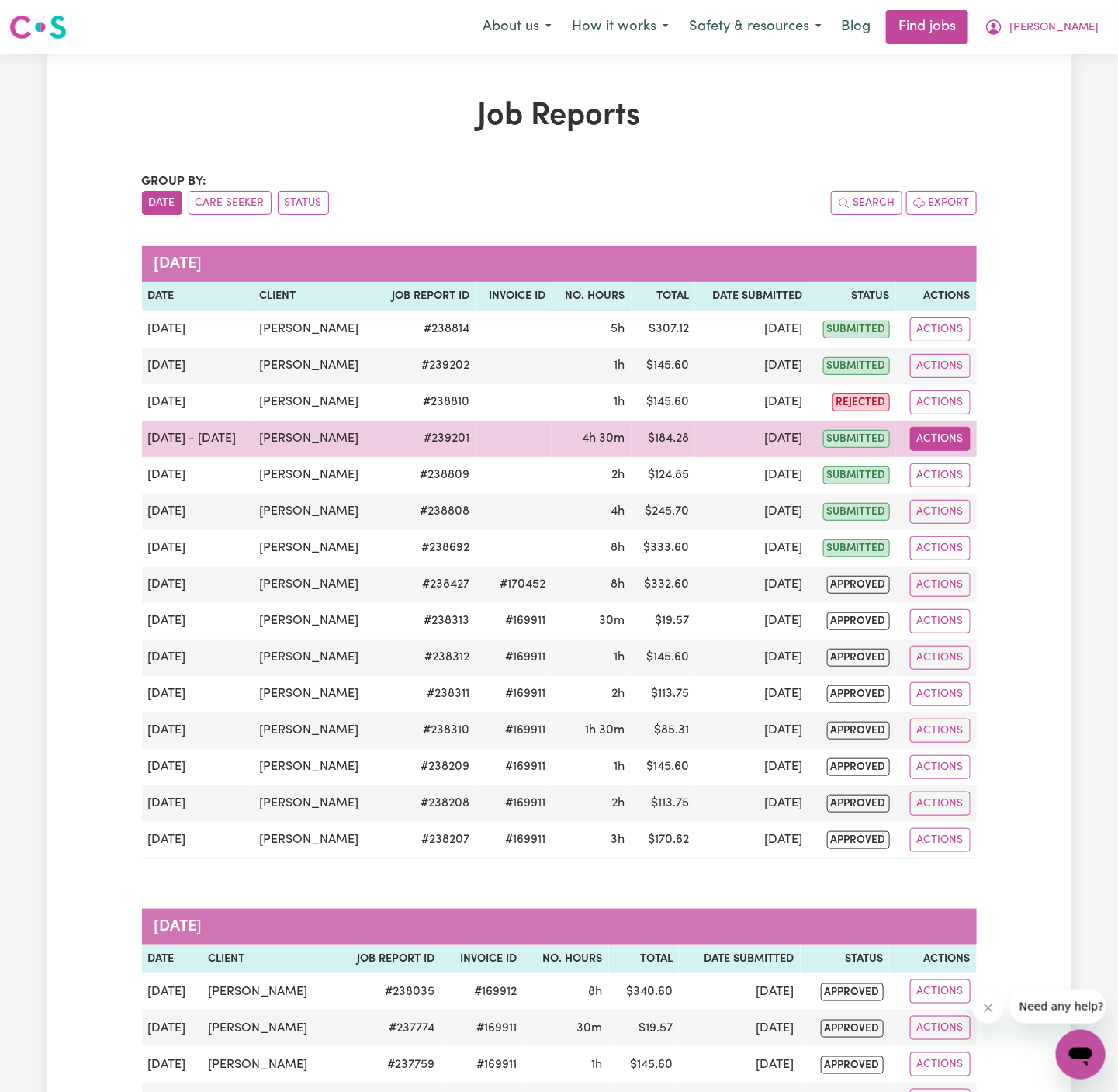
click at [949, 438] on button "Actions" at bounding box center [940, 439] width 60 height 24
click at [989, 470] on link "View Job Report" at bounding box center [978, 474] width 133 height 31
select select "pm"
select select "45-Weekday"
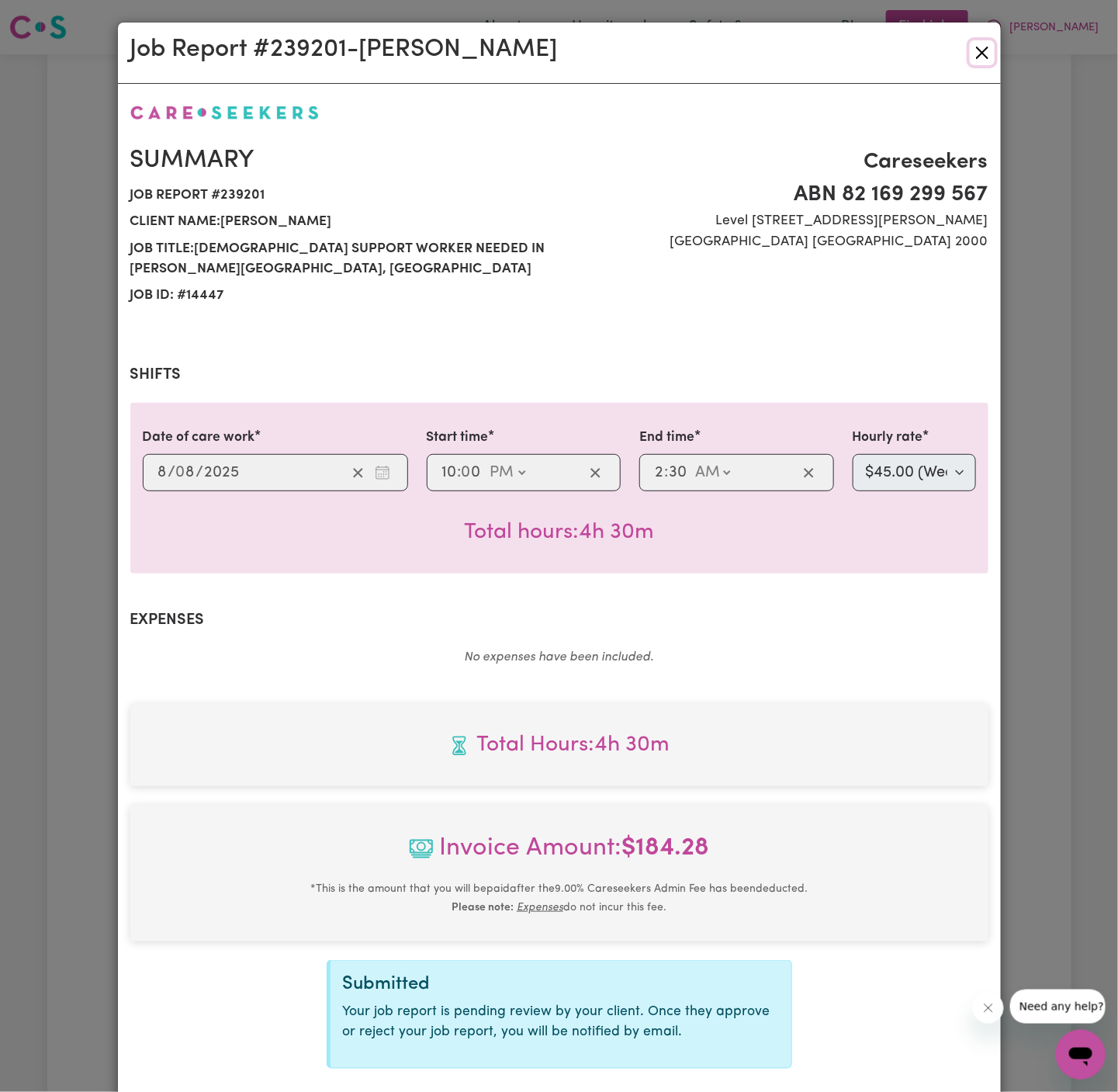
click at [978, 53] on button "Close" at bounding box center [982, 52] width 25 height 25
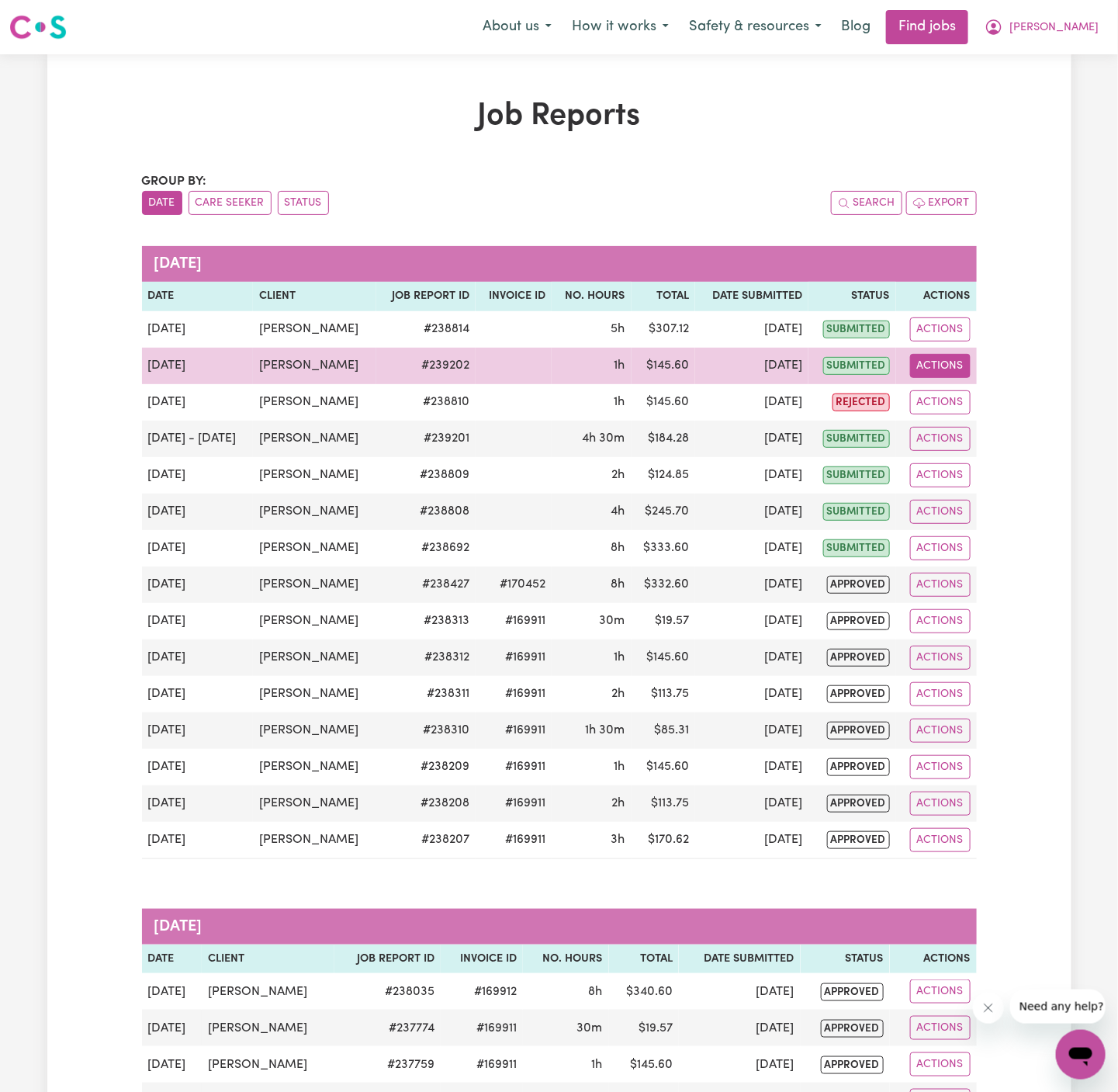
click at [935, 363] on button "Actions" at bounding box center [940, 366] width 60 height 24
click at [971, 394] on link "View Job Report" at bounding box center [978, 401] width 133 height 31
select select "160-Overnight"
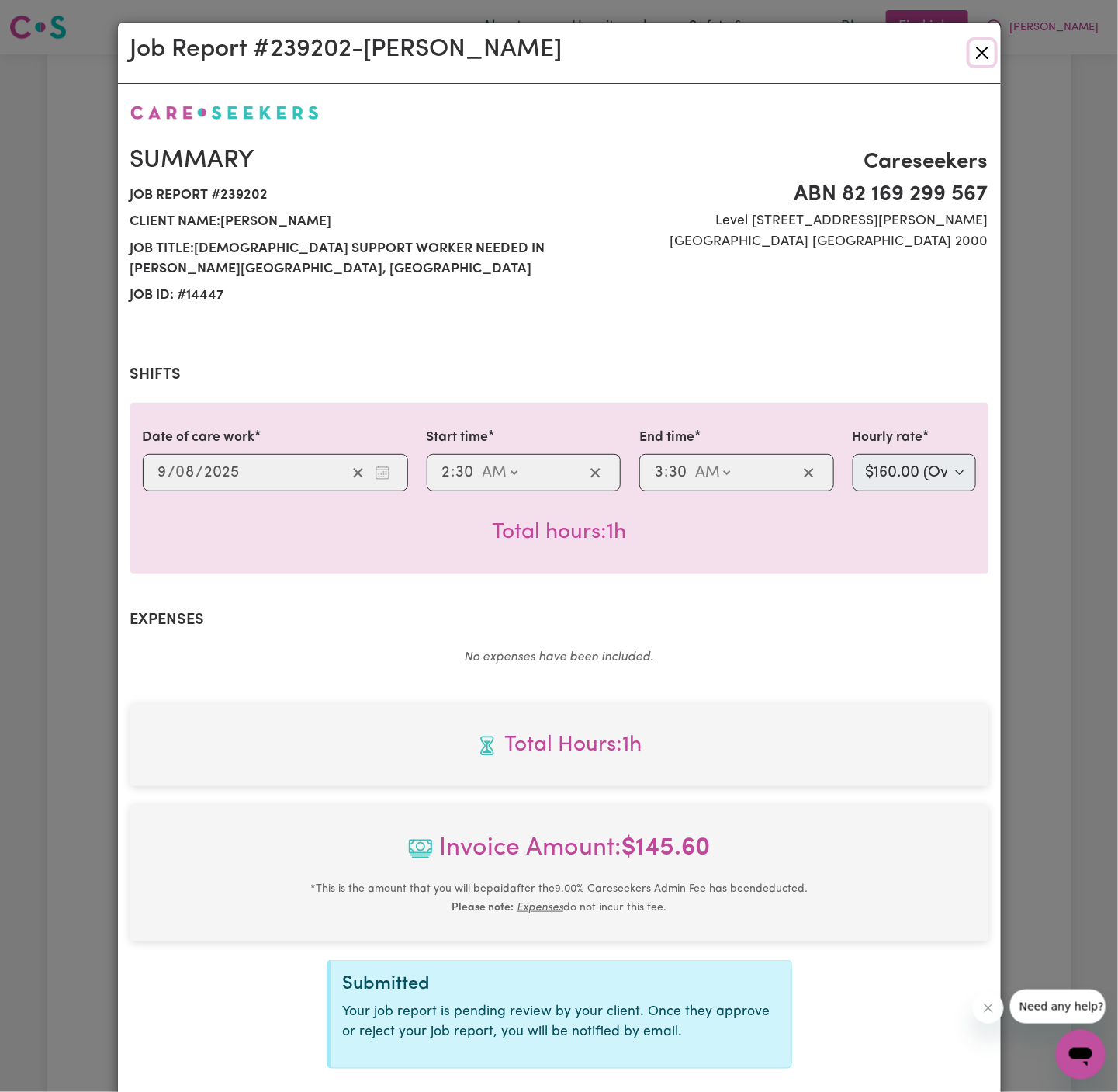
click at [985, 57] on button "Close" at bounding box center [982, 52] width 25 height 25
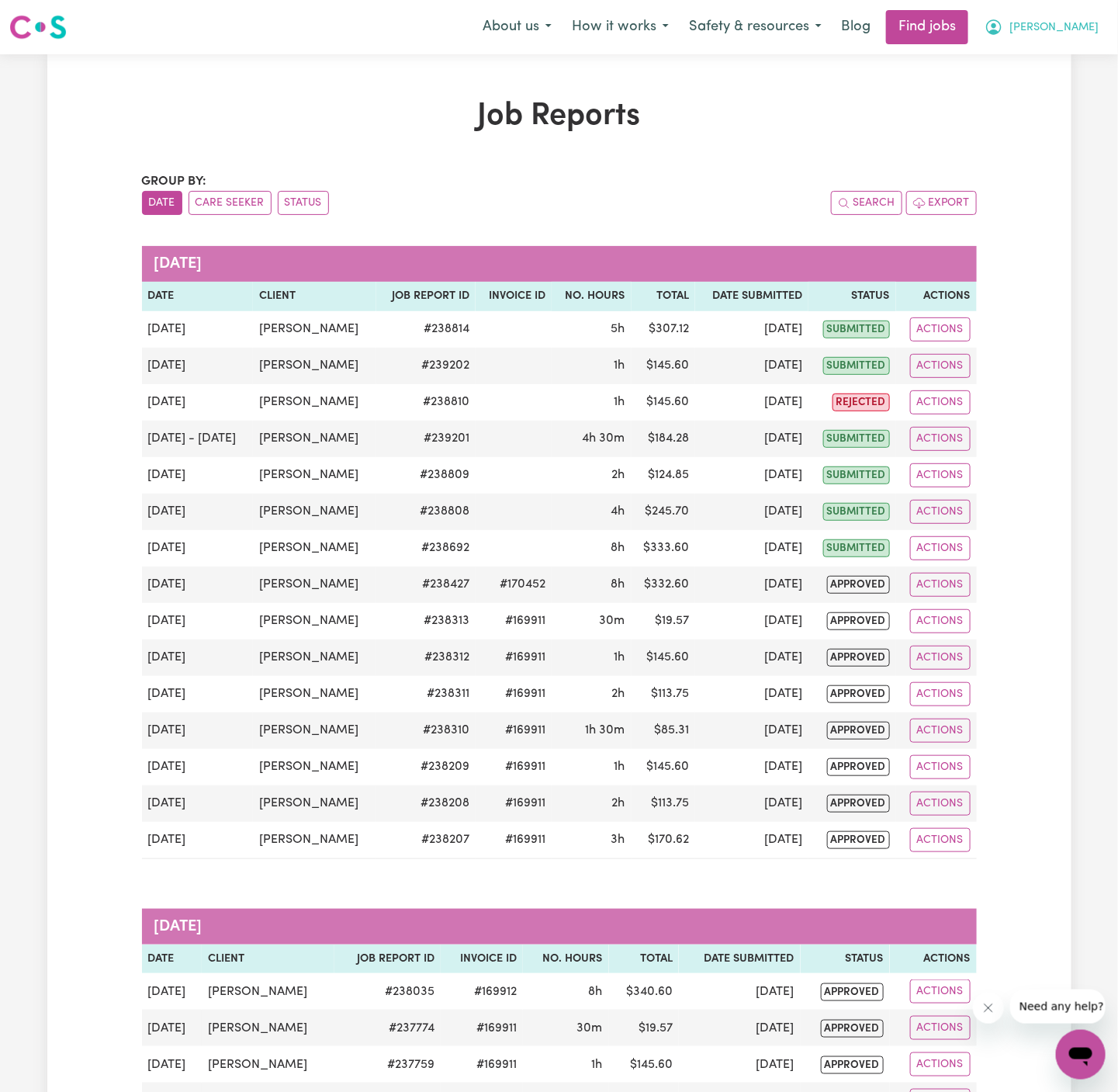
click at [1074, 30] on span "[PERSON_NAME]" at bounding box center [1054, 28] width 89 height 17
click at [1066, 115] on link "Logout" at bounding box center [1047, 118] width 123 height 29
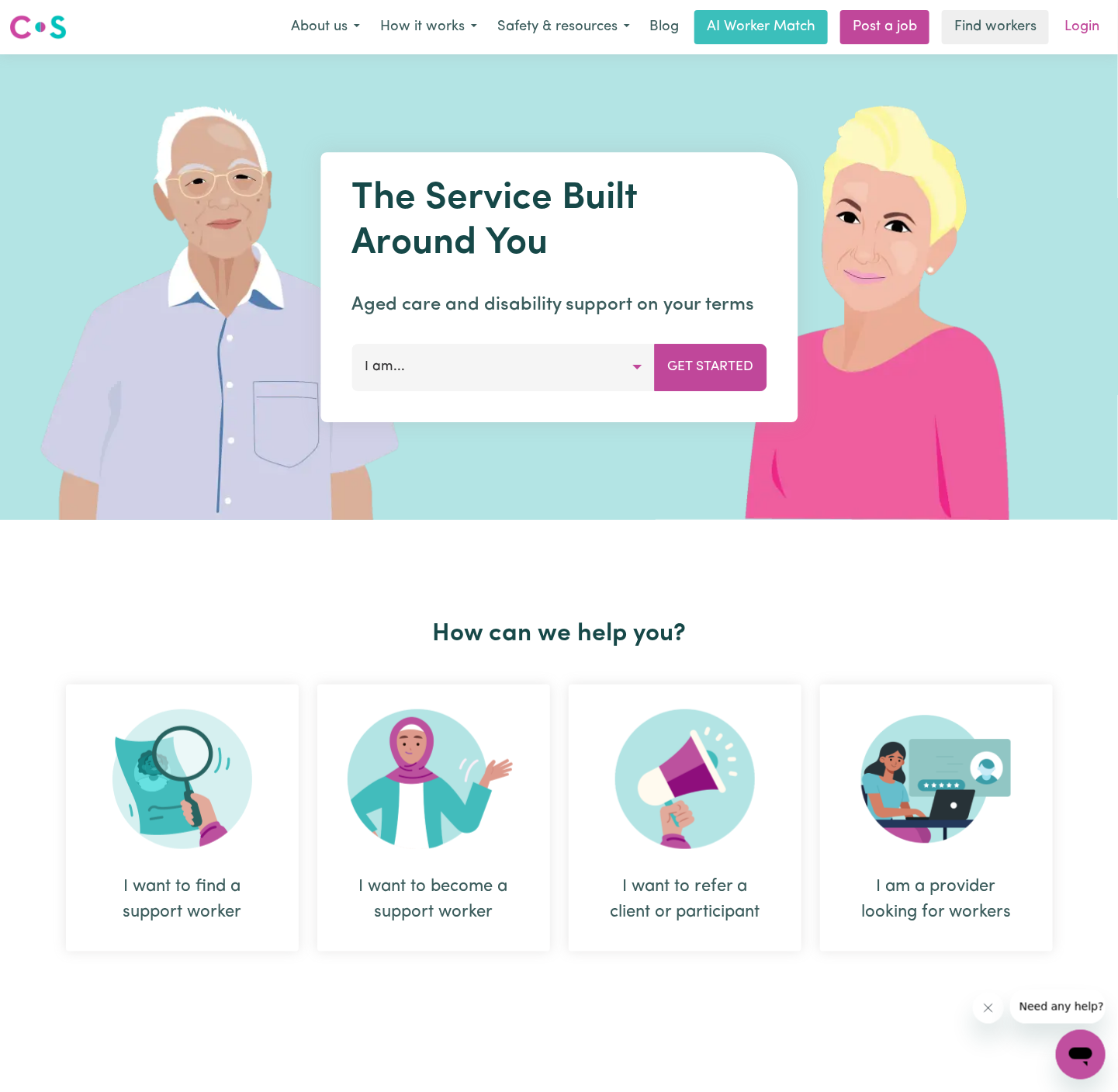
click at [1087, 13] on link "Login" at bounding box center [1082, 27] width 53 height 34
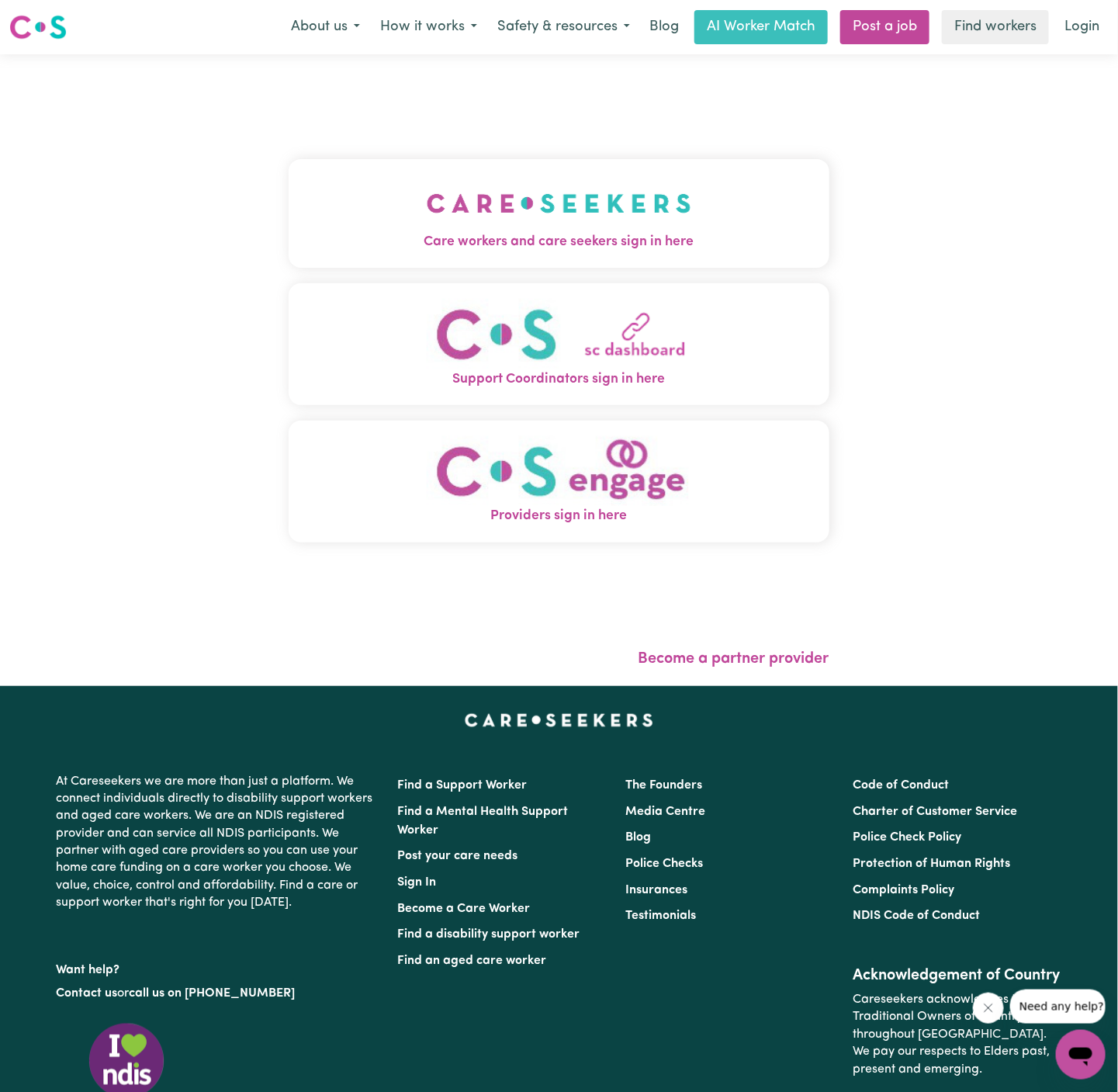
click at [502, 205] on img "Care workers and care seekers sign in here" at bounding box center [559, 203] width 264 height 57
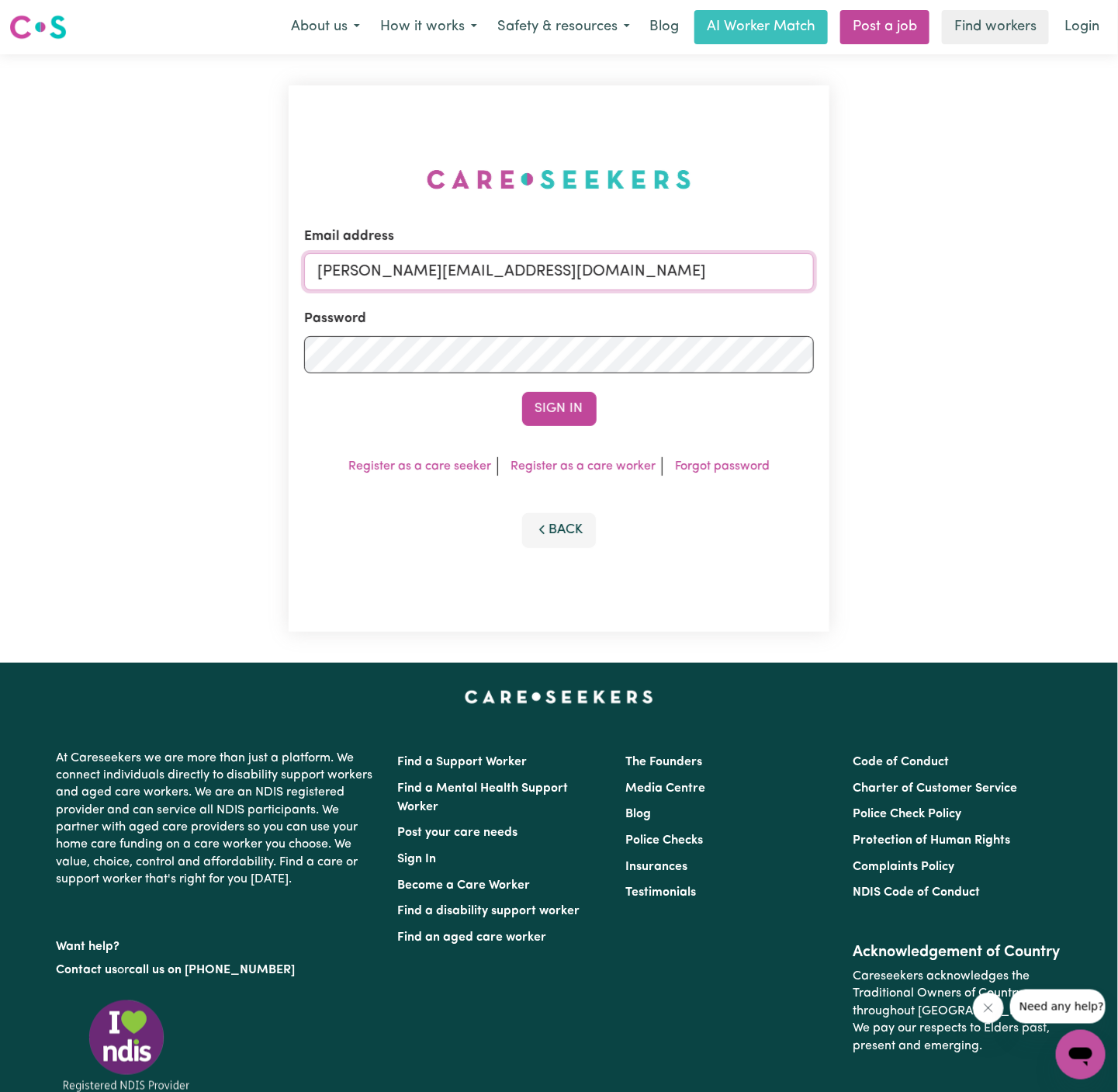
click at [676, 269] on input "dyan@careseekers.com.au" at bounding box center [559, 271] width 509 height 37
drag, startPoint x: 390, startPoint y: 266, endPoint x: 809, endPoint y: 269, distance: 419.0
click at [809, 269] on input "superuser~ClientLeumeahALC@careseekers.com.au" at bounding box center [559, 271] width 509 height 37
click at [713, 279] on input "superuser~ClientLeumeahALC@careseekers.com.au" at bounding box center [559, 271] width 509 height 37
drag, startPoint x: 713, startPoint y: 279, endPoint x: 445, endPoint y: 271, distance: 268.1
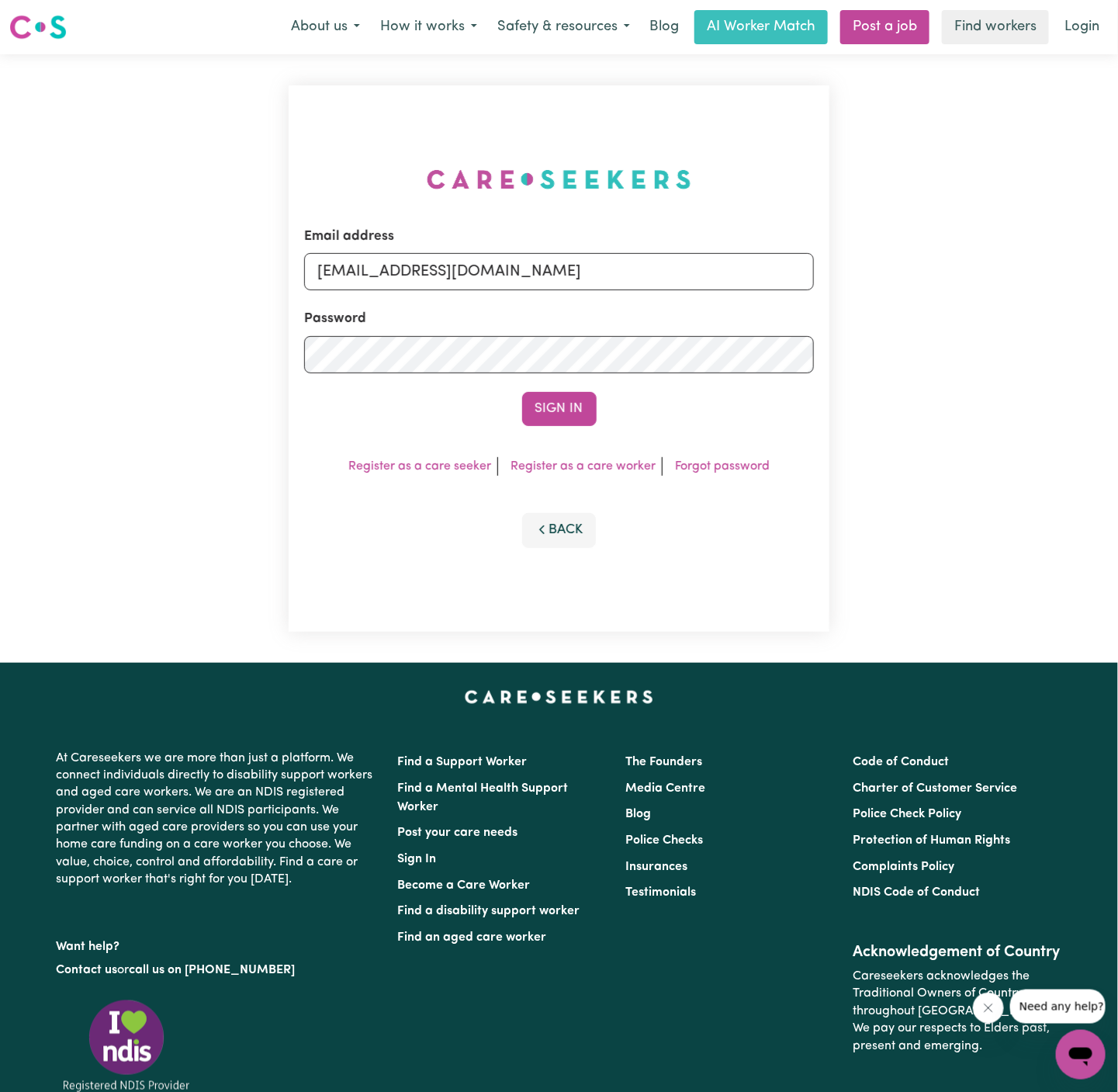
click at [445, 271] on input "superuser~ClientLeumeahALC@careseekers.com.au" at bounding box center [559, 271] width 509 height 37
click at [522, 392] on button "Sign In" at bounding box center [559, 409] width 75 height 34
click at [456, 270] on input "superuser~City of Brisbane" at bounding box center [559, 271] width 509 height 37
drag, startPoint x: 401, startPoint y: 269, endPoint x: 608, endPoint y: 269, distance: 207.0
click at [608, 269] on input "superuser~City of Brisbane" at bounding box center [559, 271] width 509 height 37
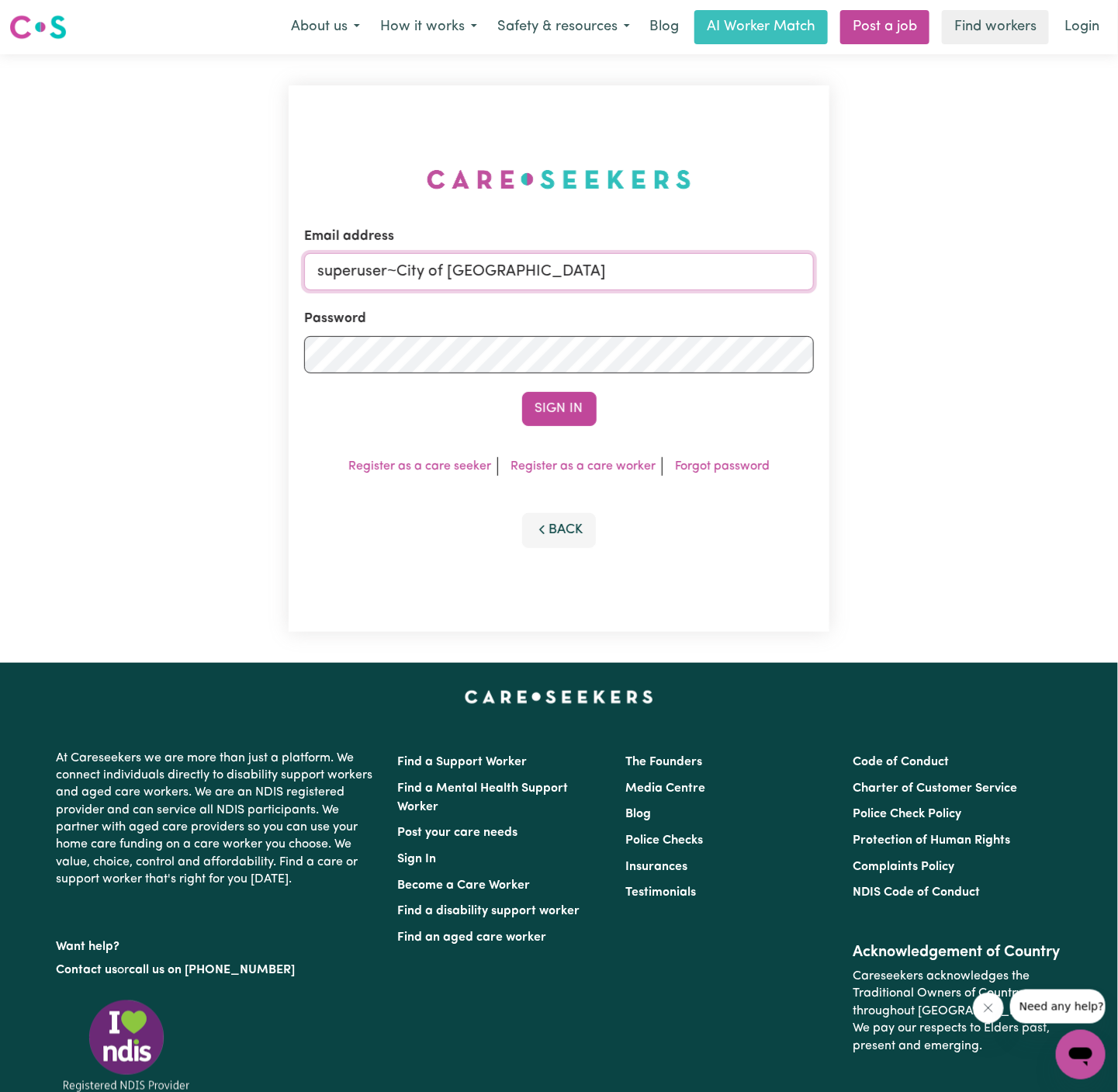
paste input "RenataPhillipsEH@careseekers.com.au"
type input "superuser~RenataPhillipsEH@careseekers.com.au"
click at [522, 392] on button "Sign In" at bounding box center [559, 409] width 75 height 34
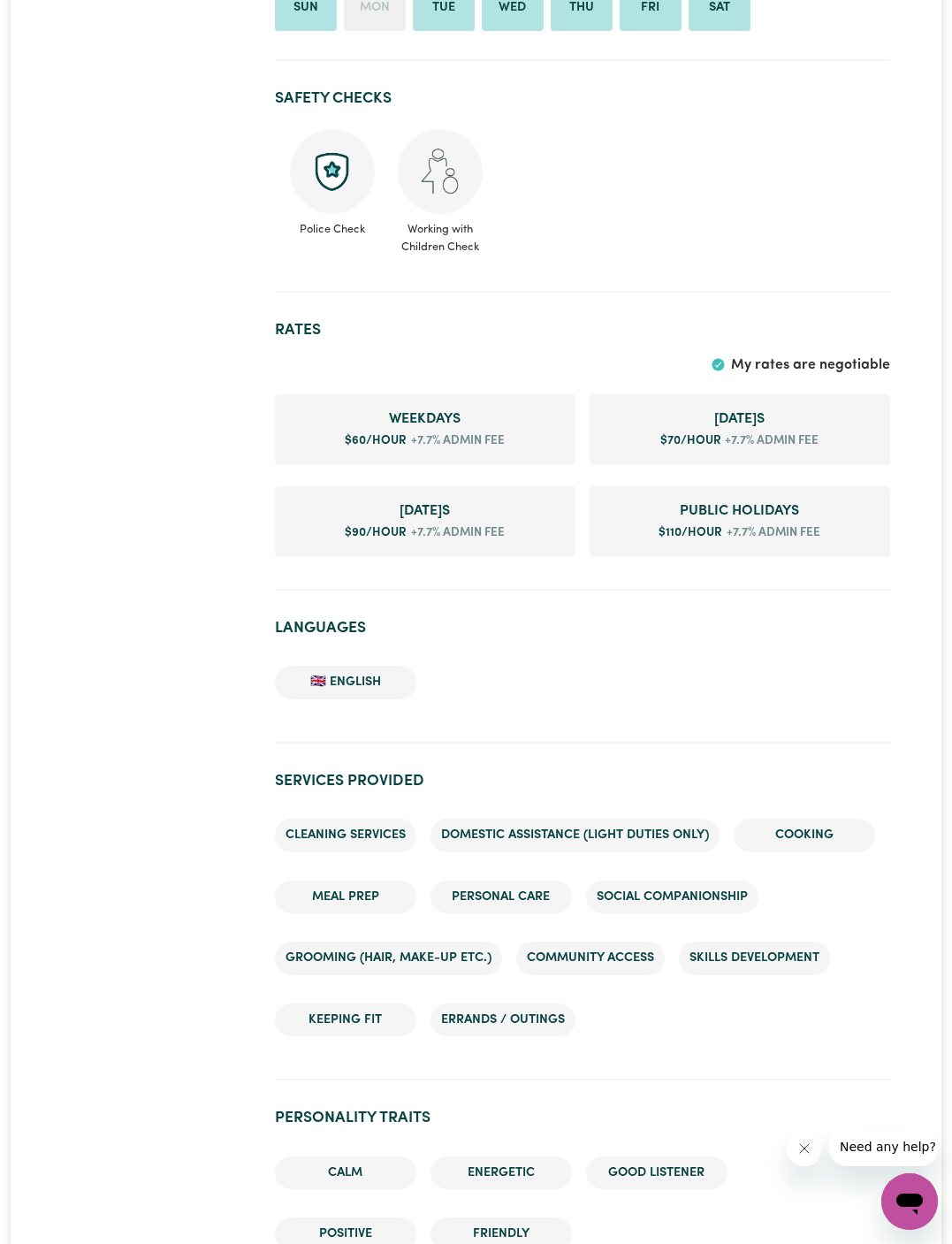
scroll to position [937, 0]
